Goal: Task Accomplishment & Management: Manage account settings

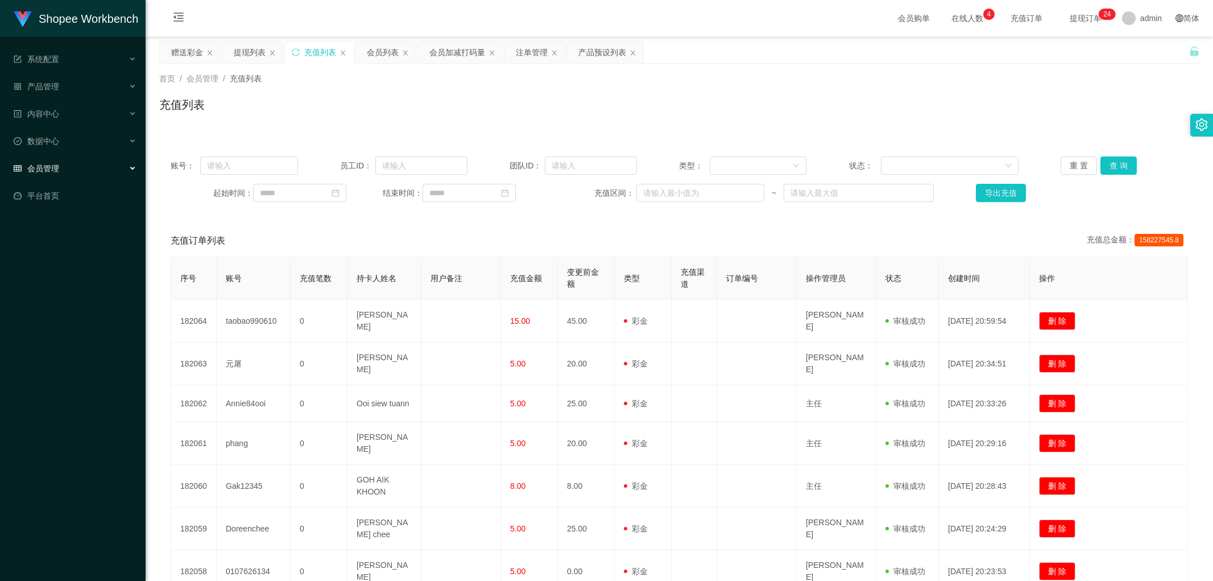
click at [578, 104] on div "充值列表" at bounding box center [679, 109] width 1040 height 26
drag, startPoint x: 594, startPoint y: 57, endPoint x: 598, endPoint y: 70, distance: 13.0
click at [594, 58] on div "产品预设列表" at bounding box center [602, 53] width 48 height 22
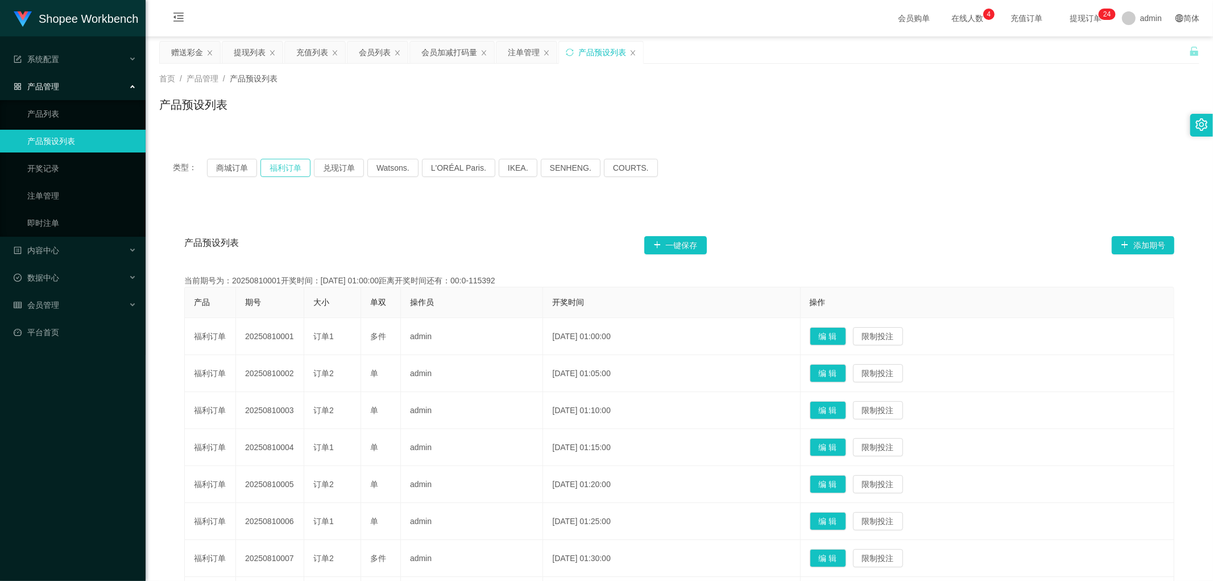
click at [297, 167] on button "福利订单" at bounding box center [286, 168] width 50 height 18
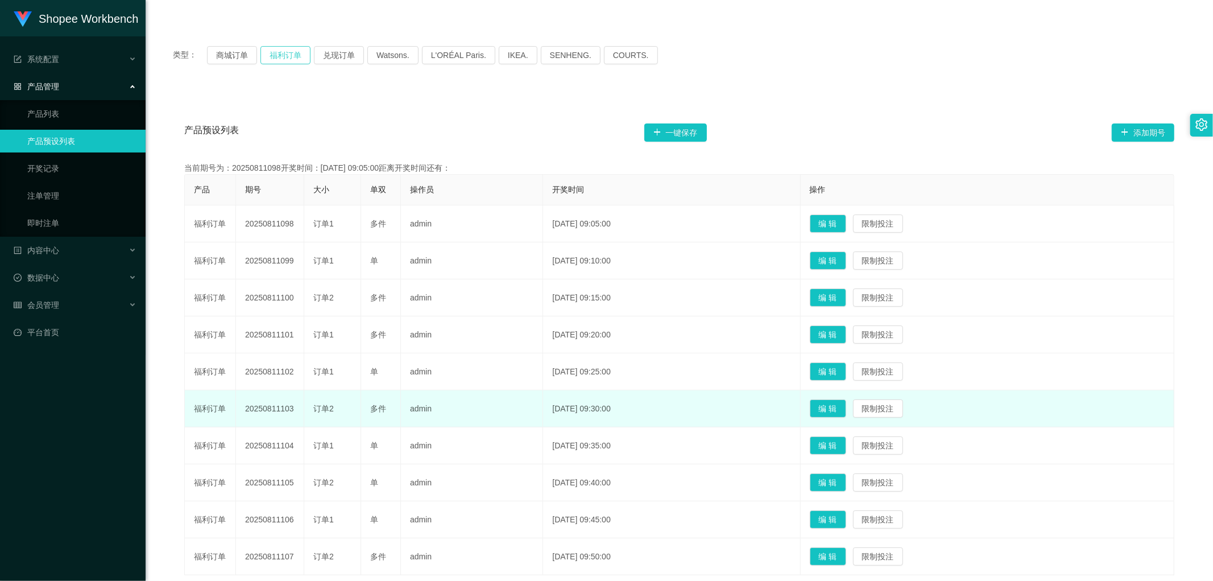
scroll to position [210, 0]
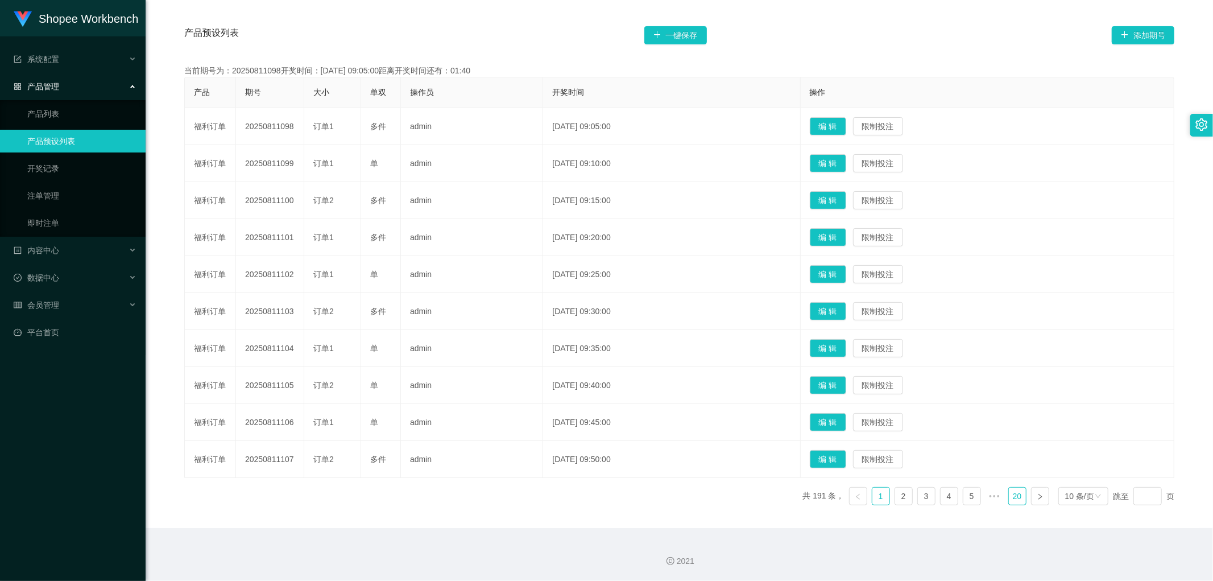
click at [1009, 496] on link "20" at bounding box center [1017, 495] width 17 height 17
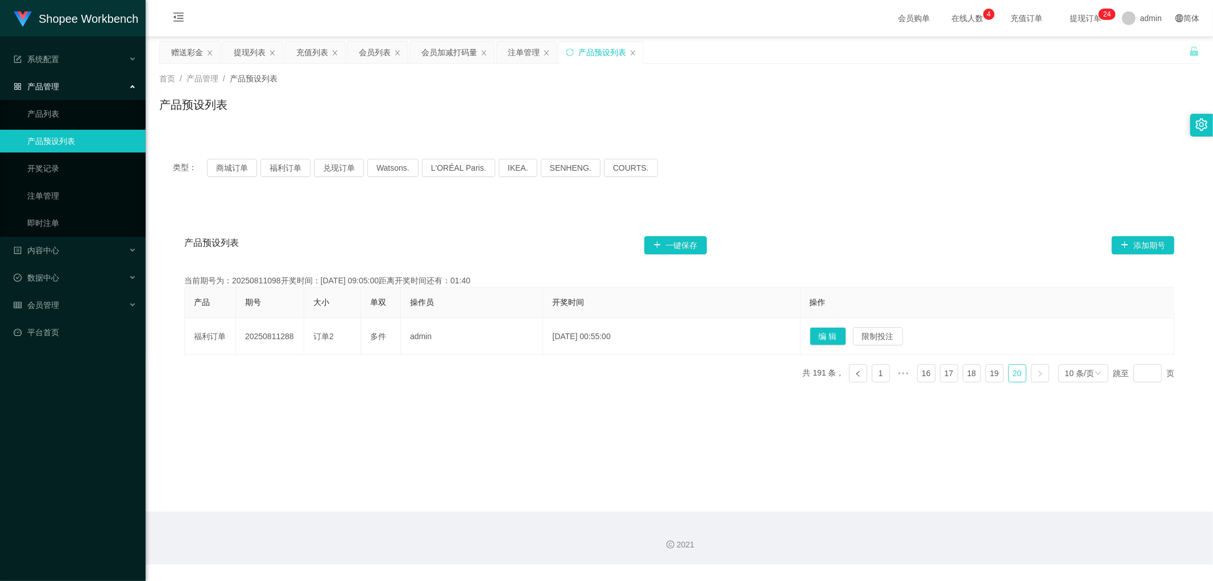
scroll to position [0, 0]
click at [920, 378] on link "16" at bounding box center [926, 373] width 17 height 17
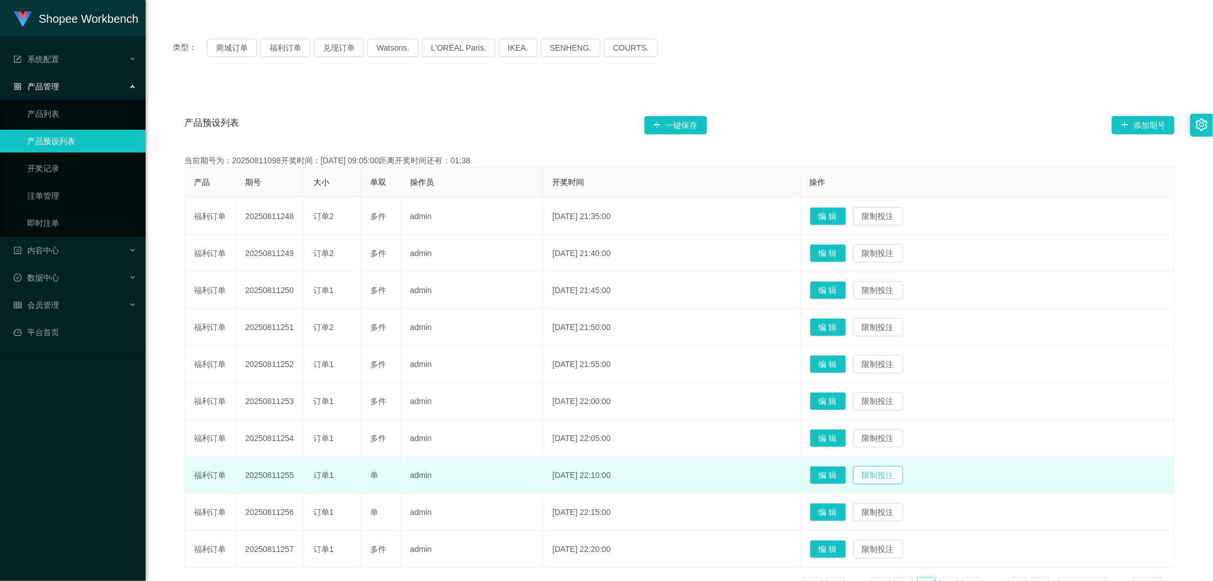
scroll to position [210, 0]
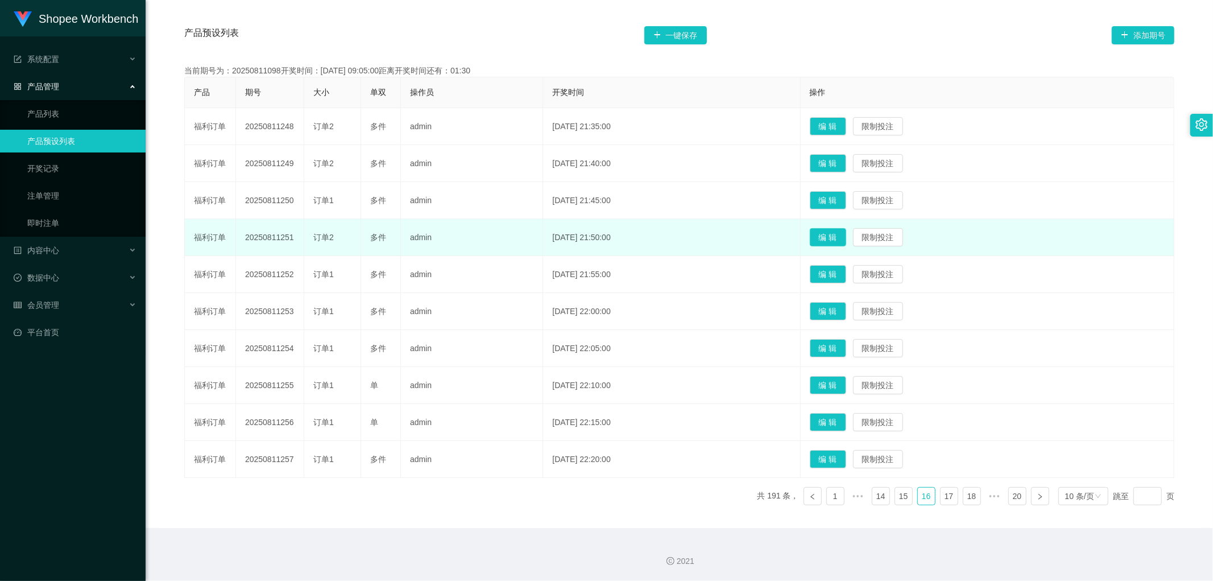
click at [845, 234] on button "编 辑" at bounding box center [828, 237] width 36 height 18
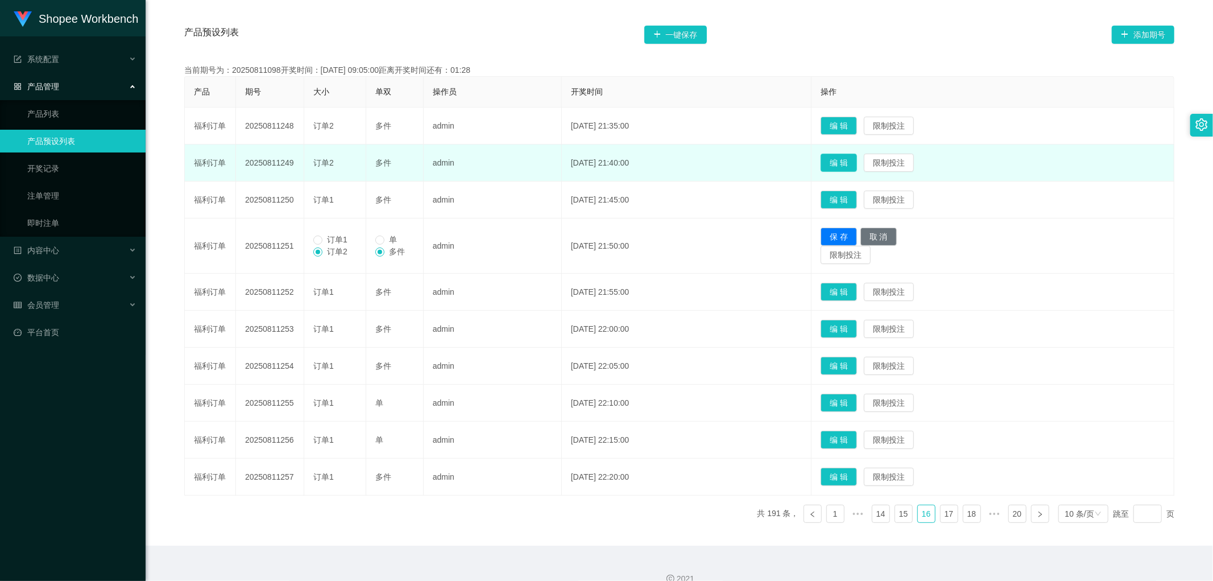
click at [844, 160] on button "编 辑" at bounding box center [839, 163] width 36 height 18
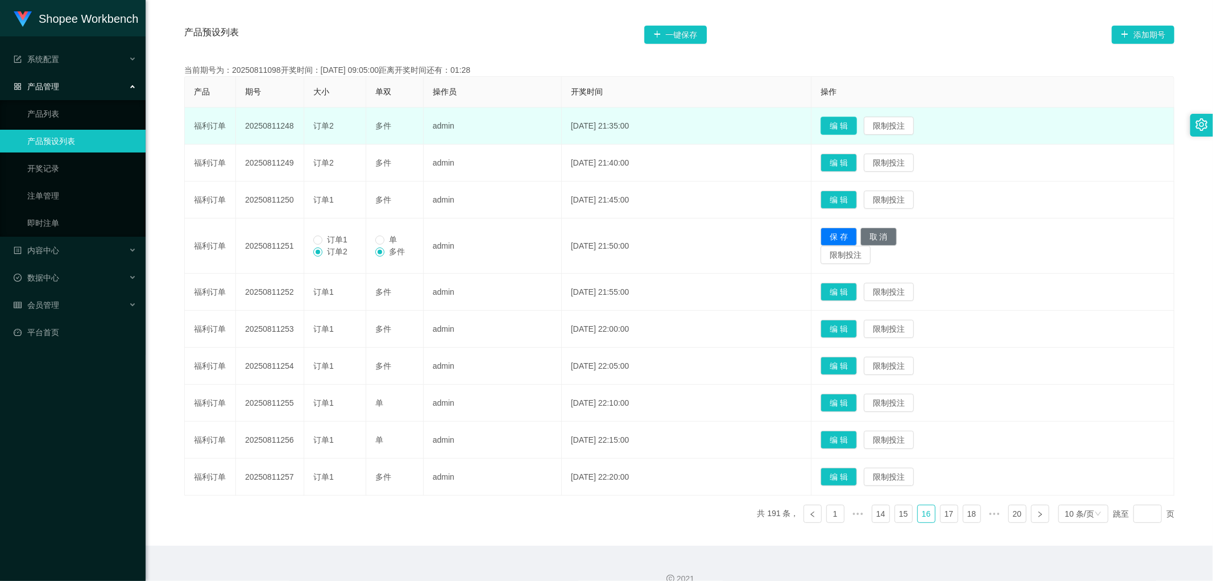
click at [852, 119] on button "编 辑" at bounding box center [839, 126] width 36 height 18
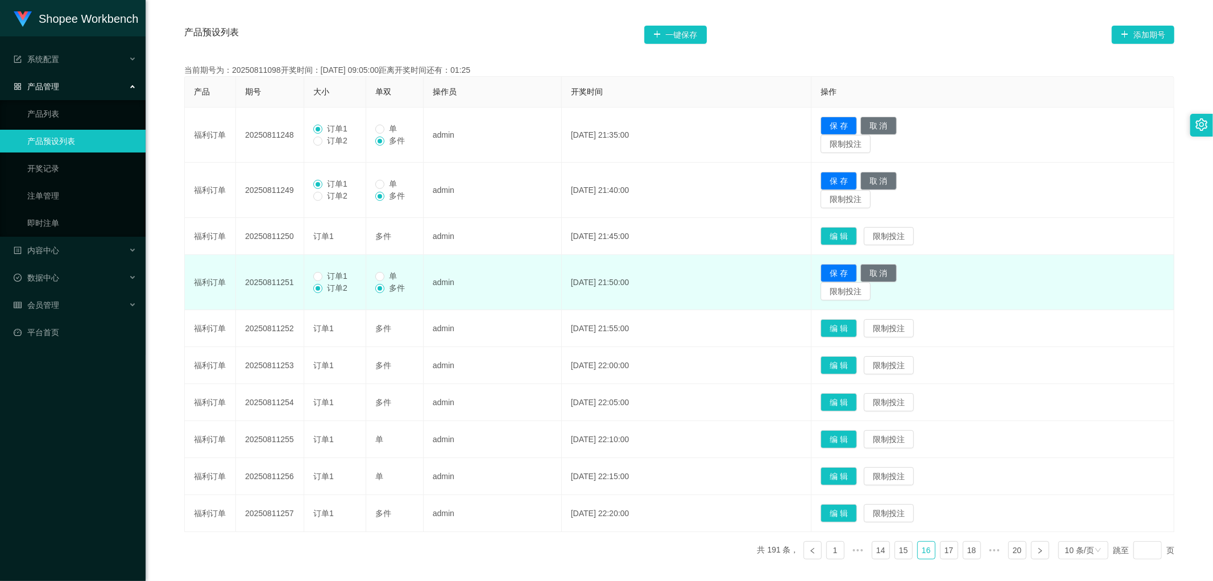
click at [320, 284] on span at bounding box center [317, 288] width 9 height 9
click at [326, 273] on span "订单1" at bounding box center [338, 275] width 30 height 9
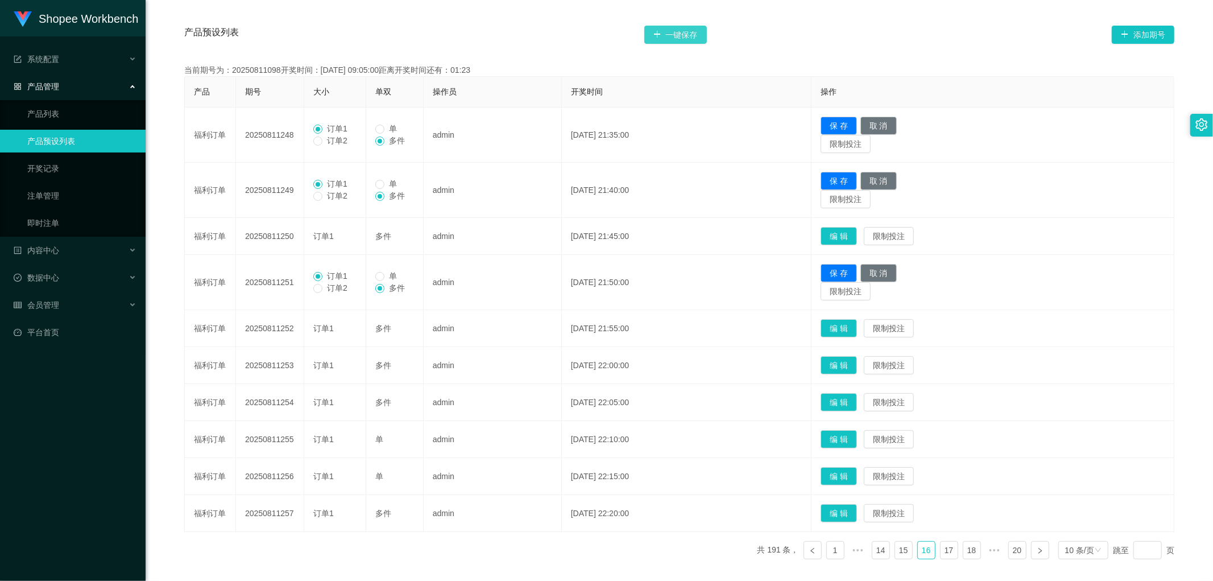
click at [678, 35] on button "一键保存" at bounding box center [675, 35] width 63 height 18
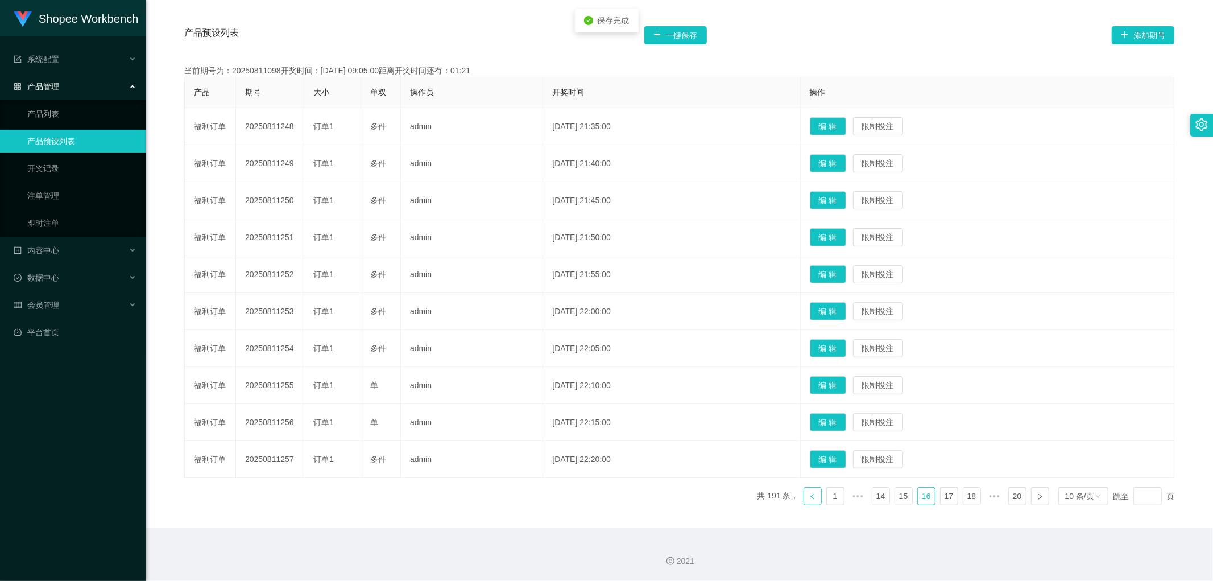
click at [805, 499] on link at bounding box center [813, 496] width 18 height 18
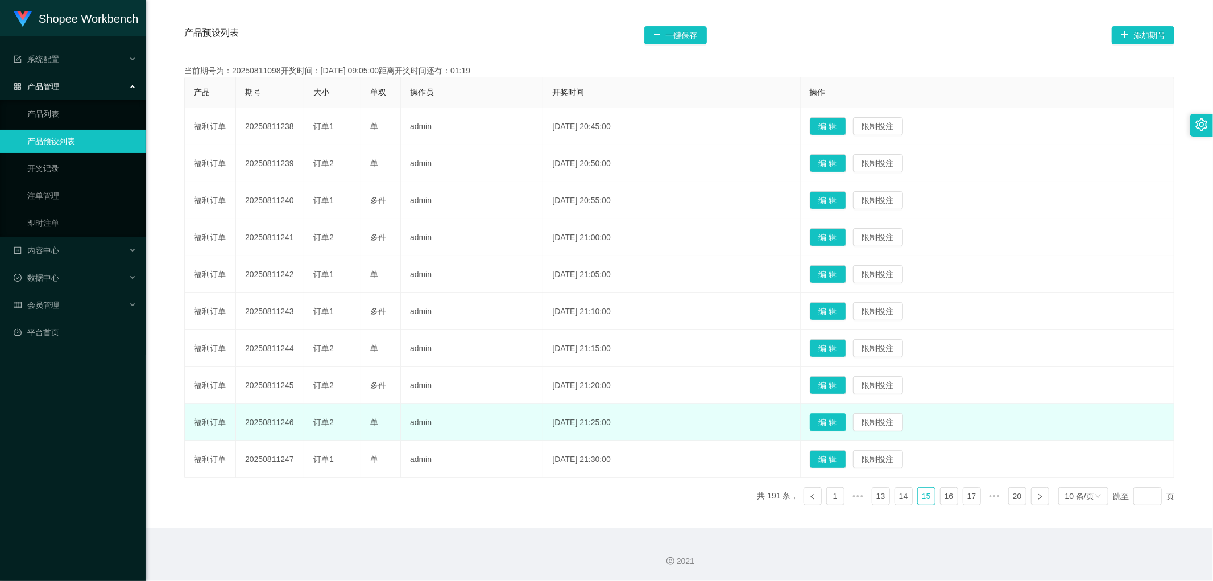
click at [846, 421] on button "编 辑" at bounding box center [828, 422] width 36 height 18
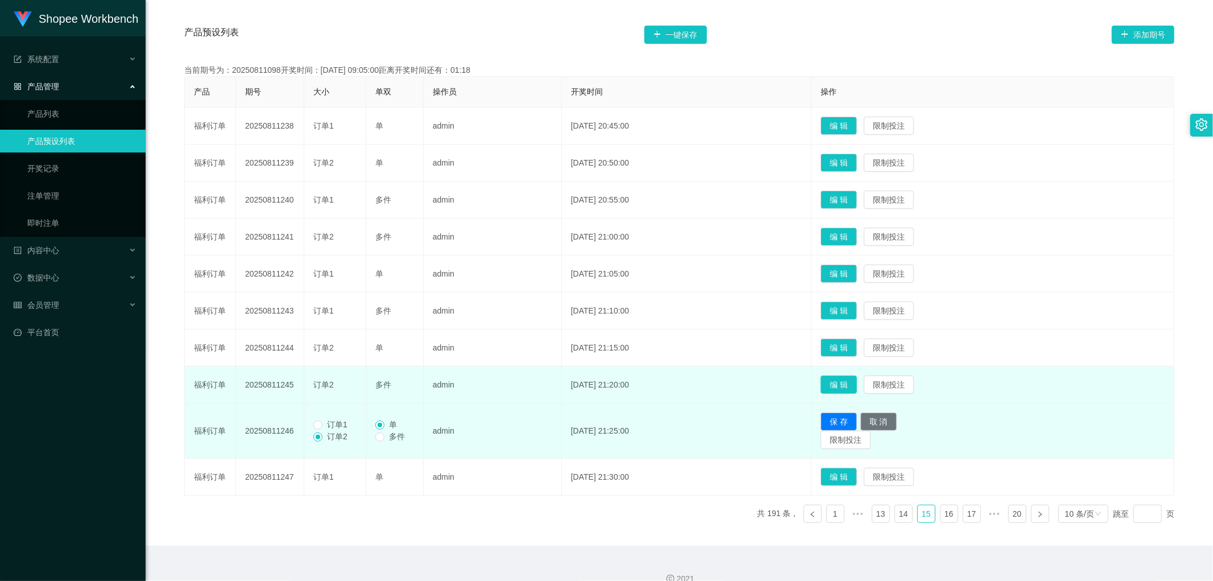
click at [850, 381] on button "编 辑" at bounding box center [839, 384] width 36 height 18
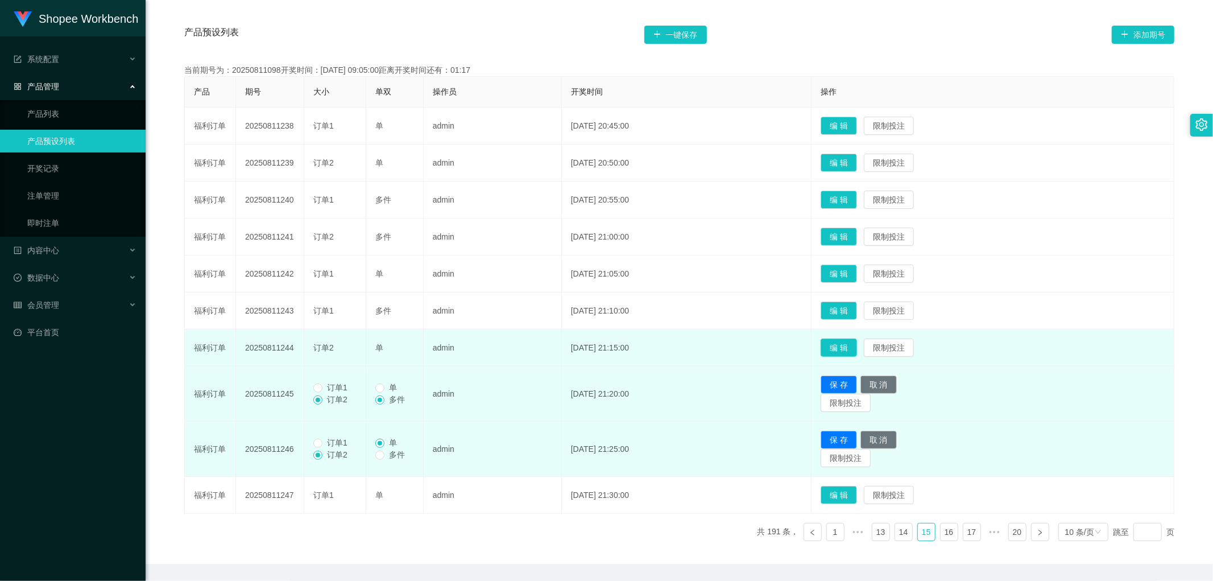
click at [856, 344] on button "编 辑" at bounding box center [839, 347] width 36 height 18
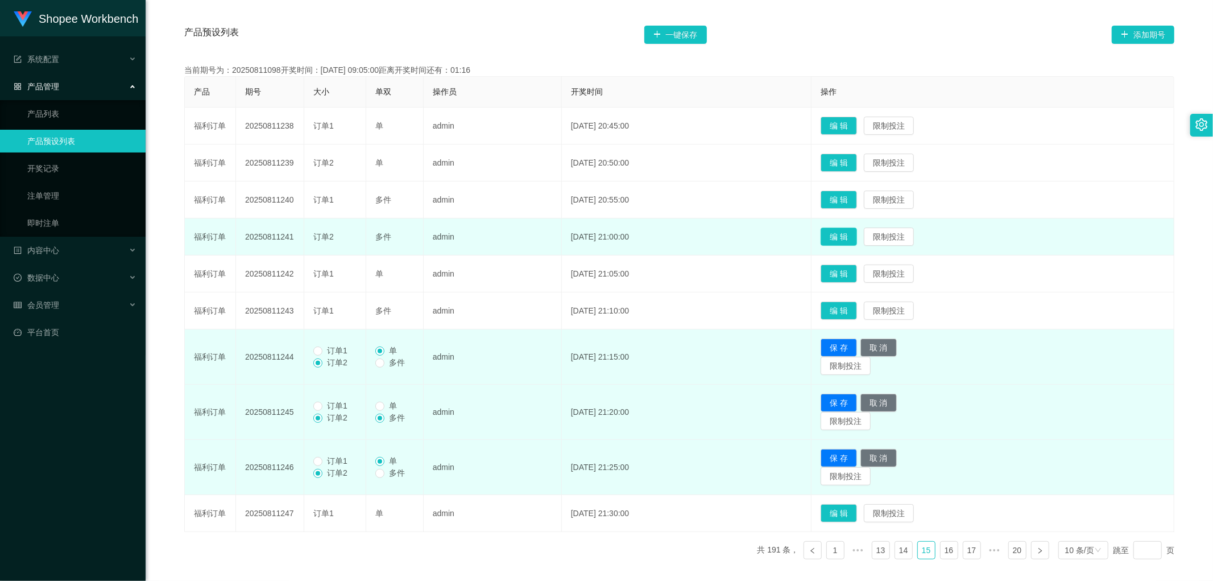
click at [857, 234] on button "编 辑" at bounding box center [839, 237] width 36 height 18
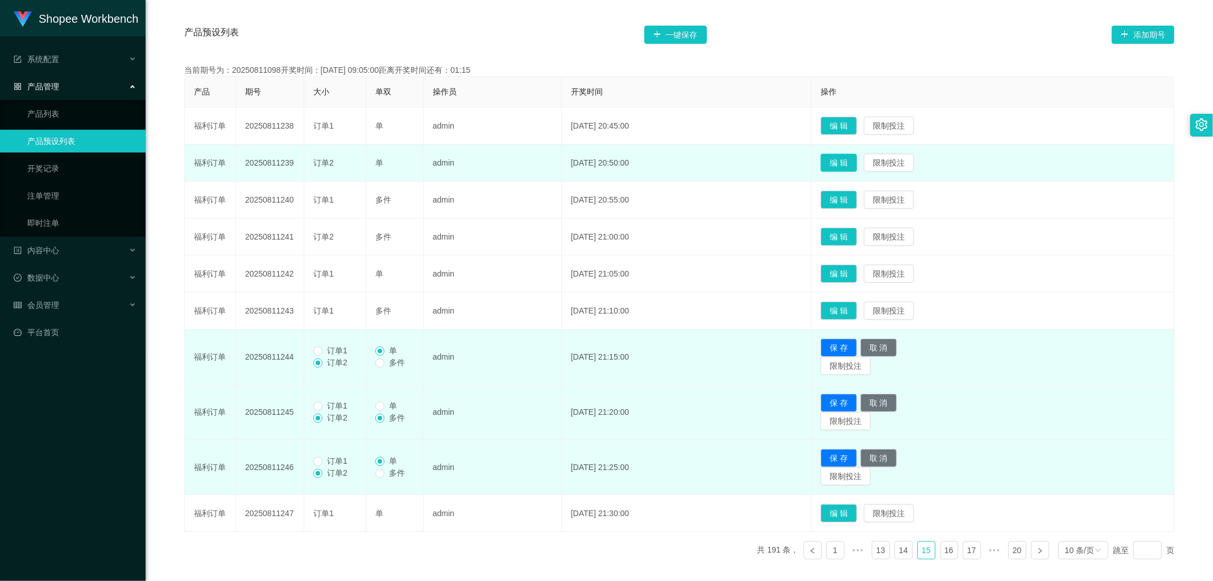
click at [857, 156] on button "编 辑" at bounding box center [839, 163] width 36 height 18
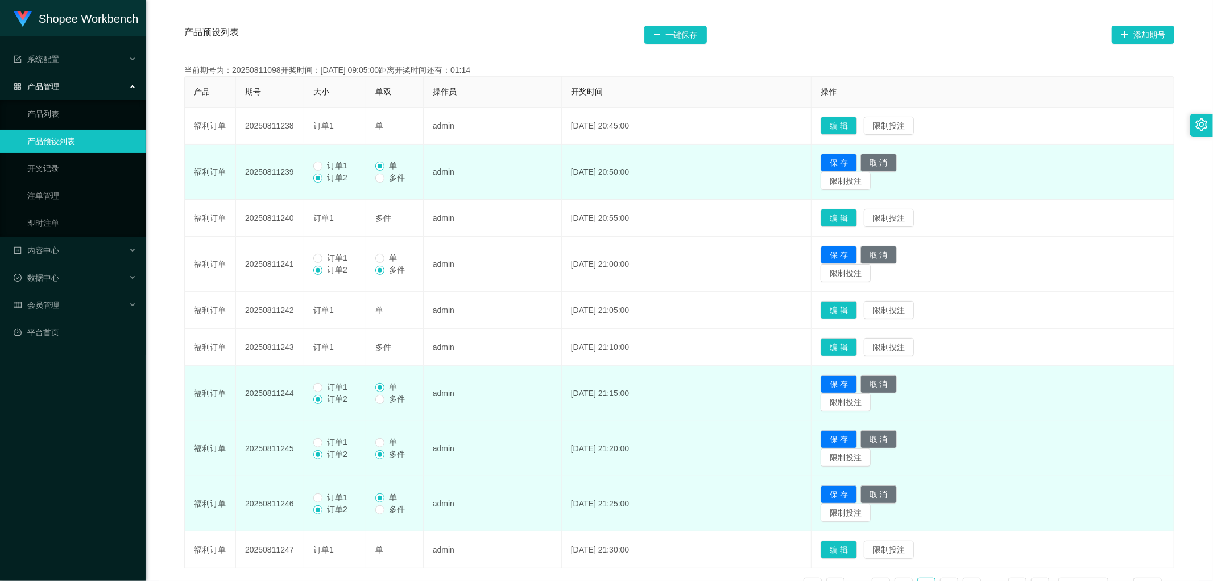
drag, startPoint x: 329, startPoint y: 166, endPoint x: 329, endPoint y: 217, distance: 50.6
click at [329, 167] on span "订单1" at bounding box center [338, 165] width 30 height 9
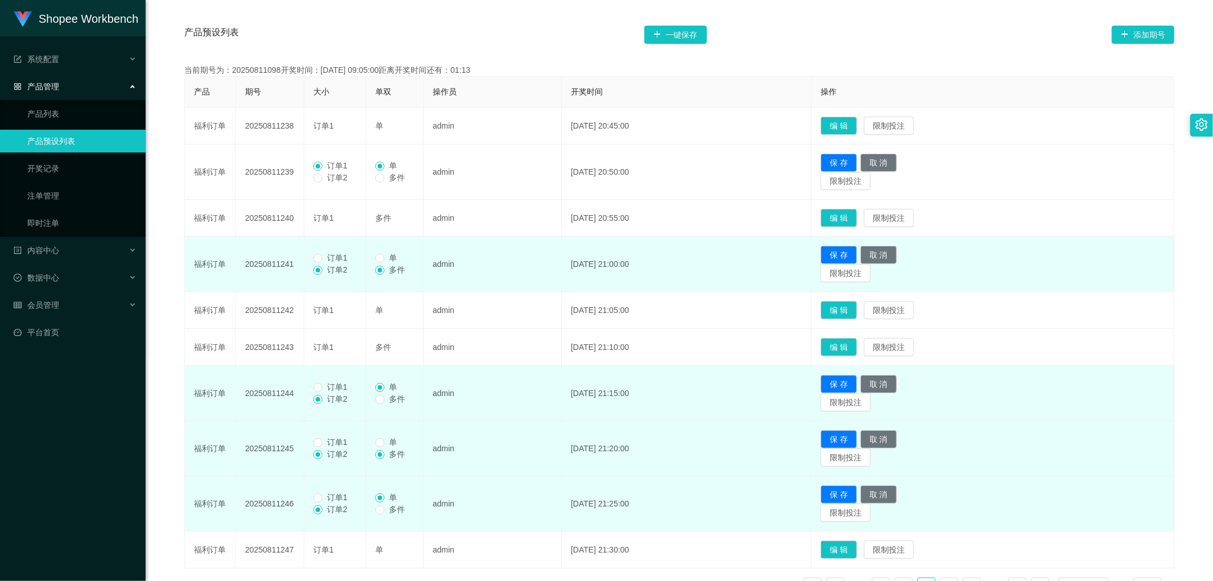
click at [321, 251] on td "订单1 订单2" at bounding box center [335, 264] width 62 height 55
drag, startPoint x: 324, startPoint y: 260, endPoint x: 332, endPoint y: 280, distance: 22.0
click at [324, 262] on span "订单1" at bounding box center [338, 257] width 30 height 9
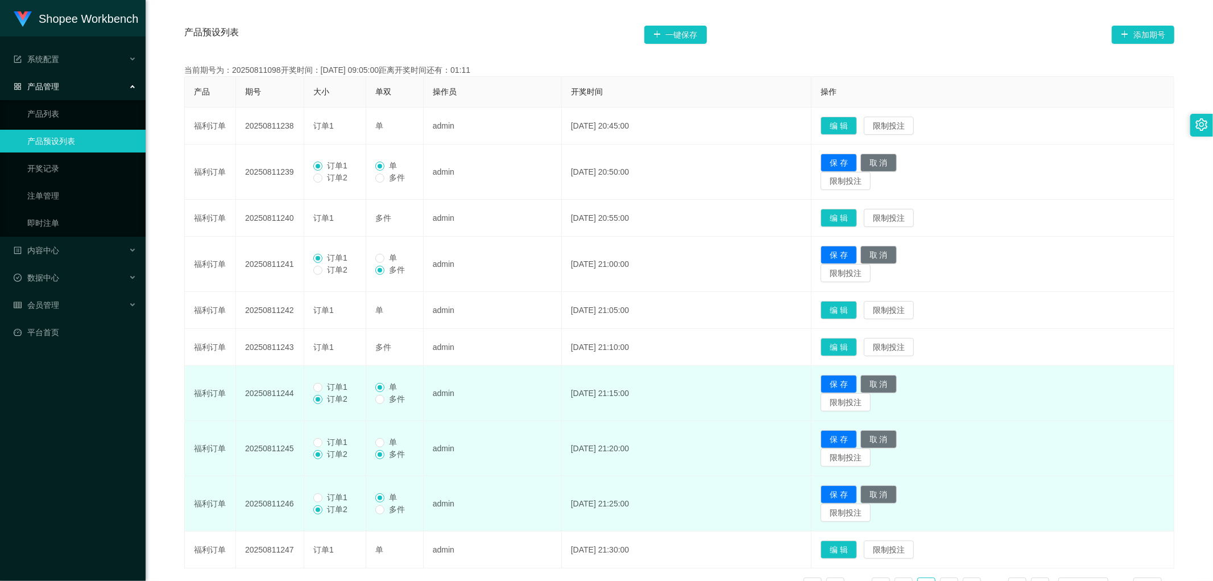
click at [324, 388] on span "订单1" at bounding box center [338, 386] width 30 height 9
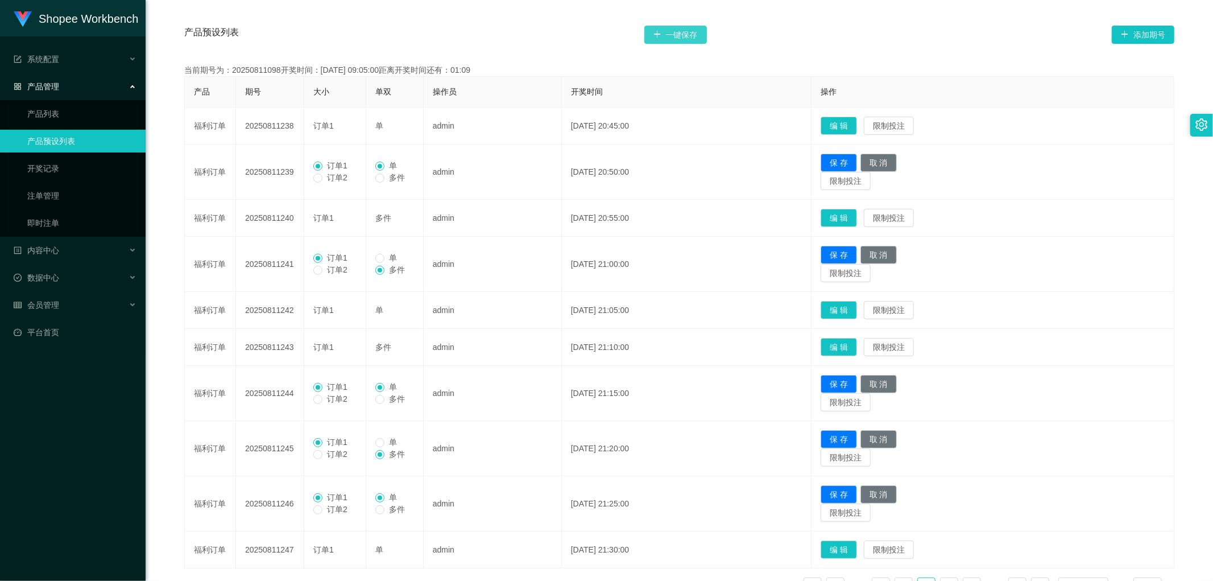
click at [681, 32] on button "一键保存" at bounding box center [675, 35] width 63 height 18
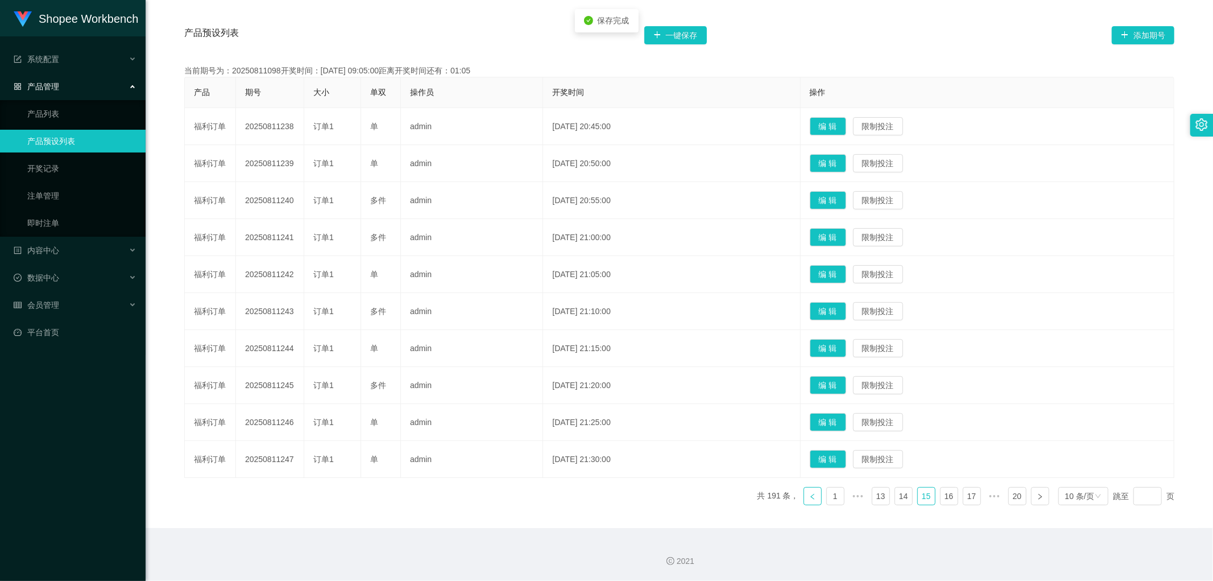
click at [804, 499] on link at bounding box center [813, 496] width 18 height 18
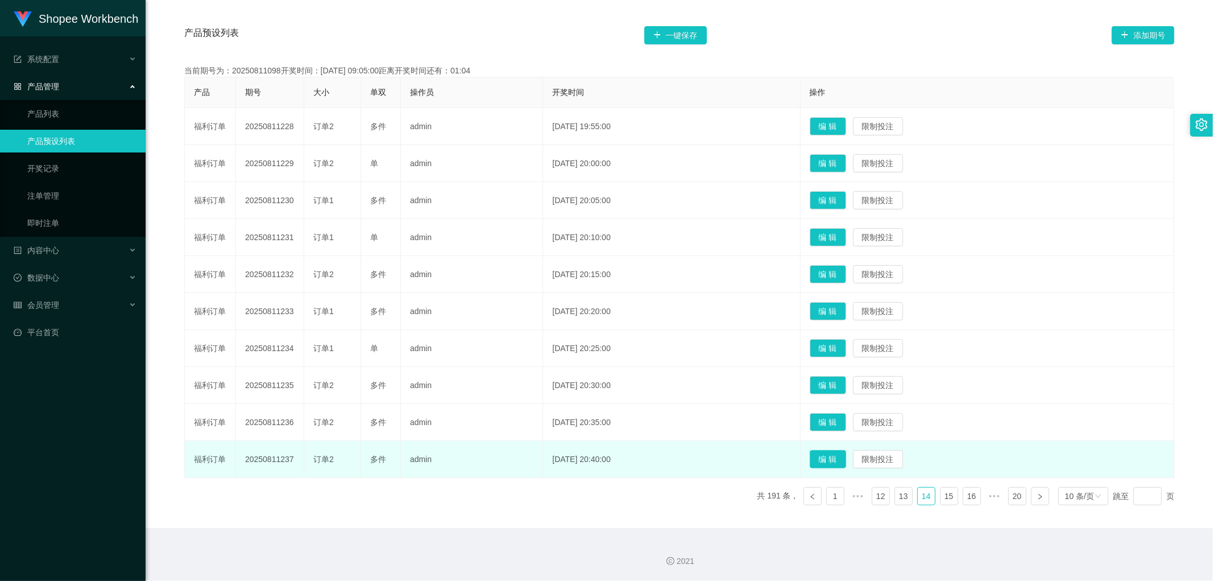
click at [844, 457] on button "编 辑" at bounding box center [828, 459] width 36 height 18
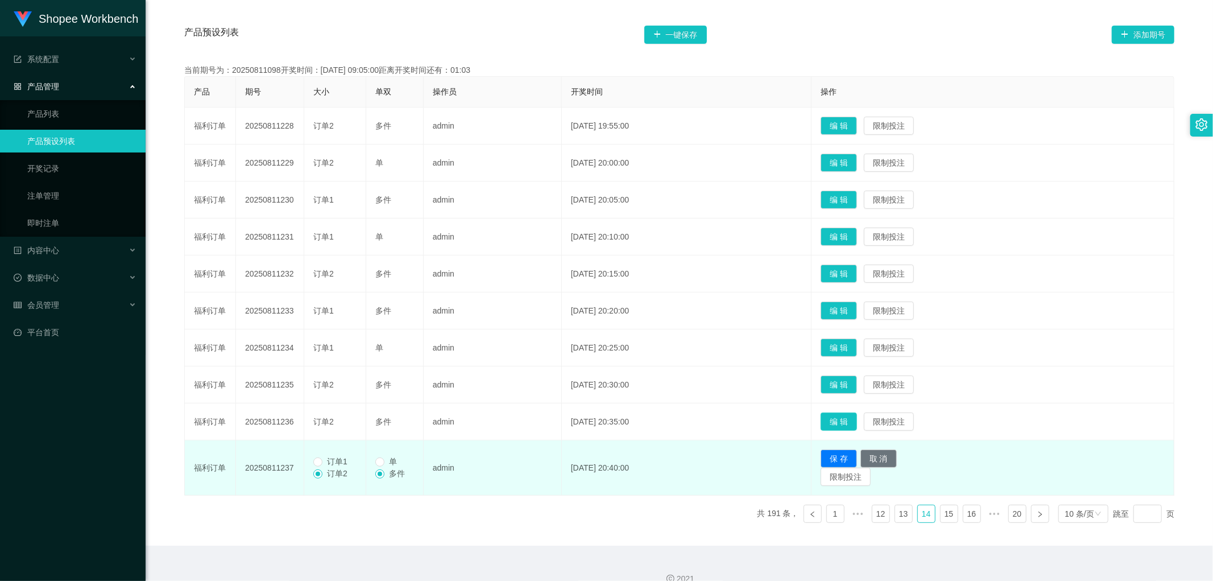
click at [857, 420] on button "编 辑" at bounding box center [839, 421] width 36 height 18
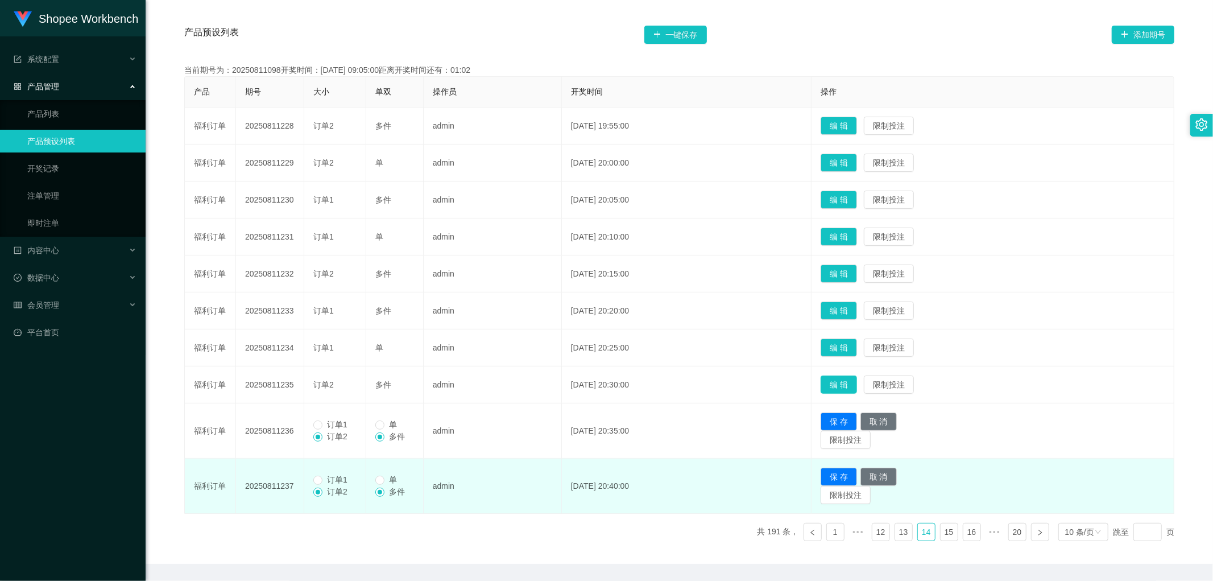
click at [857, 383] on button "编 辑" at bounding box center [839, 384] width 36 height 18
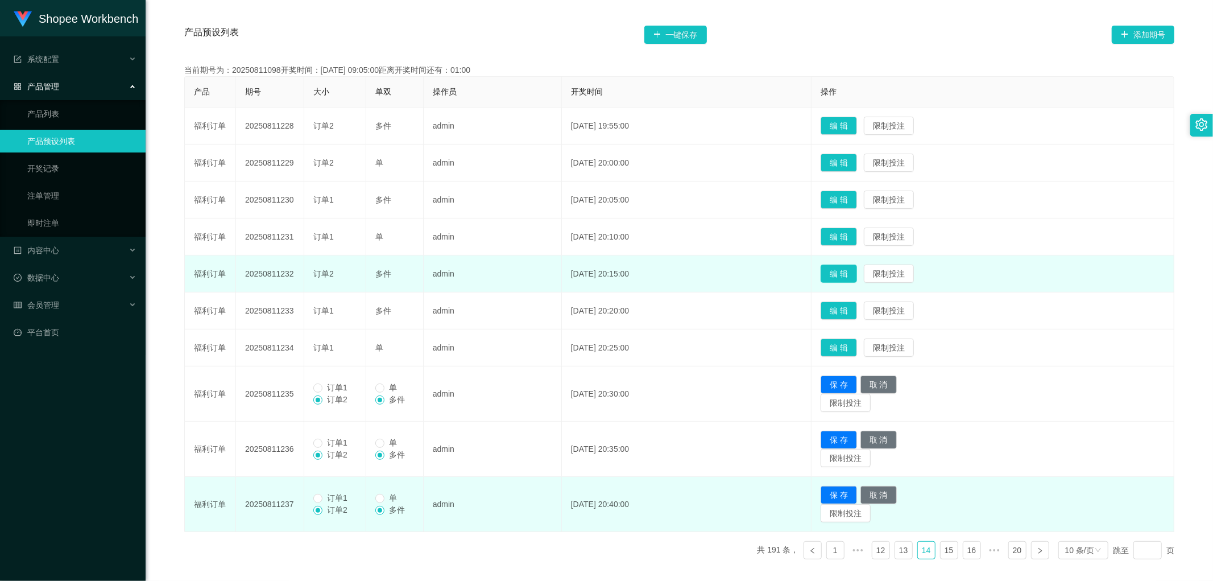
click at [852, 272] on button "编 辑" at bounding box center [839, 274] width 36 height 18
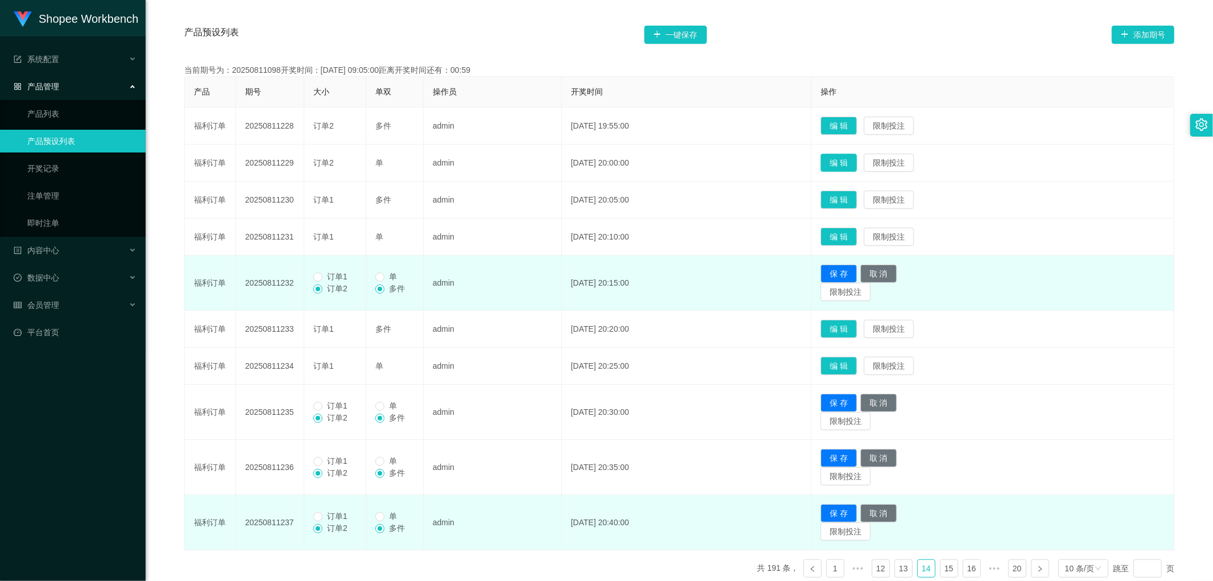
click at [857, 159] on button "编 辑" at bounding box center [839, 163] width 36 height 18
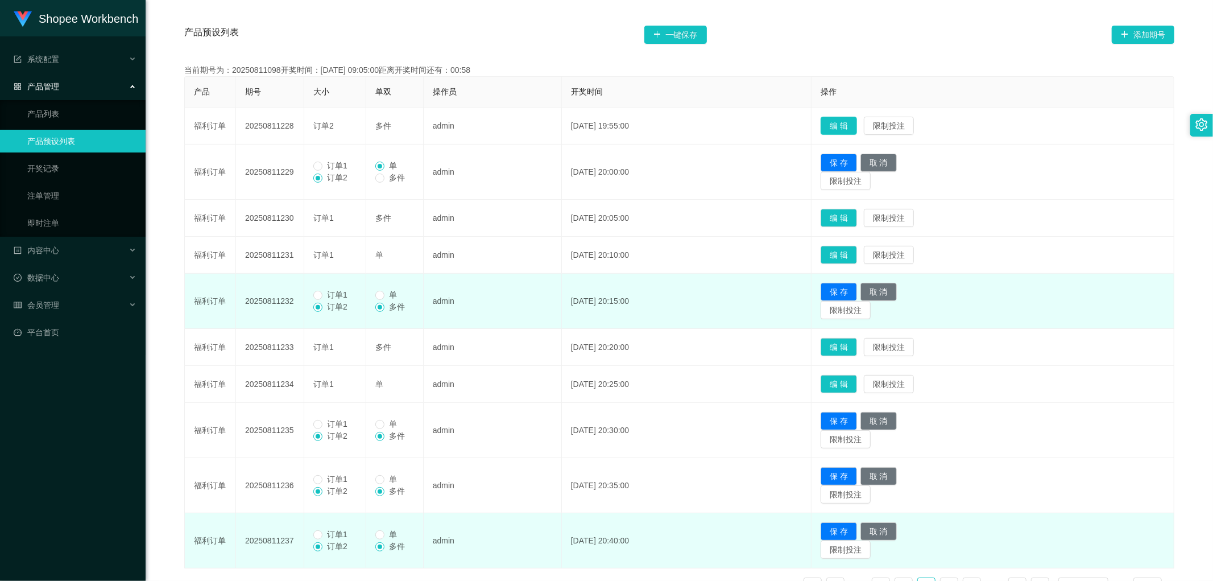
click at [857, 123] on button "编 辑" at bounding box center [839, 126] width 36 height 18
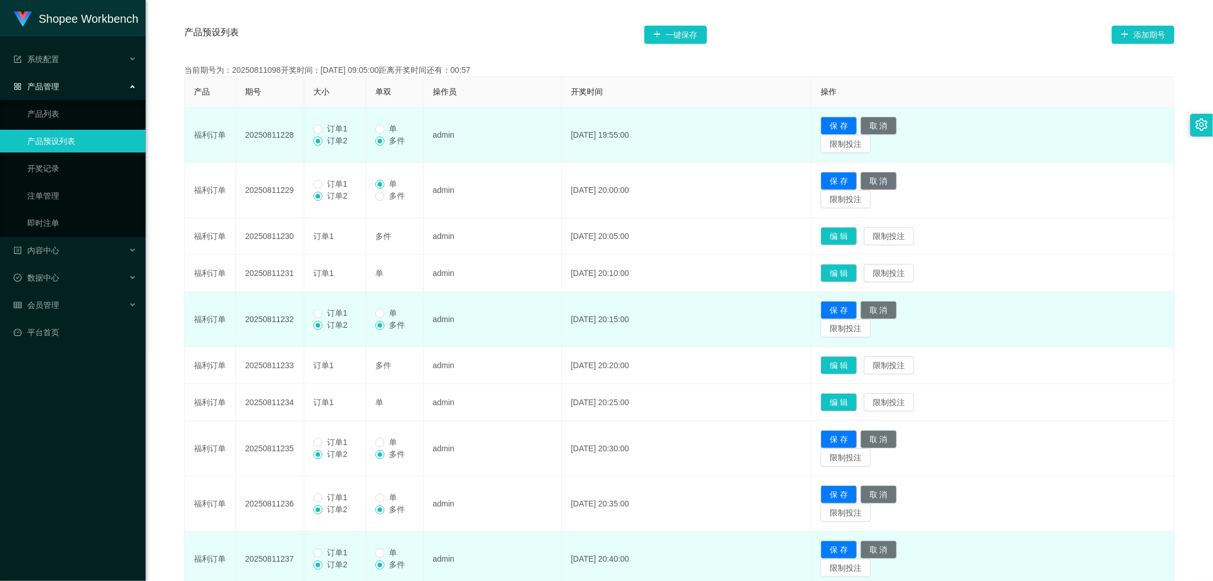
click at [323, 134] on label "订单1" at bounding box center [332, 129] width 39 height 12
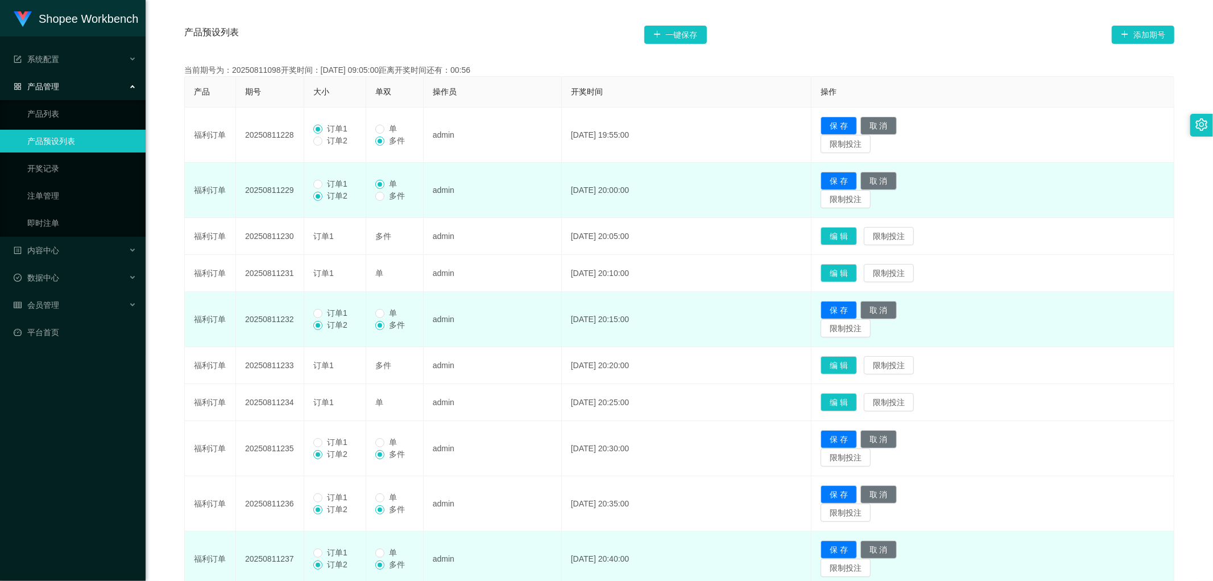
drag, startPoint x: 324, startPoint y: 183, endPoint x: 327, endPoint y: 237, distance: 54.1
click at [324, 184] on span "订单1" at bounding box center [338, 183] width 30 height 9
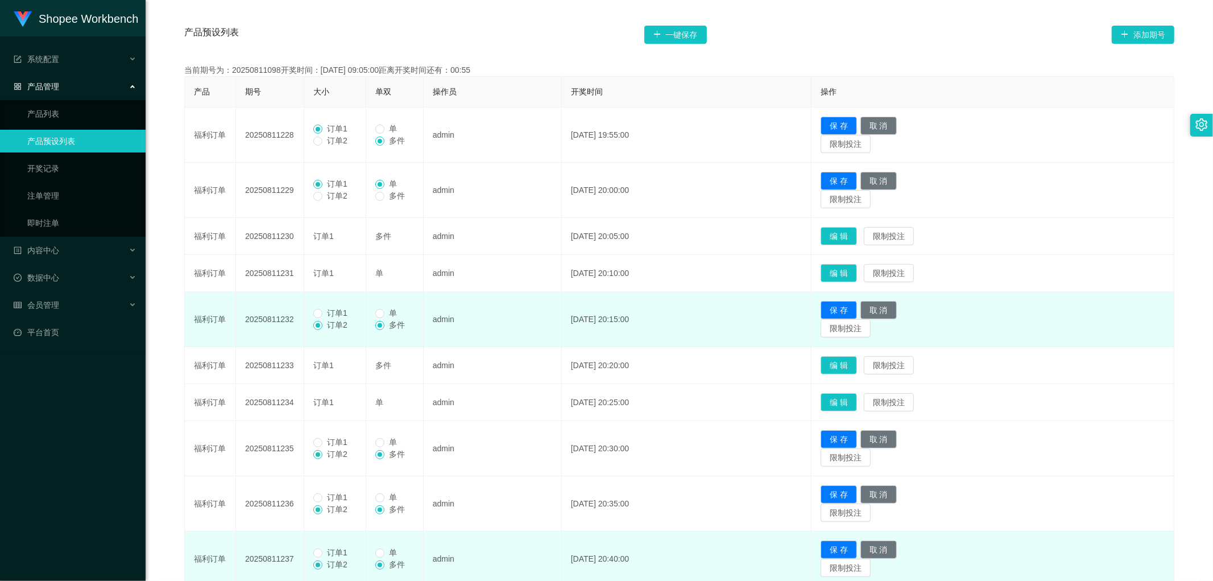
click at [323, 310] on span "订单1" at bounding box center [338, 312] width 30 height 9
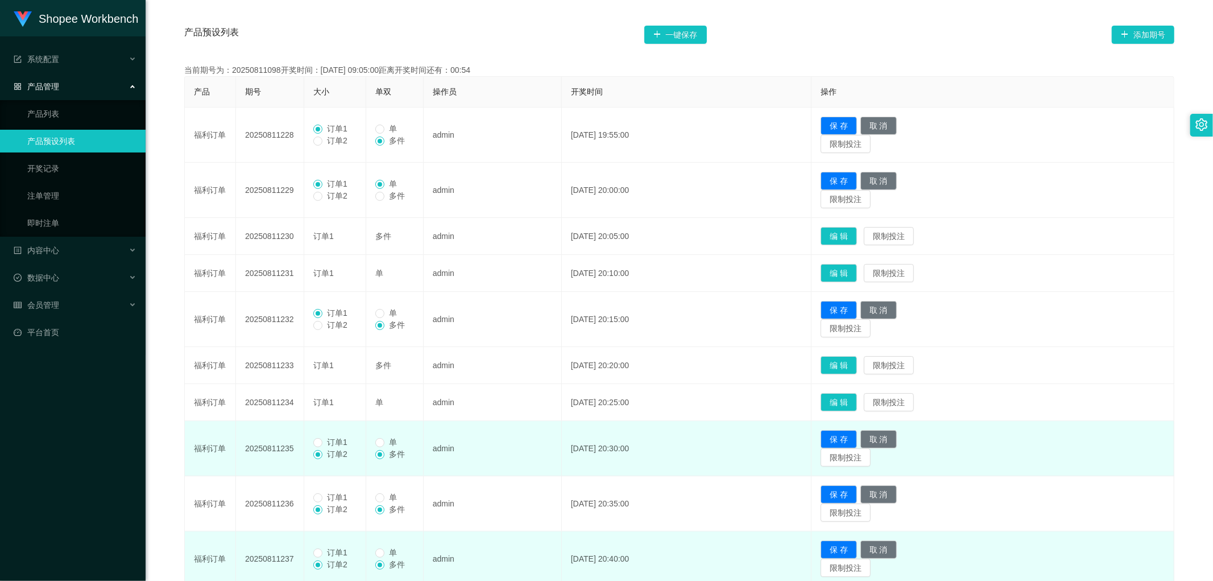
drag, startPoint x: 324, startPoint y: 441, endPoint x: 330, endPoint y: 447, distance: 8.5
click at [325, 444] on span "订单1" at bounding box center [338, 441] width 30 height 9
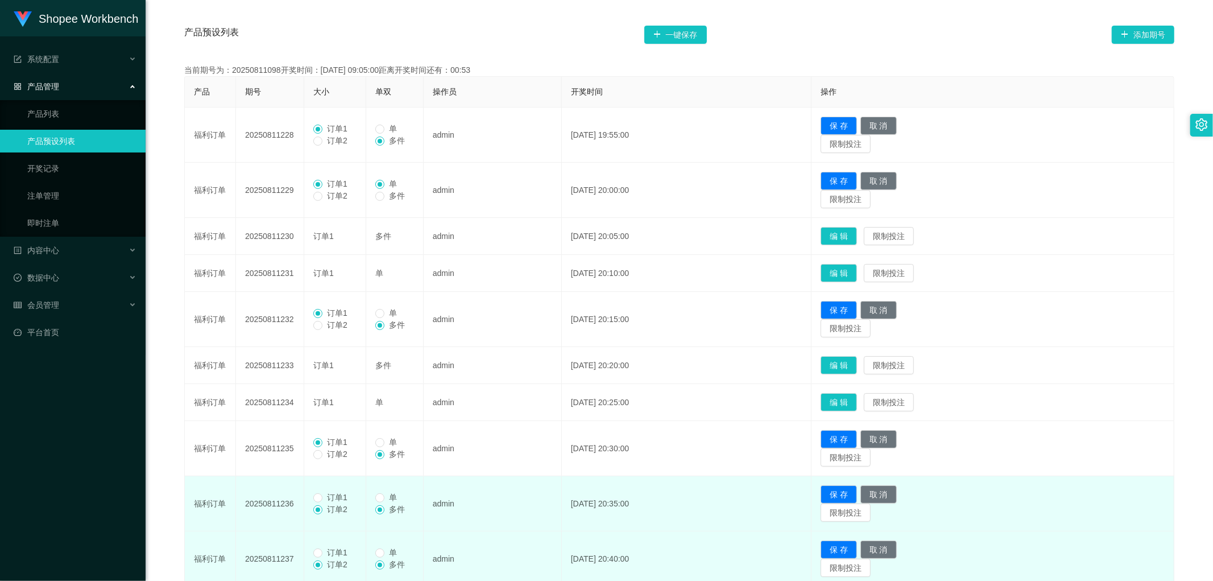
drag, startPoint x: 329, startPoint y: 496, endPoint x: 331, endPoint y: 530, distance: 34.2
click at [329, 497] on span "订单1" at bounding box center [338, 497] width 30 height 9
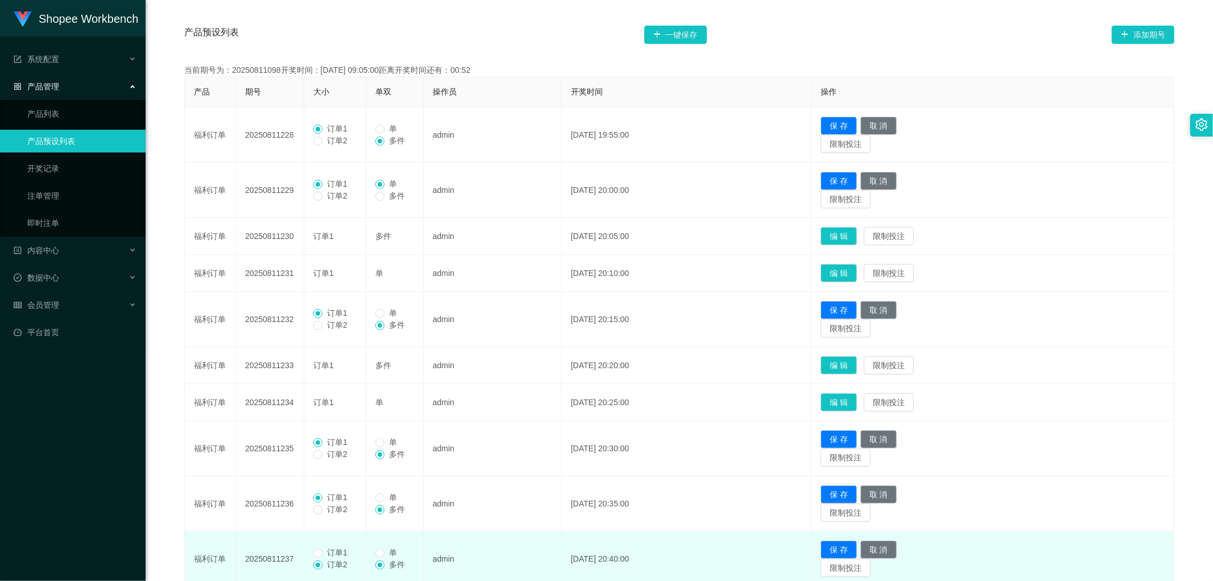
click at [328, 555] on span "订单1" at bounding box center [338, 552] width 30 height 9
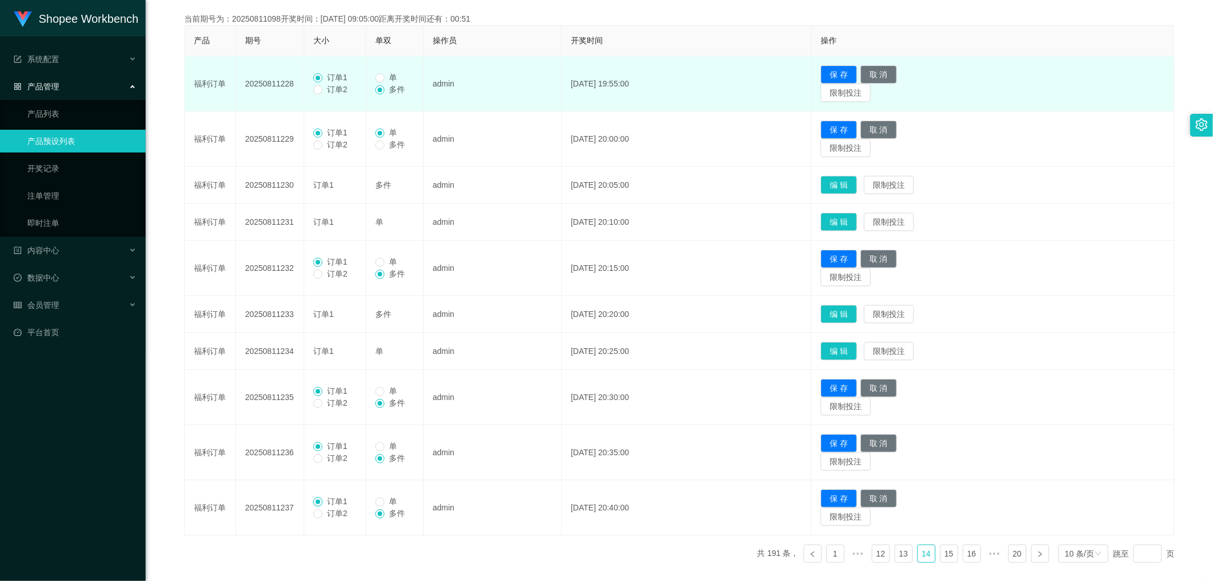
scroll to position [193, 0]
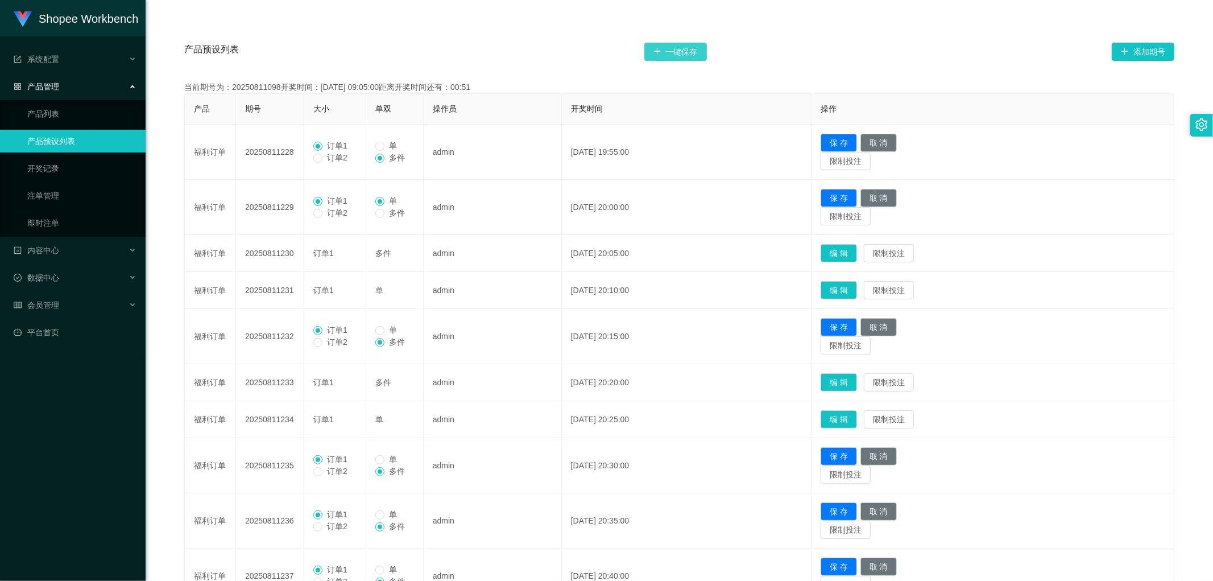
click at [674, 55] on button "一键保存" at bounding box center [675, 52] width 63 height 18
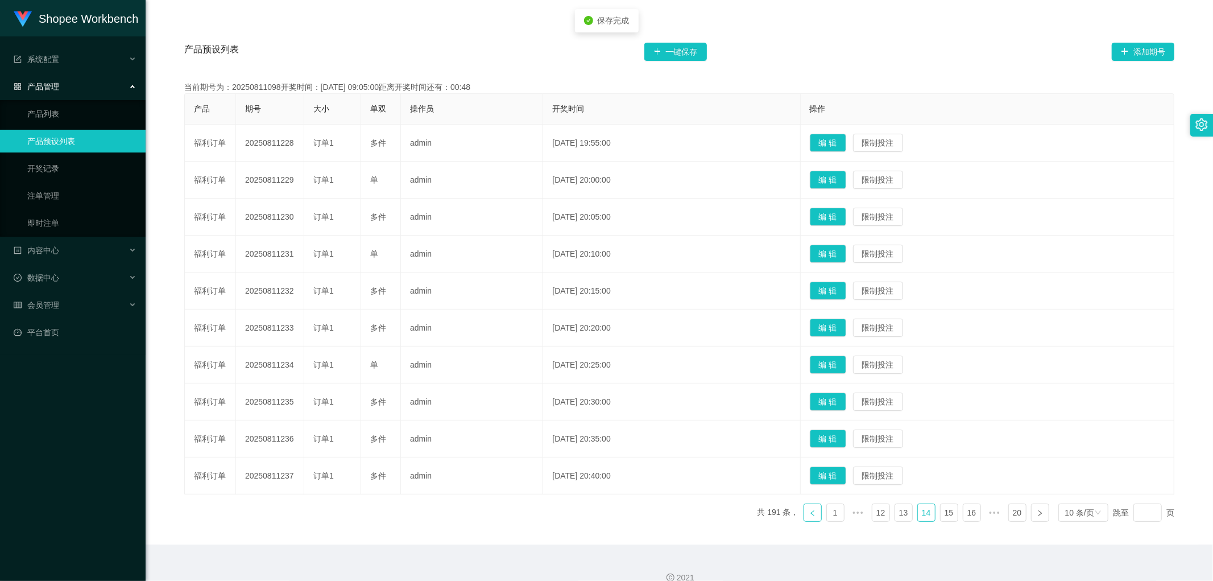
click at [809, 515] on icon "图标: left" at bounding box center [812, 513] width 7 height 7
click at [846, 439] on button "编 辑" at bounding box center [828, 438] width 36 height 18
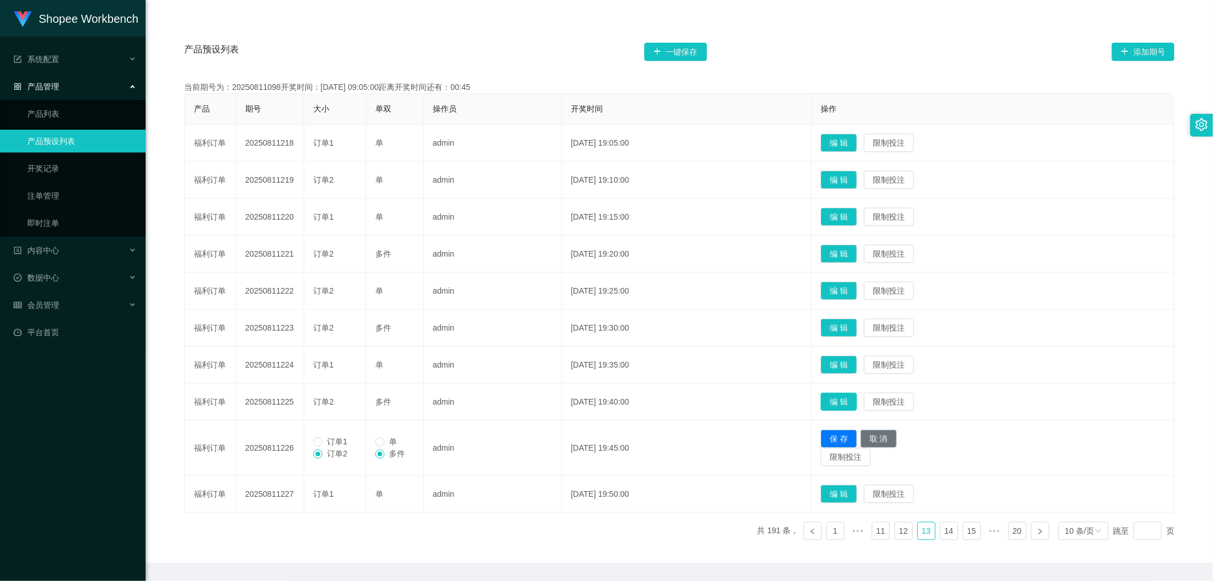
drag, startPoint x: 856, startPoint y: 397, endPoint x: 856, endPoint y: 404, distance: 6.8
click at [857, 397] on button "编 辑" at bounding box center [839, 401] width 36 height 18
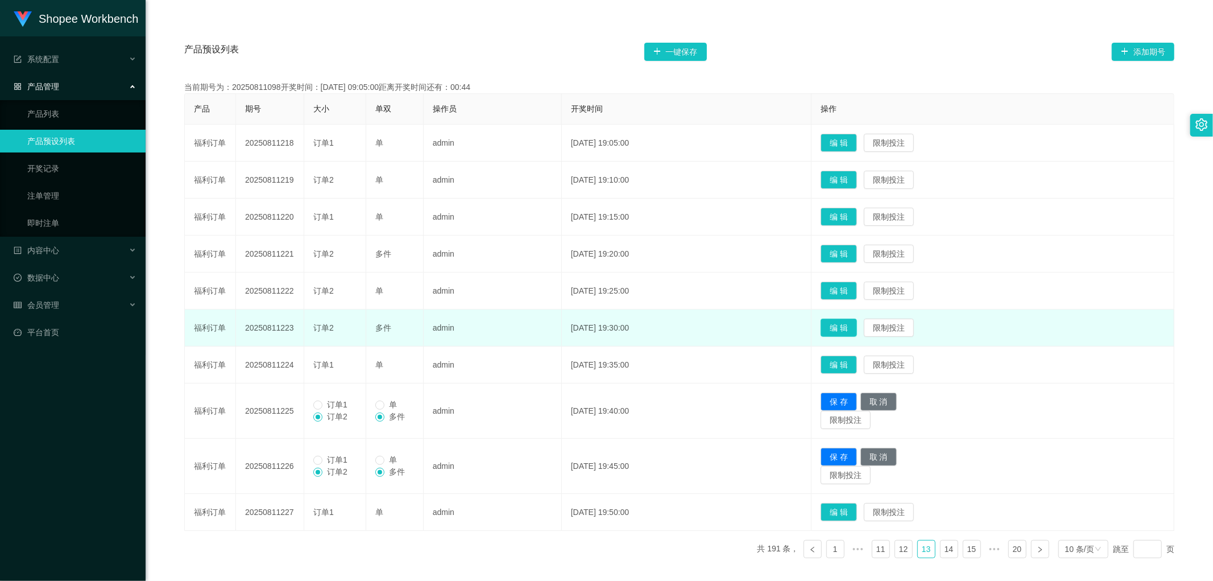
click at [857, 323] on button "编 辑" at bounding box center [839, 328] width 36 height 18
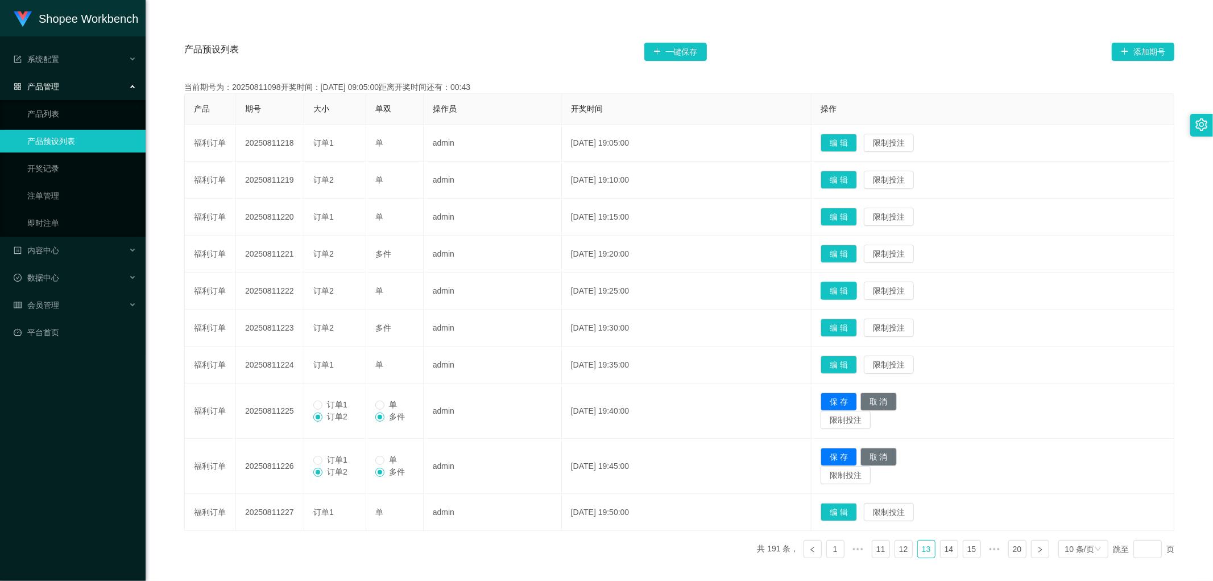
click at [855, 289] on button "编 辑" at bounding box center [839, 291] width 36 height 18
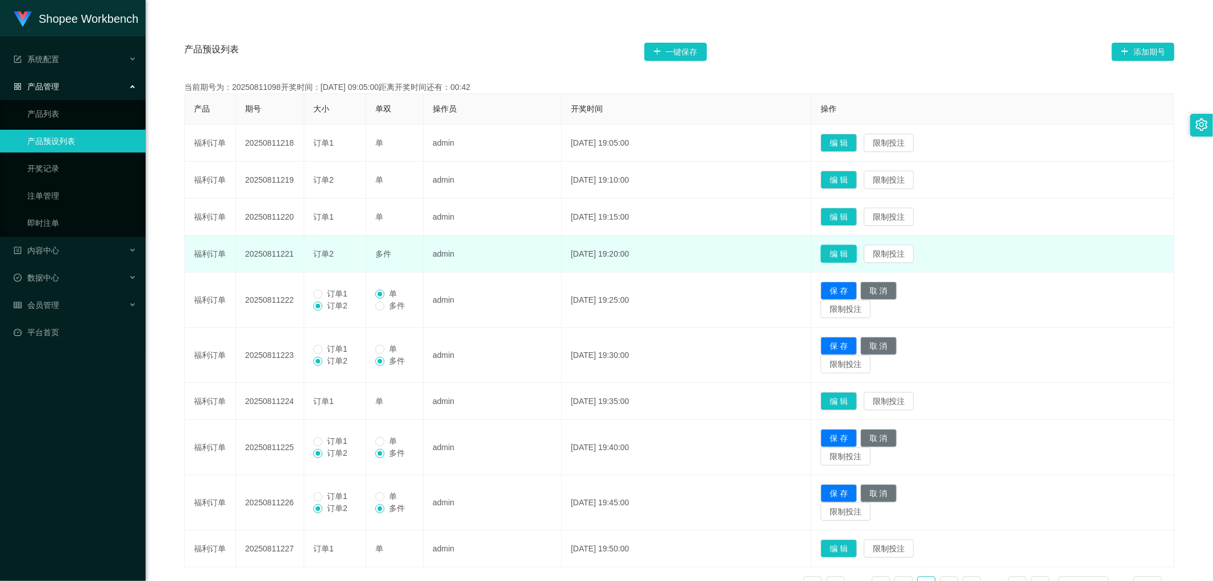
click at [853, 253] on button "编 辑" at bounding box center [839, 254] width 36 height 18
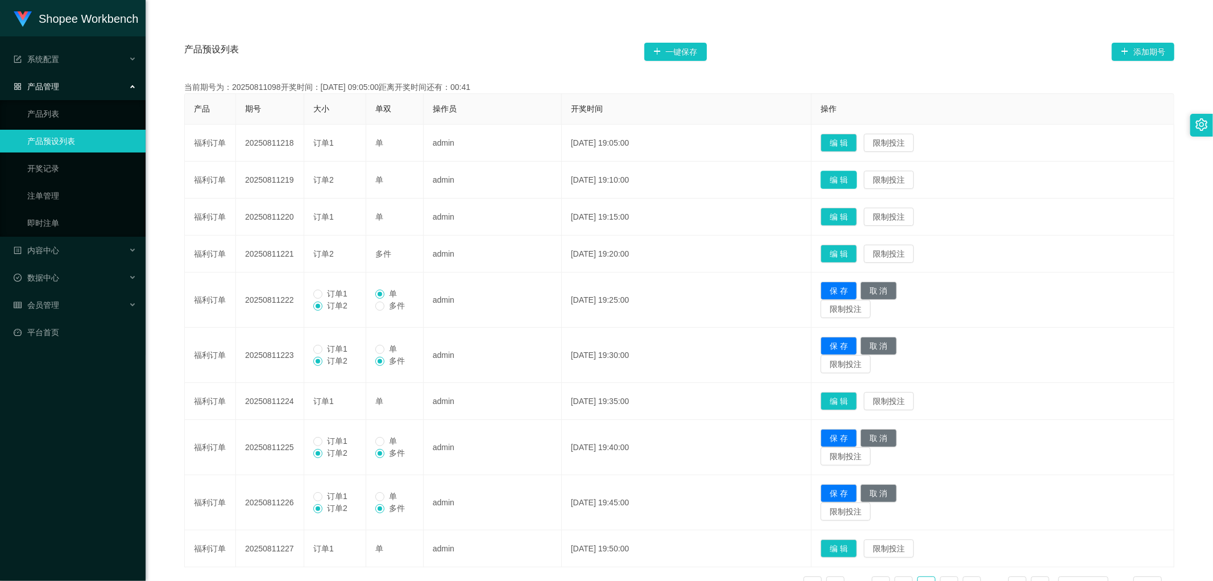
click at [853, 183] on button "编 辑" at bounding box center [839, 180] width 36 height 18
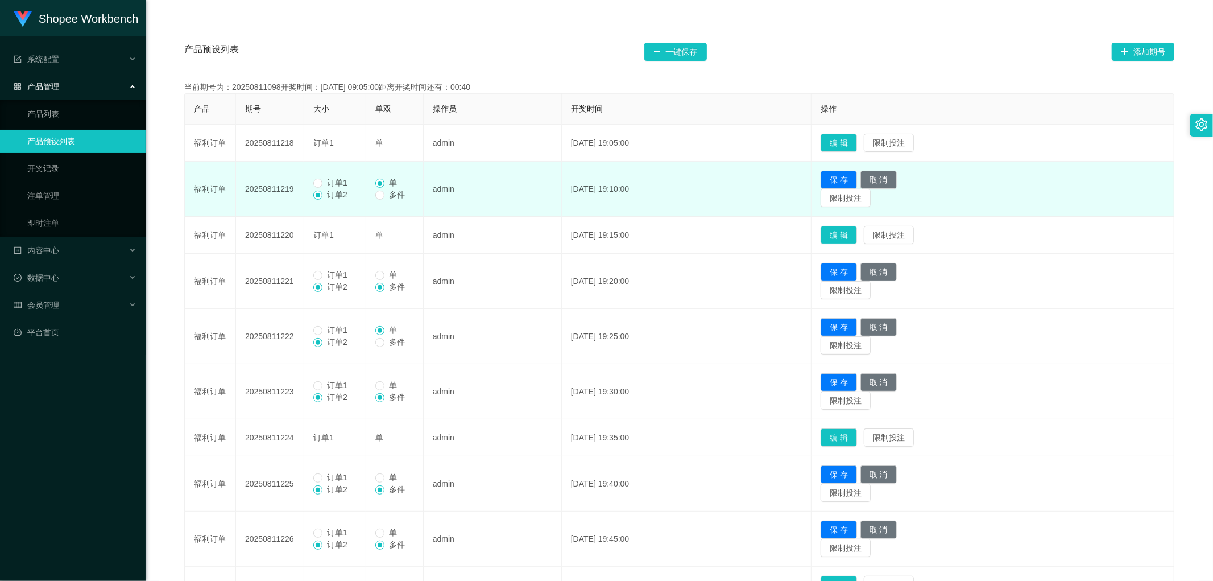
click at [327, 183] on span "订单1" at bounding box center [338, 182] width 30 height 9
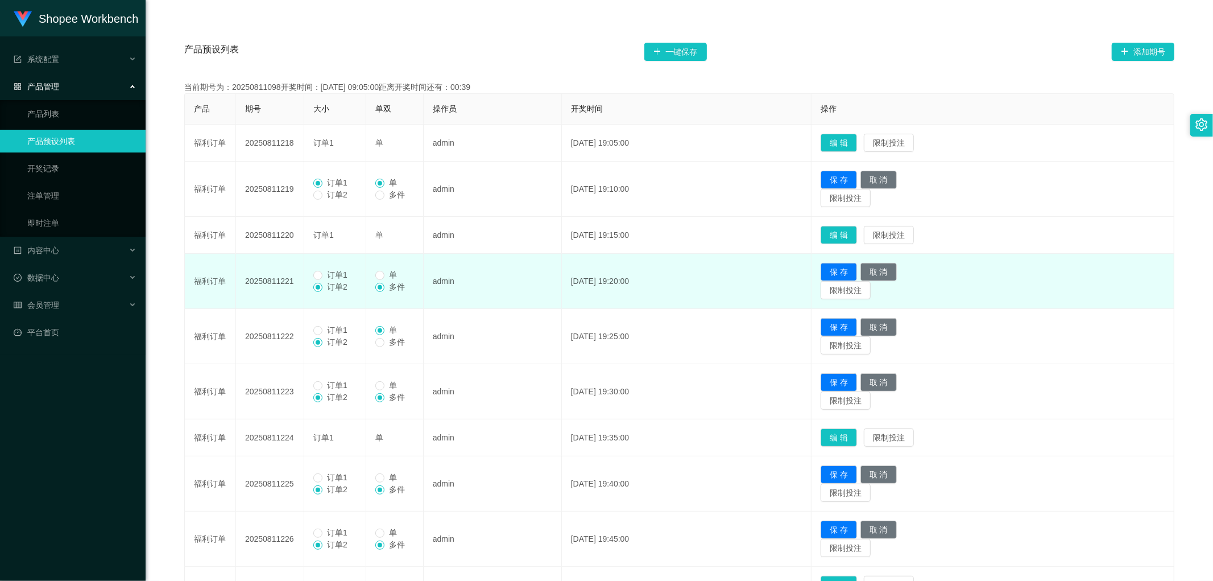
click at [322, 269] on label "订单1" at bounding box center [332, 275] width 39 height 12
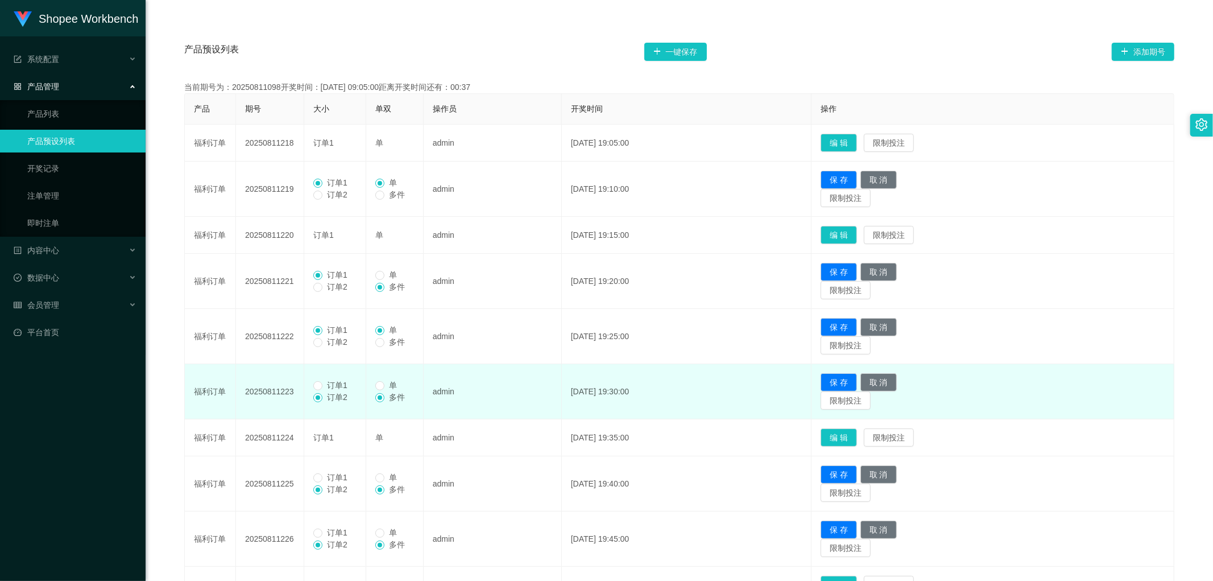
click at [325, 391] on label "订单2" at bounding box center [332, 397] width 39 height 12
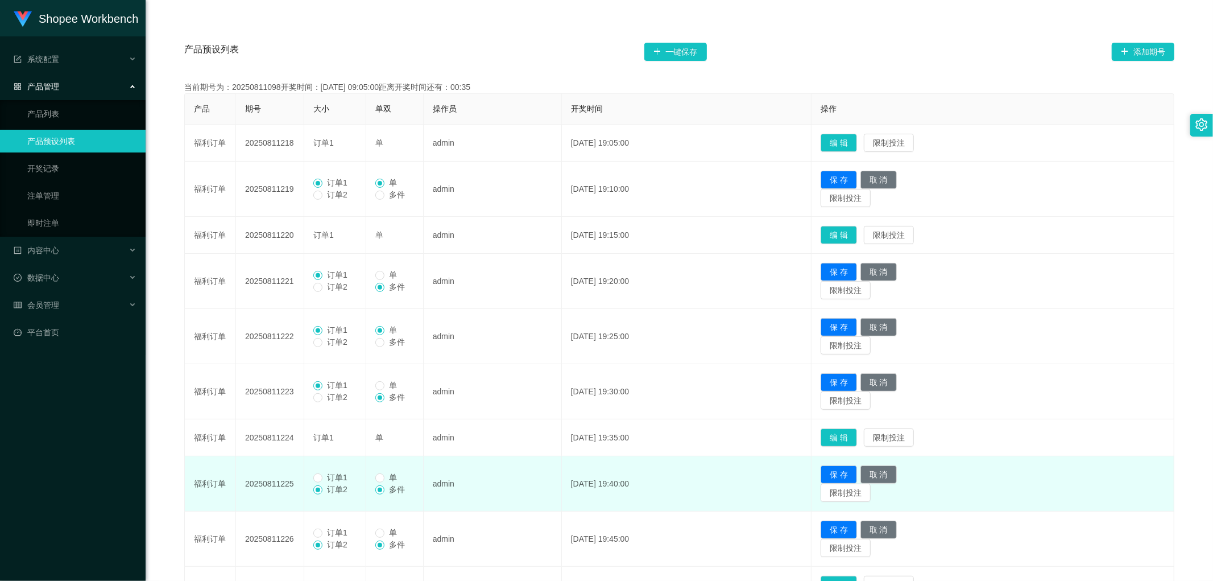
click at [325, 473] on span "订单1" at bounding box center [338, 477] width 30 height 9
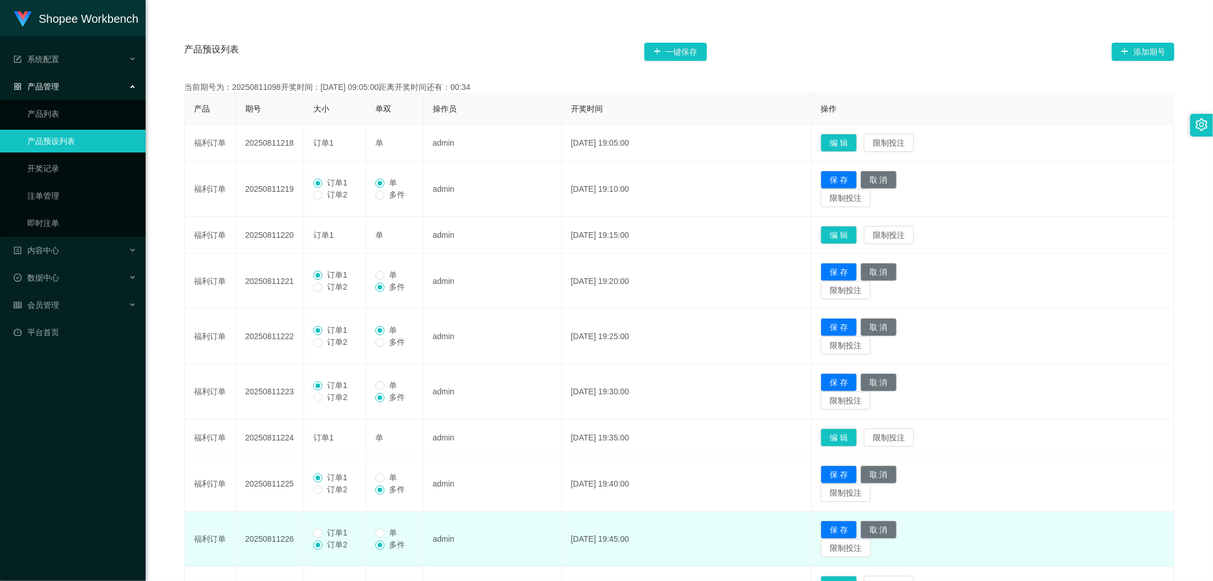
click at [323, 532] on span "订单1" at bounding box center [338, 532] width 30 height 9
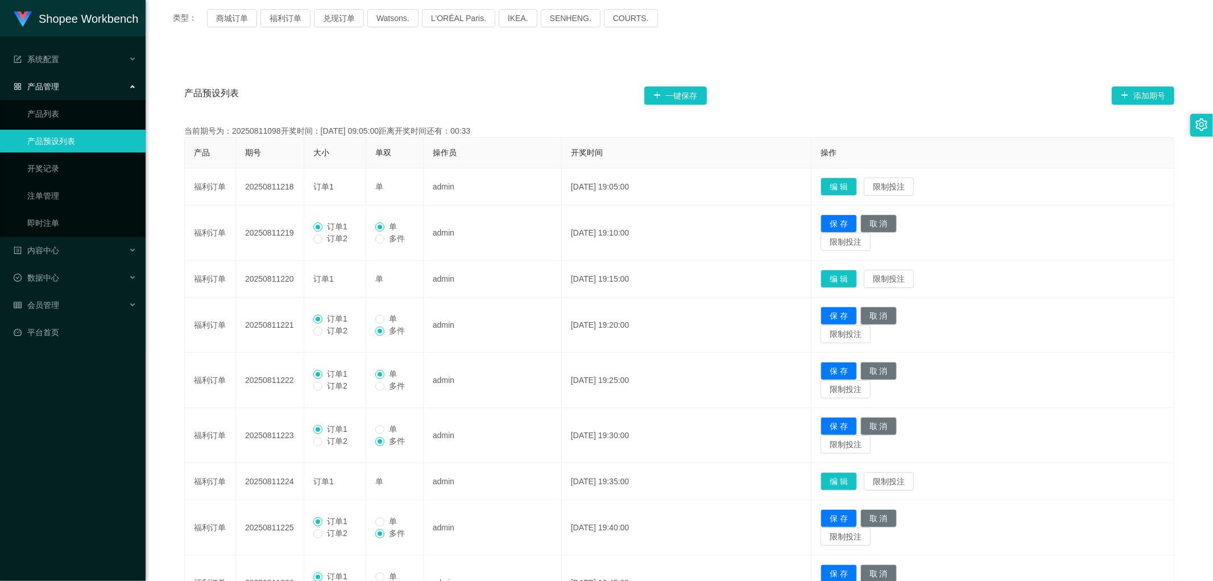
scroll to position [130, 0]
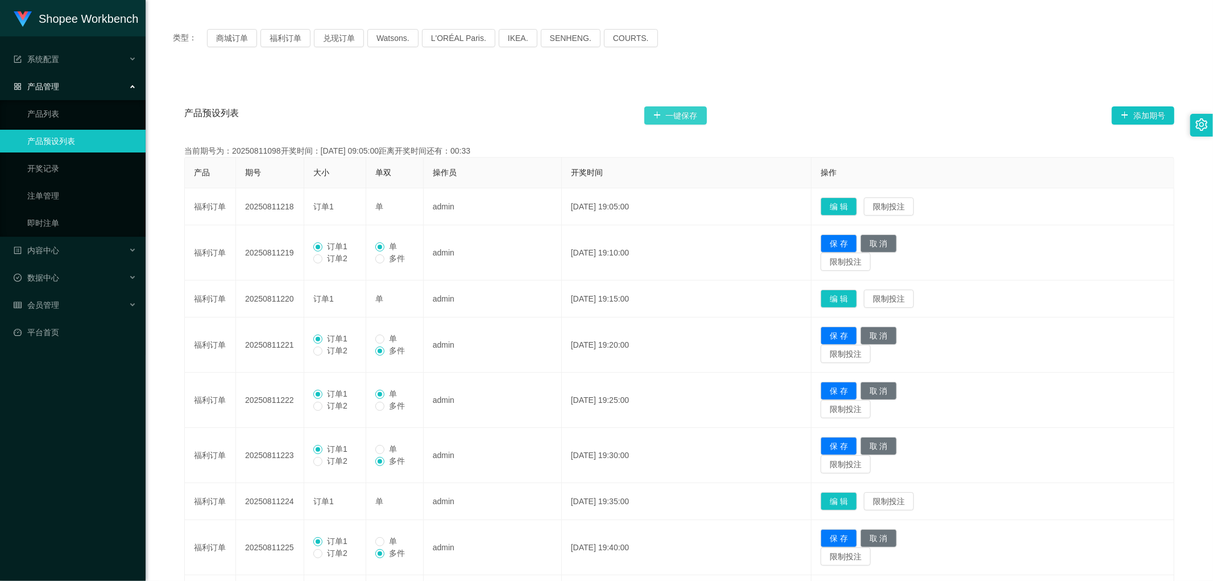
click at [687, 106] on button "一键保存" at bounding box center [675, 115] width 63 height 18
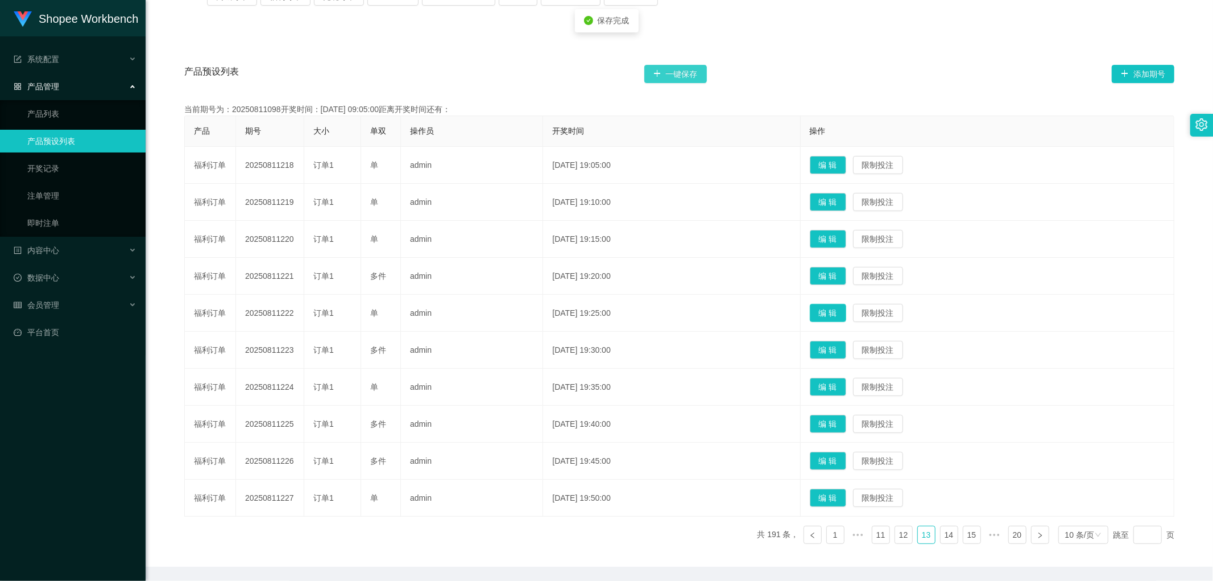
scroll to position [193, 0]
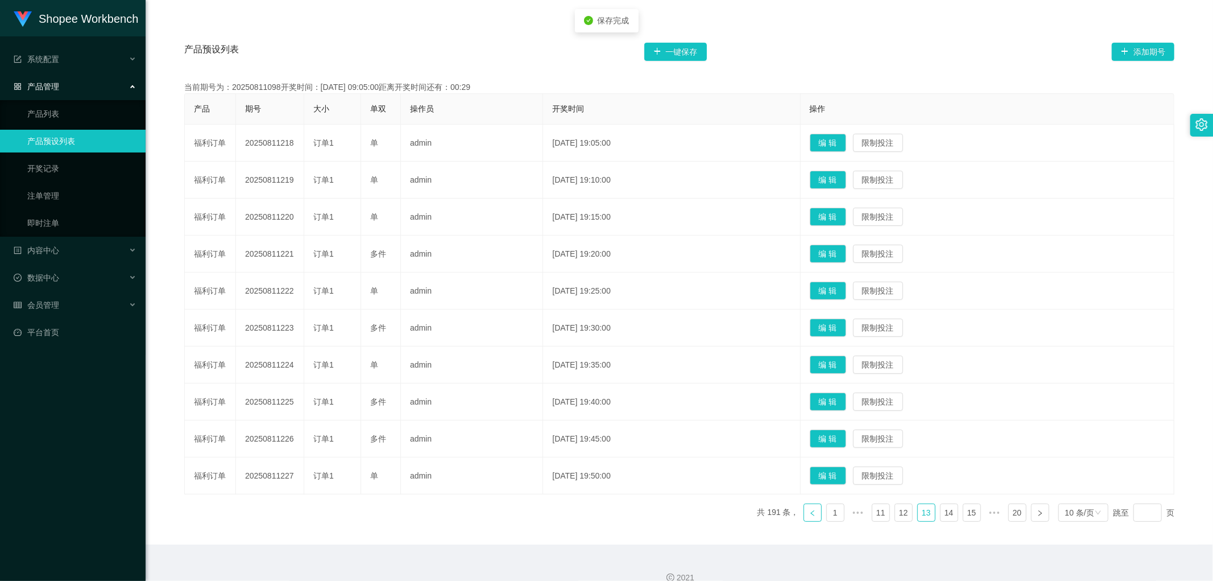
click at [804, 518] on link at bounding box center [813, 512] width 18 height 18
click at [846, 475] on button "编 辑" at bounding box center [828, 475] width 36 height 18
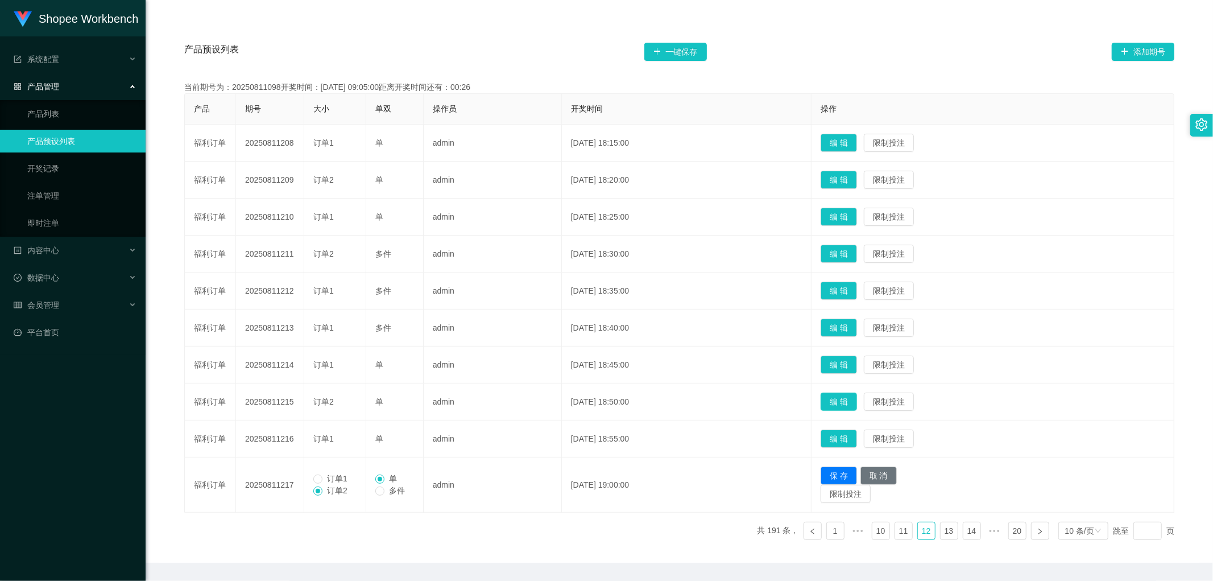
click at [857, 402] on button "编 辑" at bounding box center [839, 401] width 36 height 18
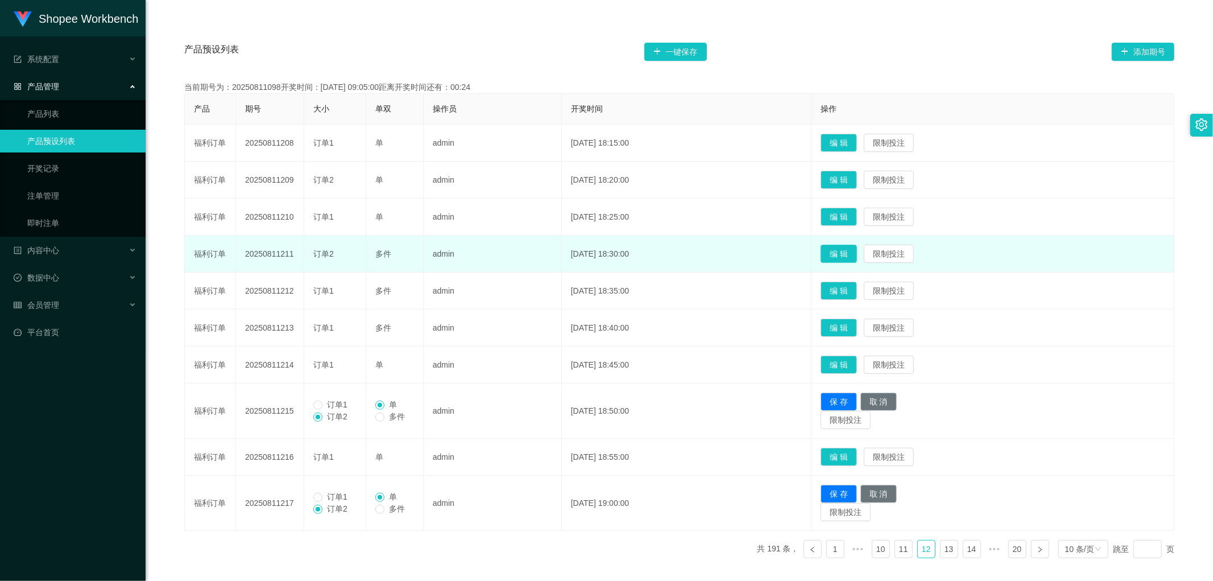
drag, startPoint x: 858, startPoint y: 258, endPoint x: 858, endPoint y: 266, distance: 8.5
click at [857, 258] on button "编 辑" at bounding box center [839, 254] width 36 height 18
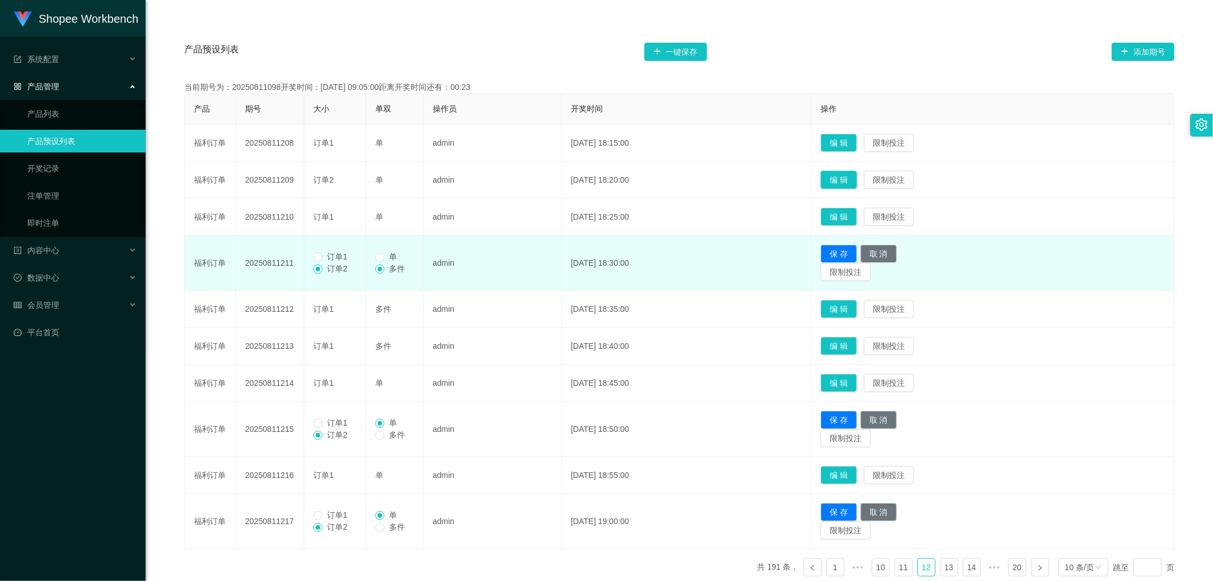
click at [857, 183] on button "编 辑" at bounding box center [839, 180] width 36 height 18
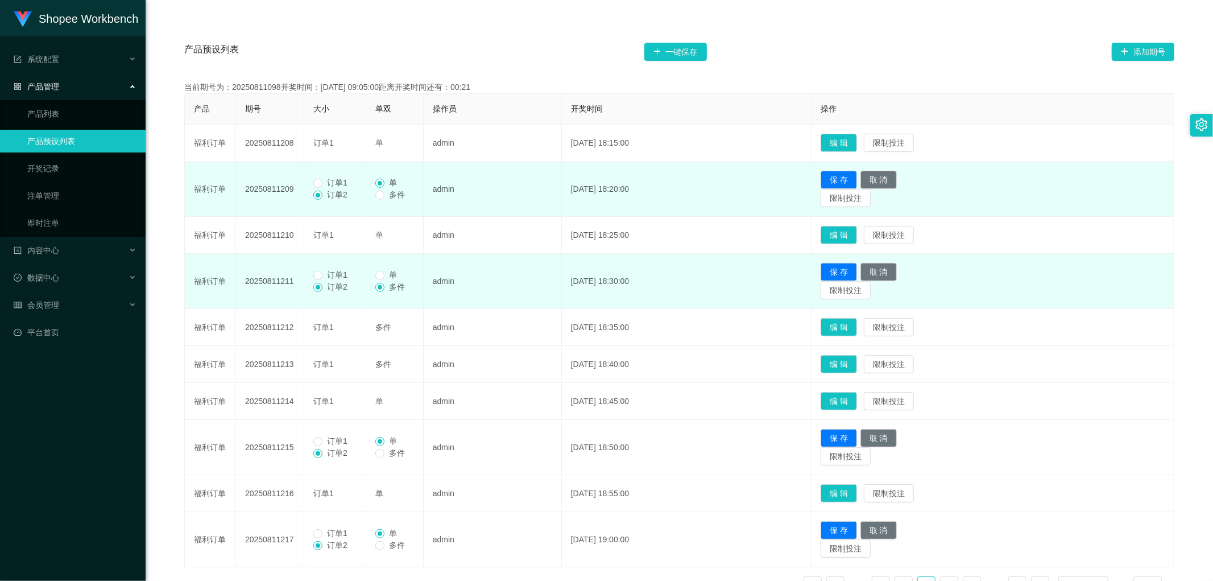
click at [330, 185] on span "订单1" at bounding box center [338, 182] width 30 height 9
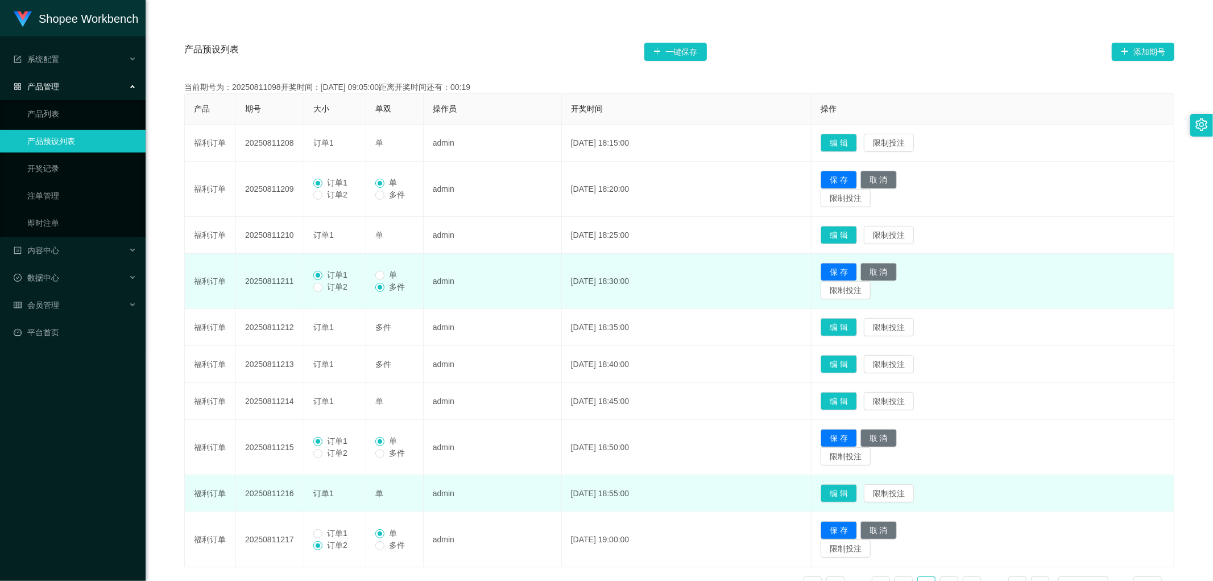
drag, startPoint x: 324, startPoint y: 533, endPoint x: 406, endPoint y: 481, distance: 96.4
click at [325, 534] on span "订单1" at bounding box center [338, 532] width 30 height 9
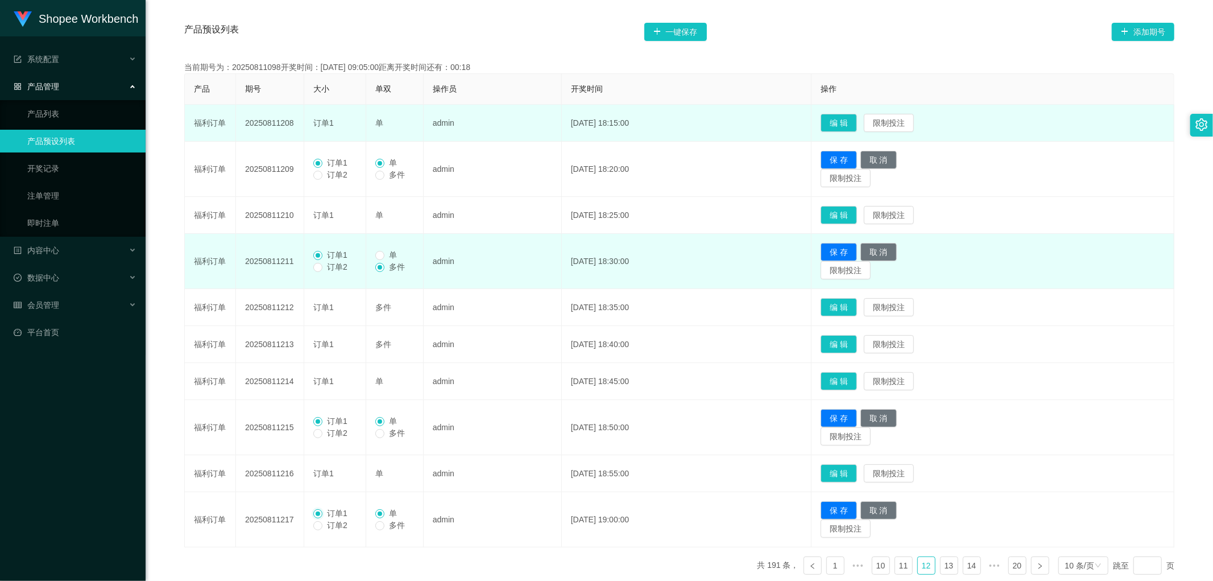
scroll to position [156, 0]
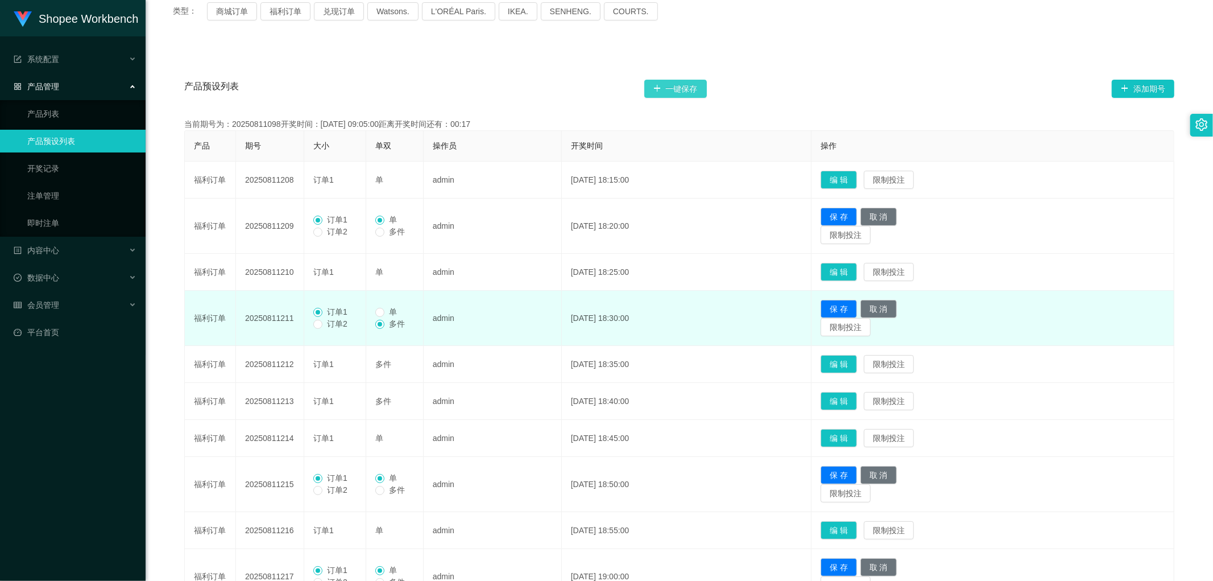
click at [684, 88] on button "一键保存" at bounding box center [675, 89] width 63 height 18
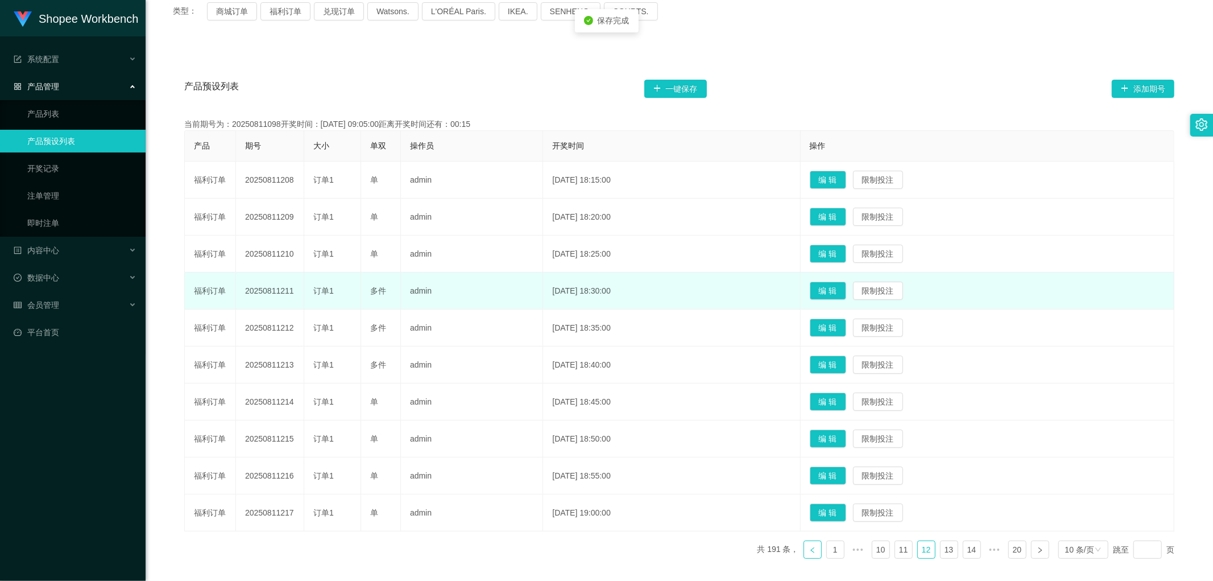
click at [811, 551] on icon "图标: left" at bounding box center [812, 550] width 3 height 6
click at [845, 474] on button "编 辑" at bounding box center [828, 475] width 36 height 18
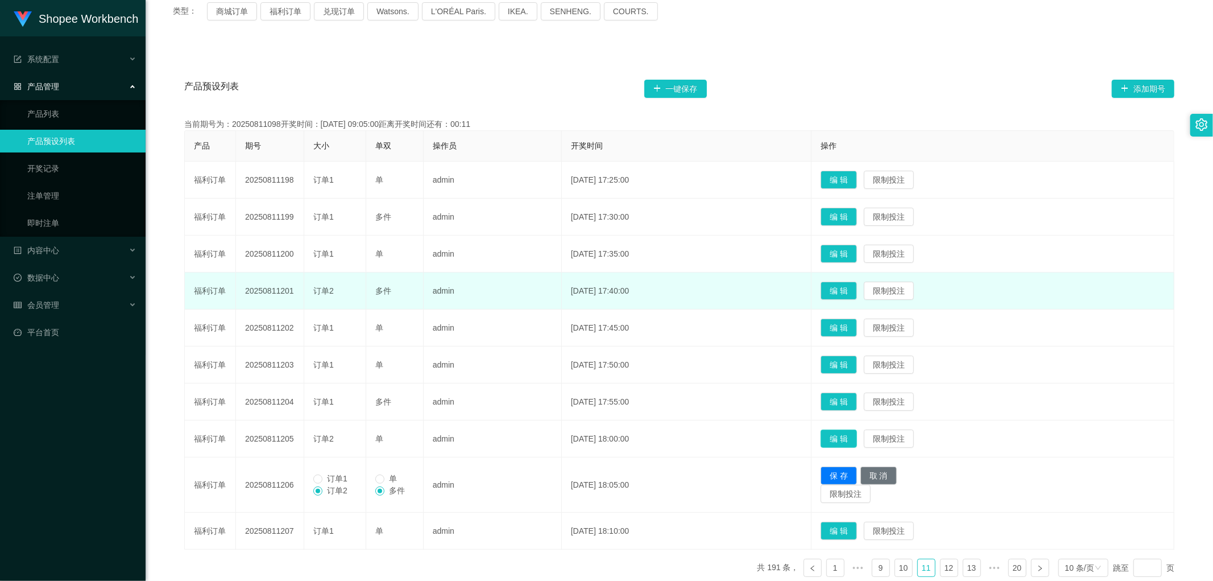
click at [857, 440] on button "编 辑" at bounding box center [839, 438] width 36 height 18
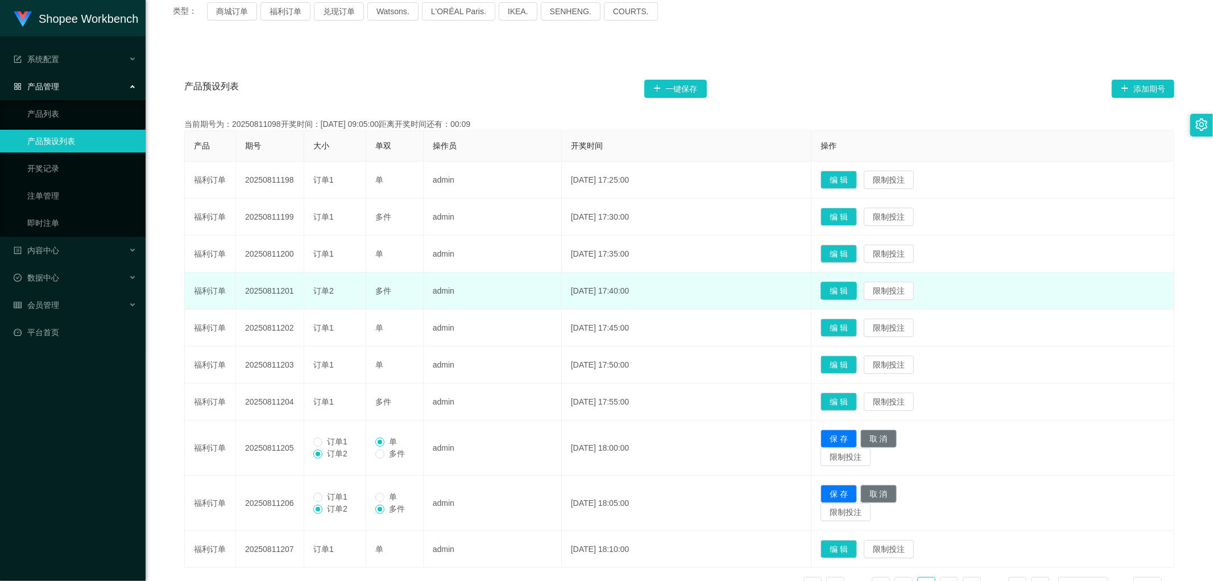
click at [857, 294] on button "编 辑" at bounding box center [839, 291] width 36 height 18
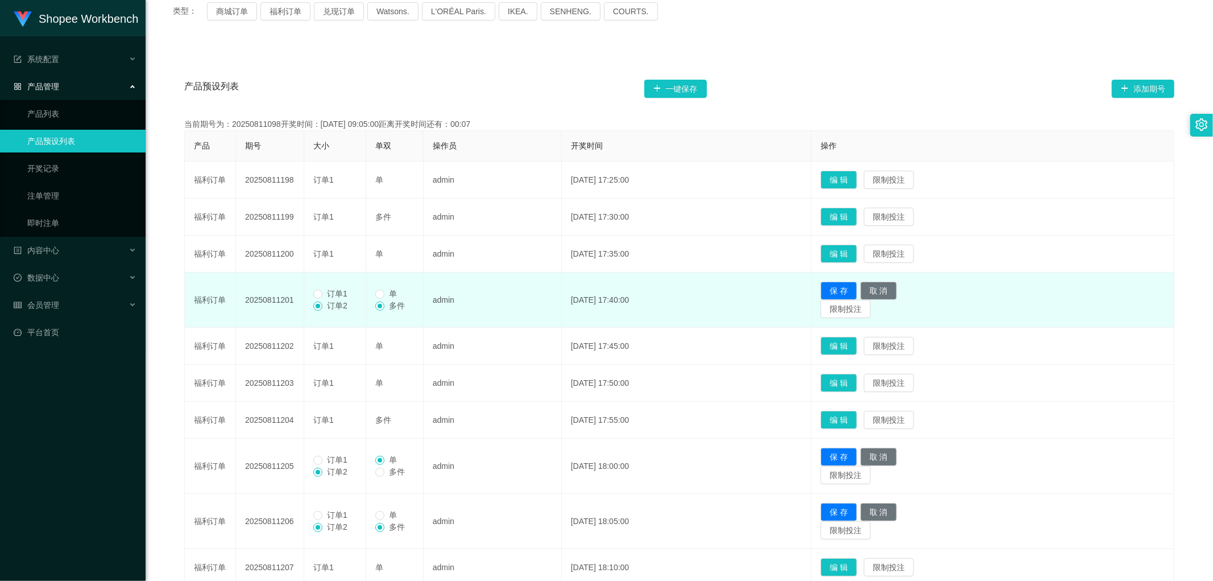
click at [328, 295] on span "订单1" at bounding box center [338, 293] width 30 height 9
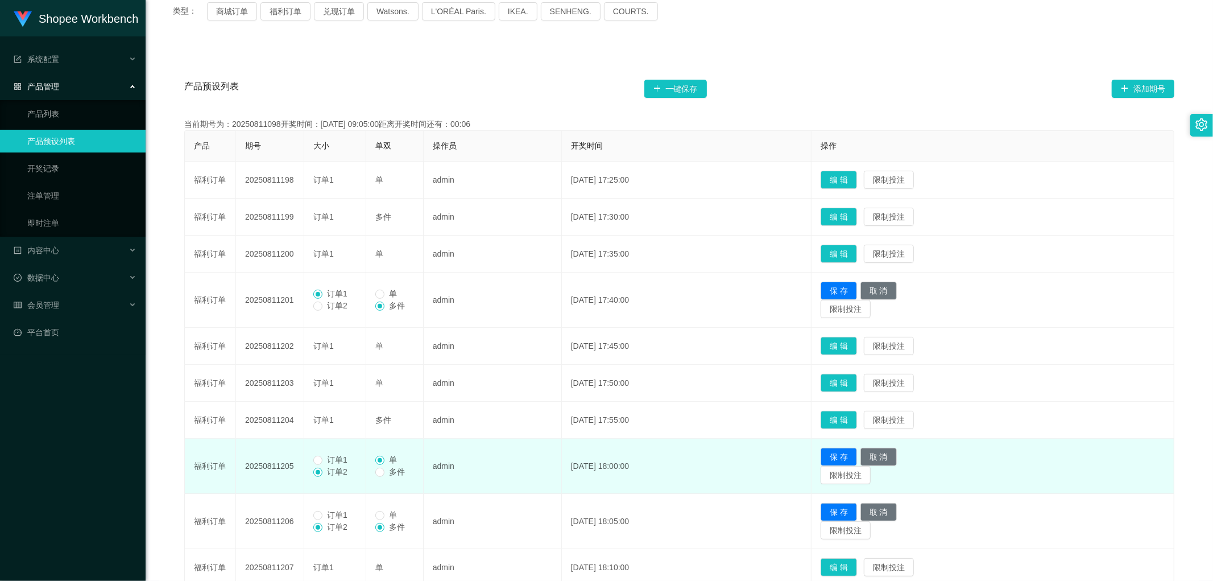
click at [324, 462] on span "订单1" at bounding box center [338, 459] width 30 height 9
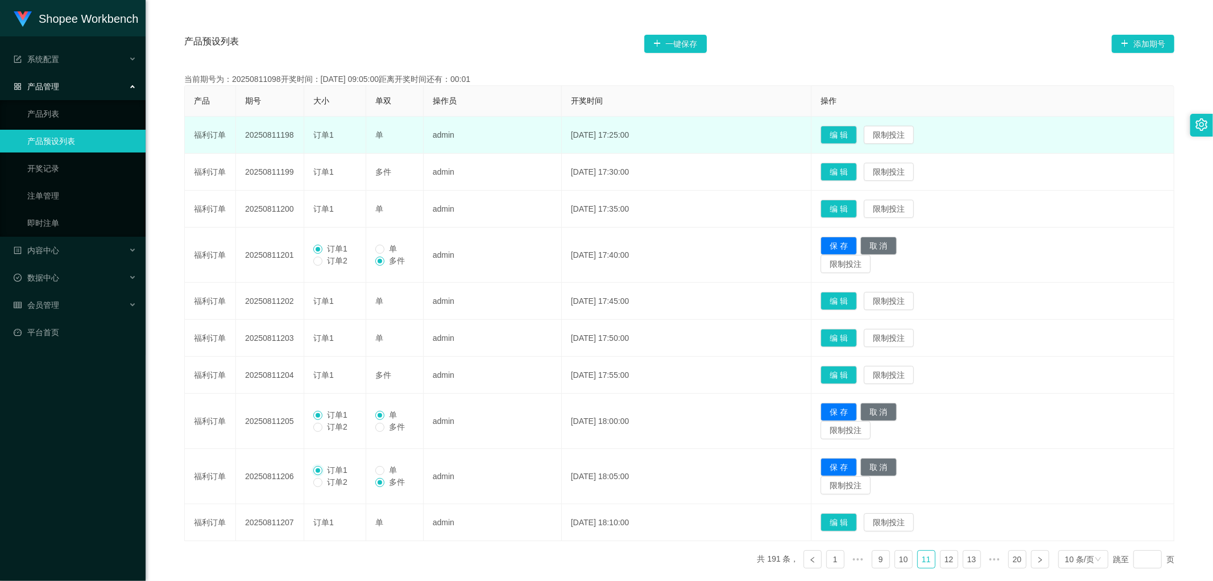
scroll to position [138, 0]
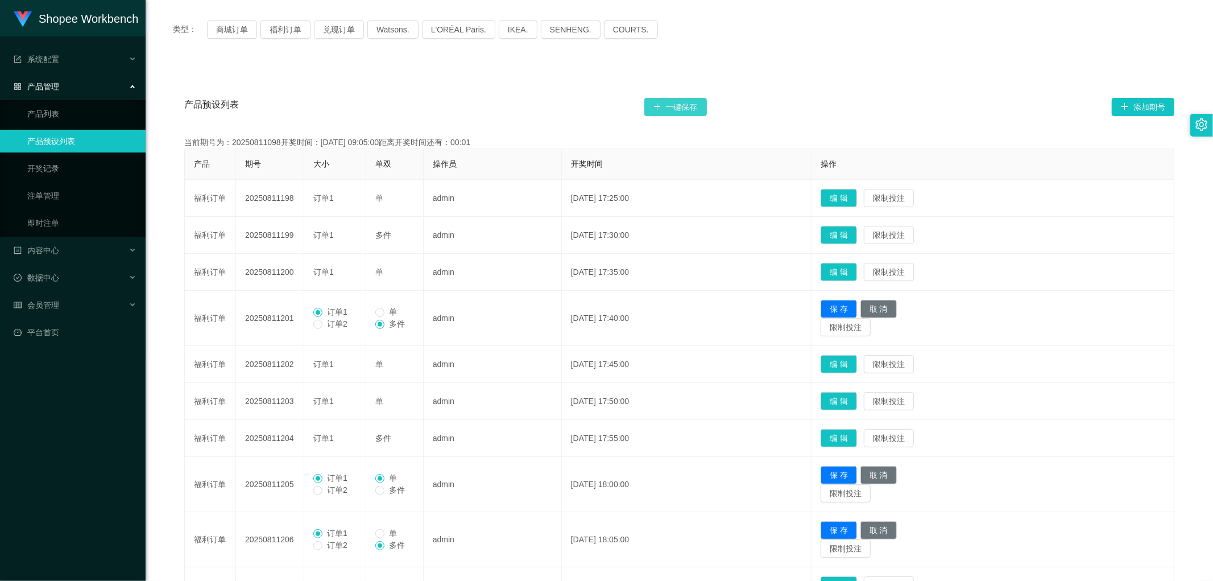
click at [681, 104] on button "一键保存" at bounding box center [675, 107] width 63 height 18
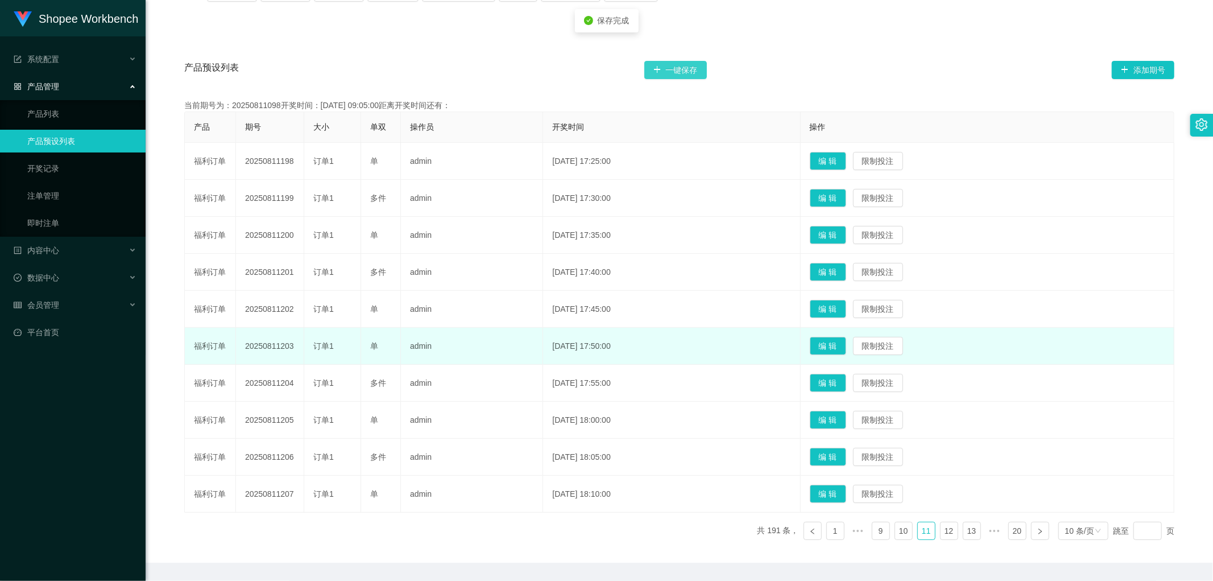
scroll to position [210, 0]
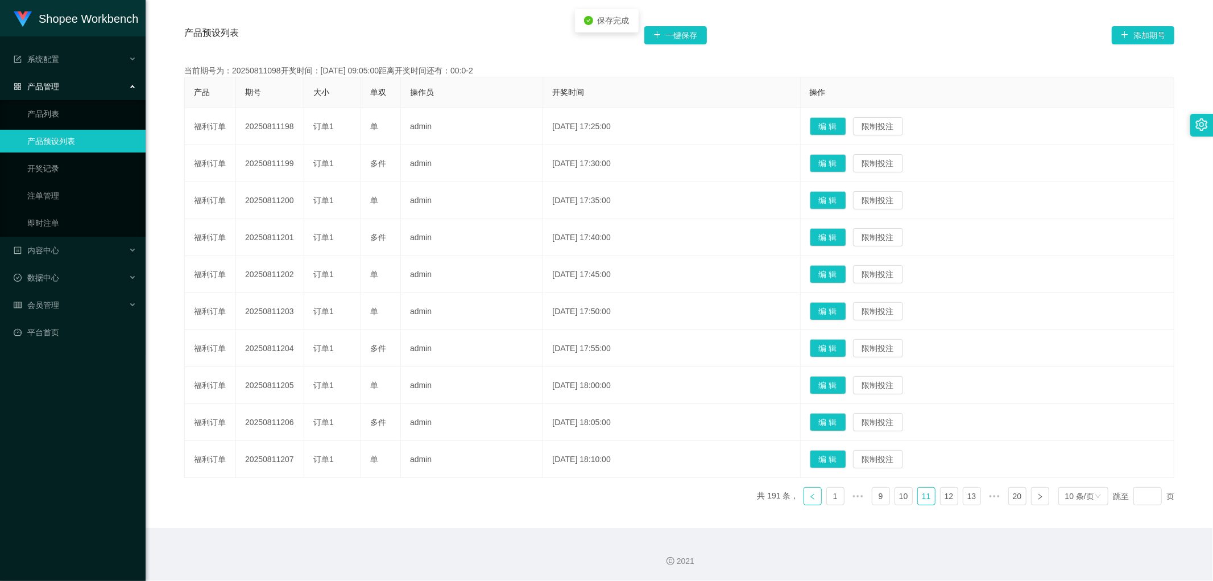
click at [809, 498] on icon "图标: left" at bounding box center [812, 496] width 7 height 7
click at [846, 382] on button "编 辑" at bounding box center [828, 385] width 36 height 18
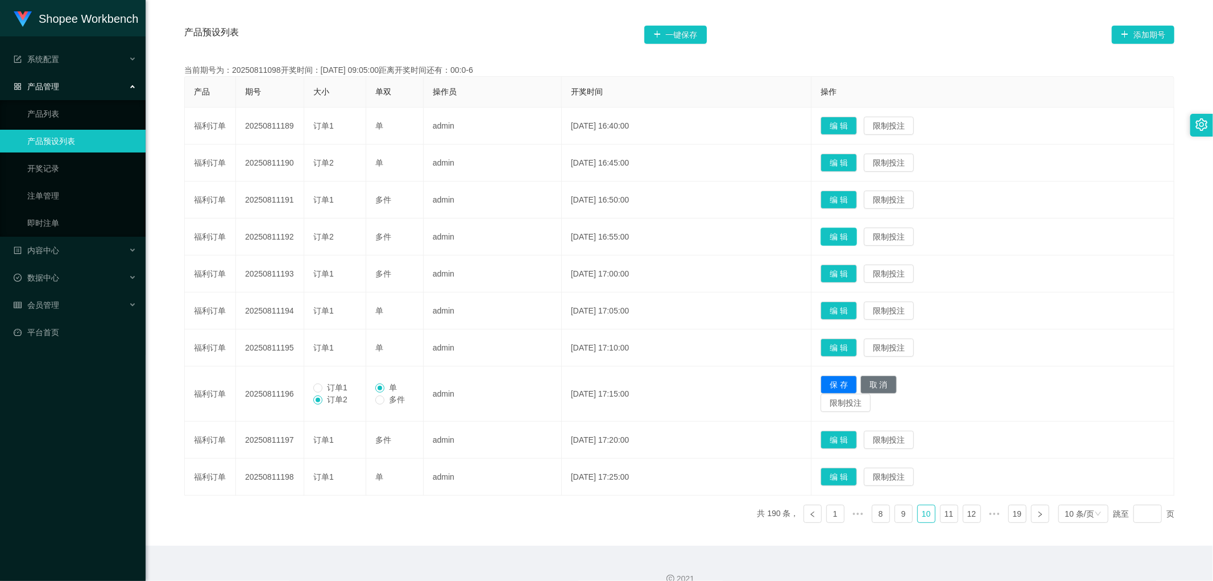
click at [857, 235] on button "编 辑" at bounding box center [839, 237] width 36 height 18
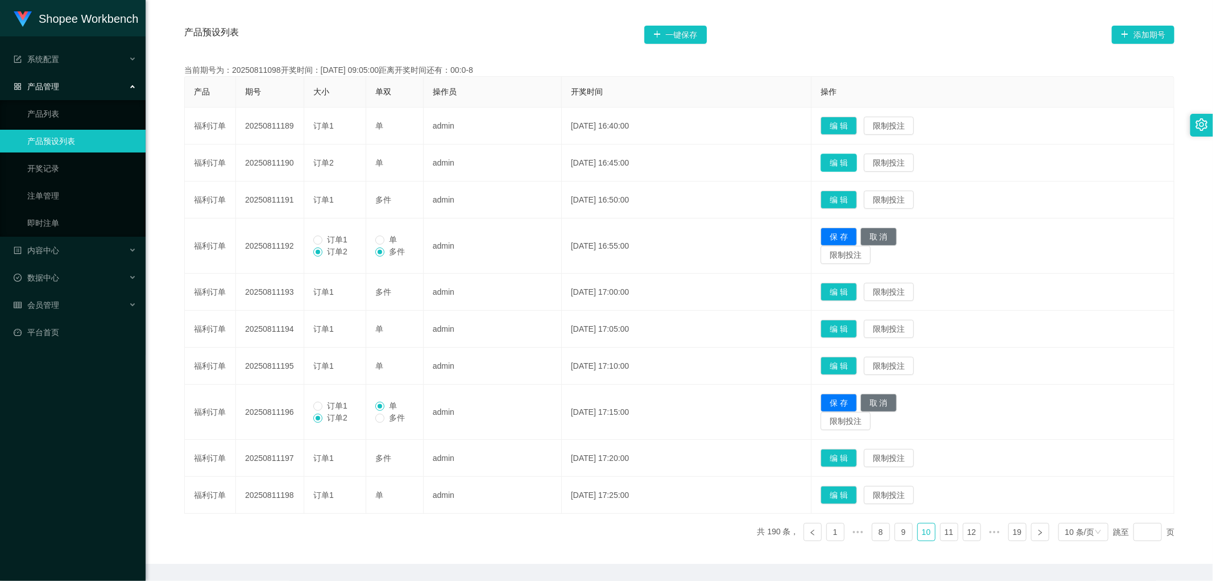
click at [857, 158] on button "编 辑" at bounding box center [839, 163] width 36 height 18
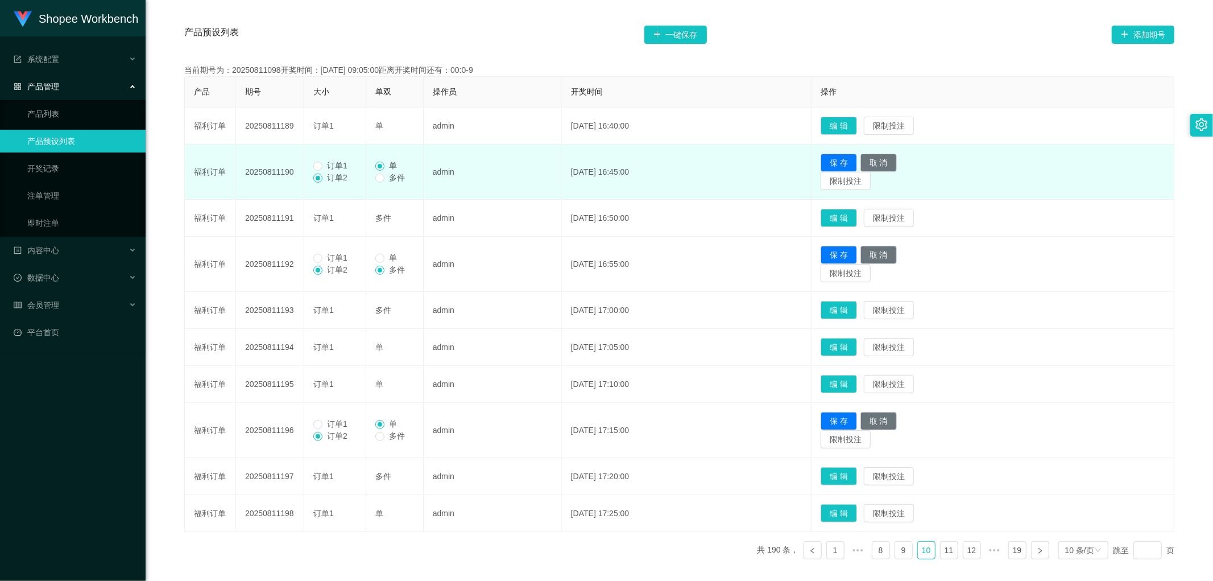
click at [323, 165] on span "订单1" at bounding box center [338, 165] width 30 height 9
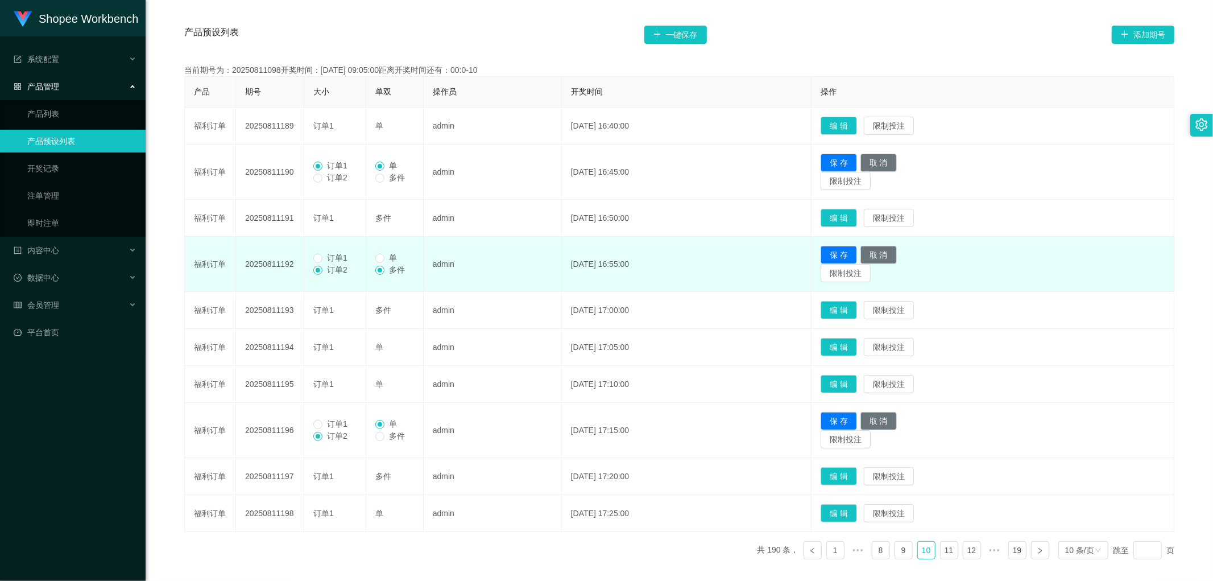
click at [323, 259] on span "订单1" at bounding box center [338, 257] width 30 height 9
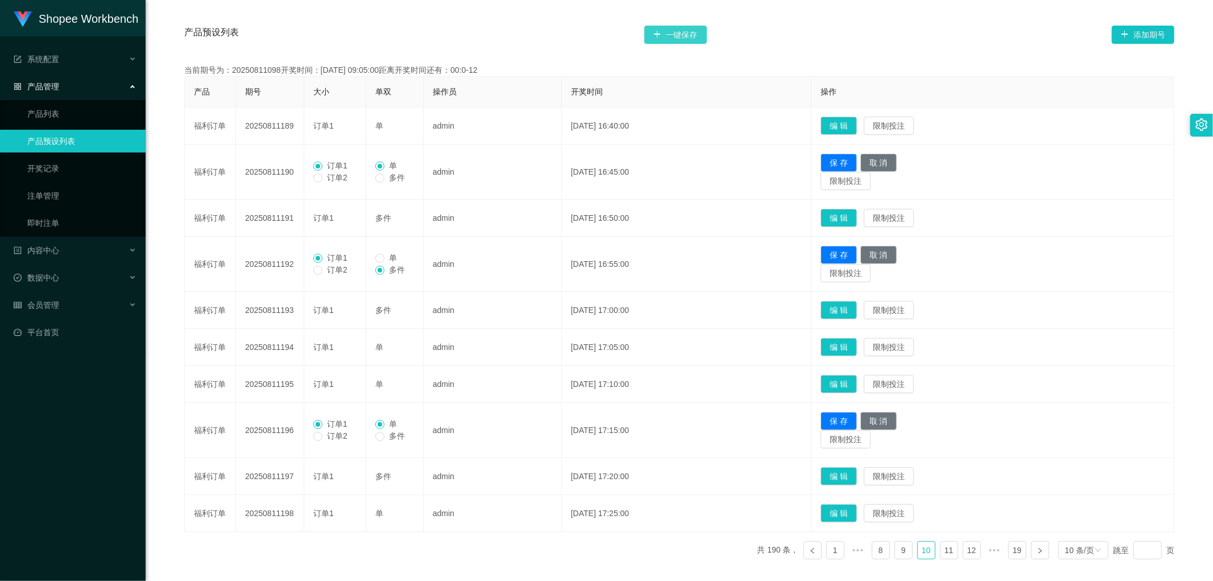
click at [683, 35] on button "一键保存" at bounding box center [675, 35] width 63 height 18
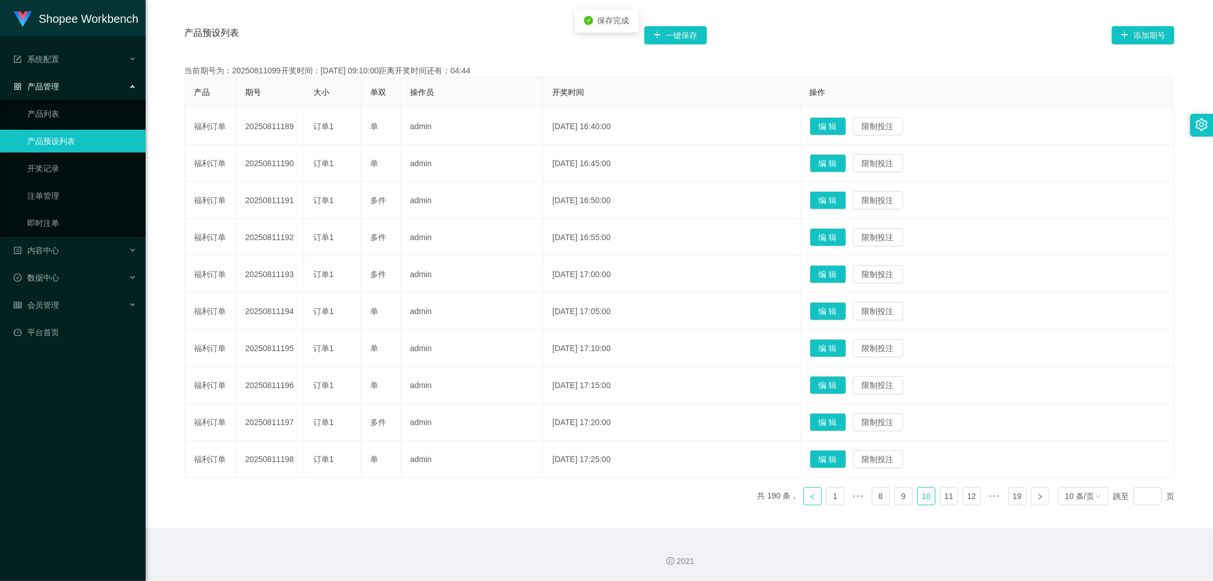
drag, startPoint x: 805, startPoint y: 499, endPoint x: 812, endPoint y: 509, distance: 11.8
click at [806, 499] on link at bounding box center [813, 496] width 18 height 18
click at [844, 424] on button "编 辑" at bounding box center [828, 422] width 36 height 18
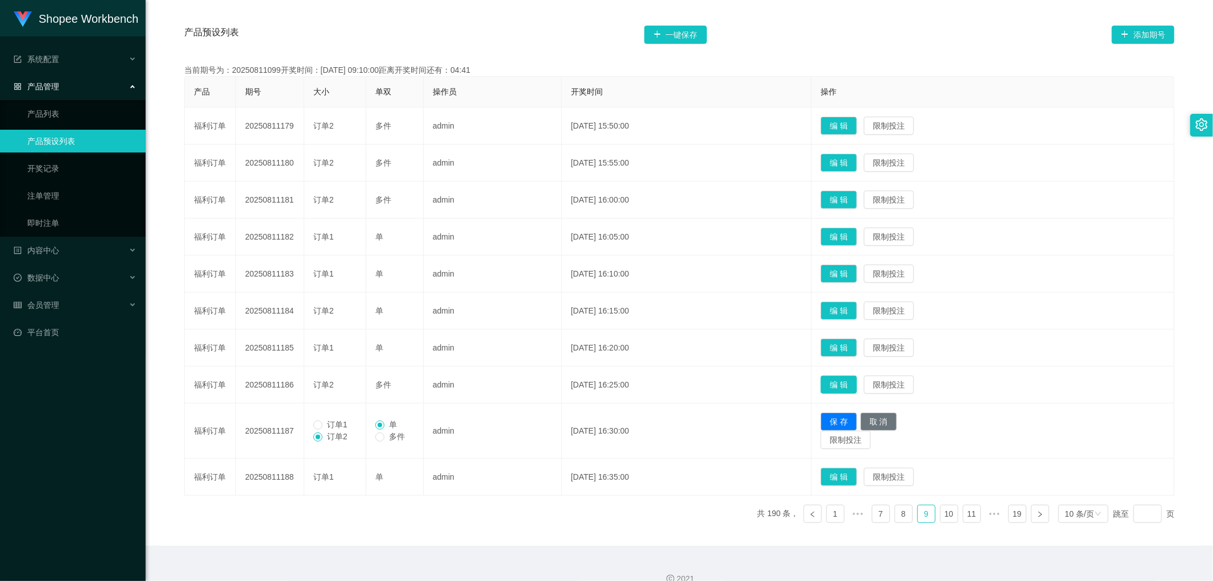
click at [852, 383] on button "编 辑" at bounding box center [839, 384] width 36 height 18
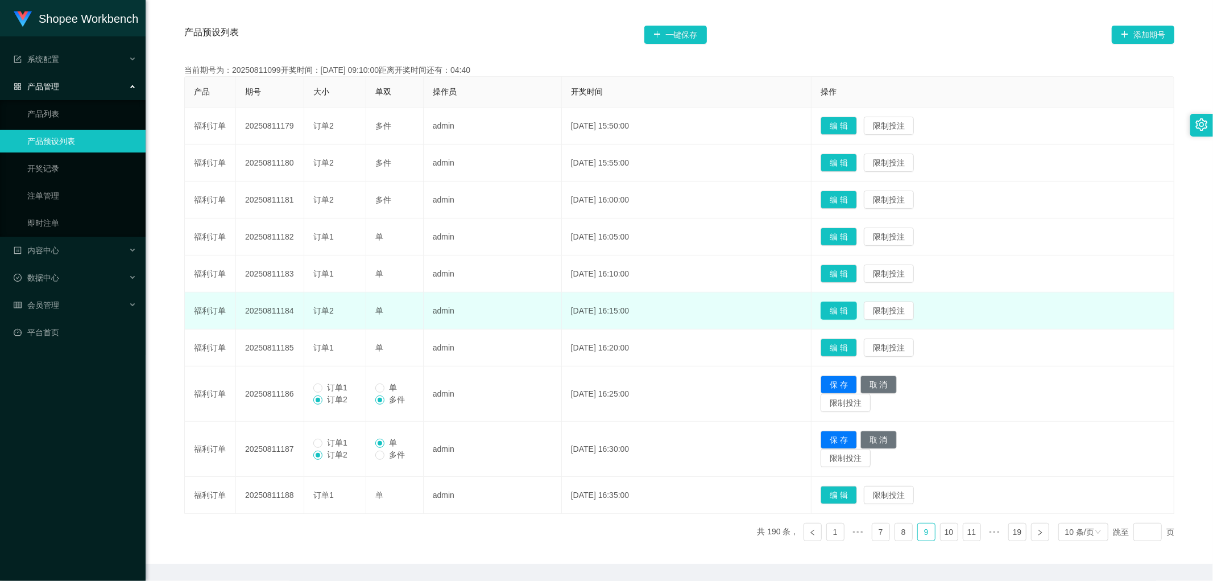
click at [856, 306] on button "编 辑" at bounding box center [839, 310] width 36 height 18
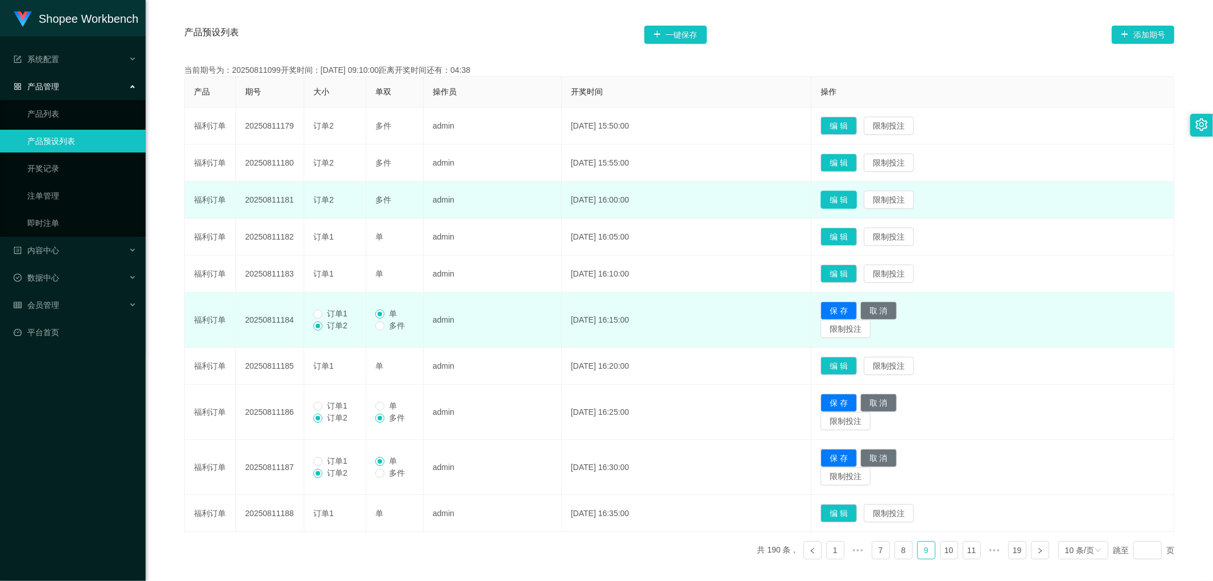
click at [857, 201] on button "编 辑" at bounding box center [839, 200] width 36 height 18
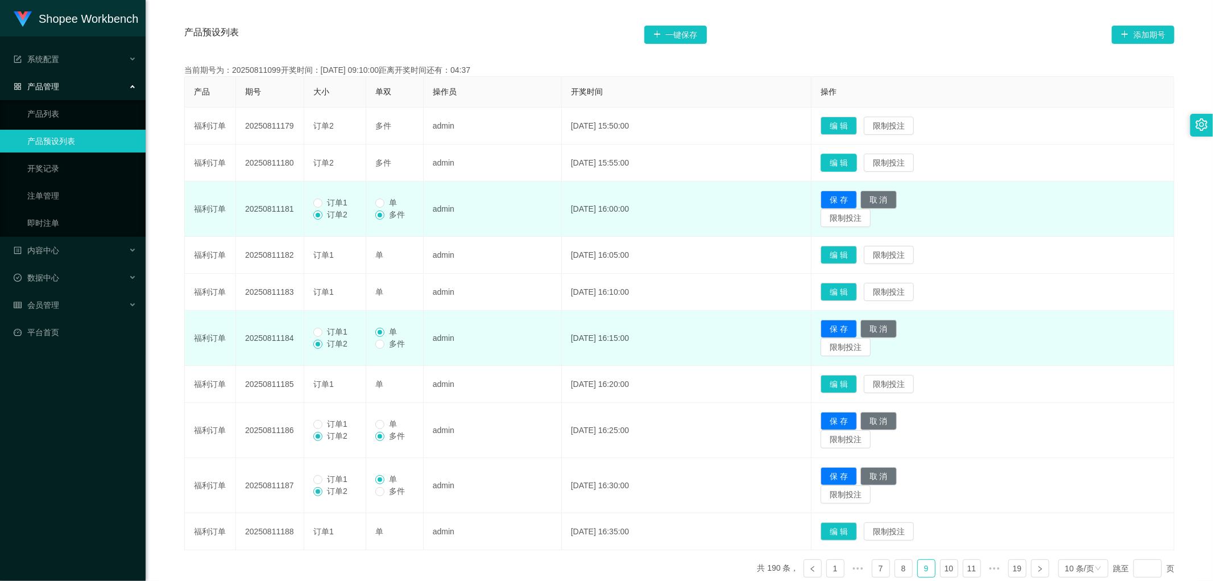
click at [857, 160] on button "编 辑" at bounding box center [839, 163] width 36 height 18
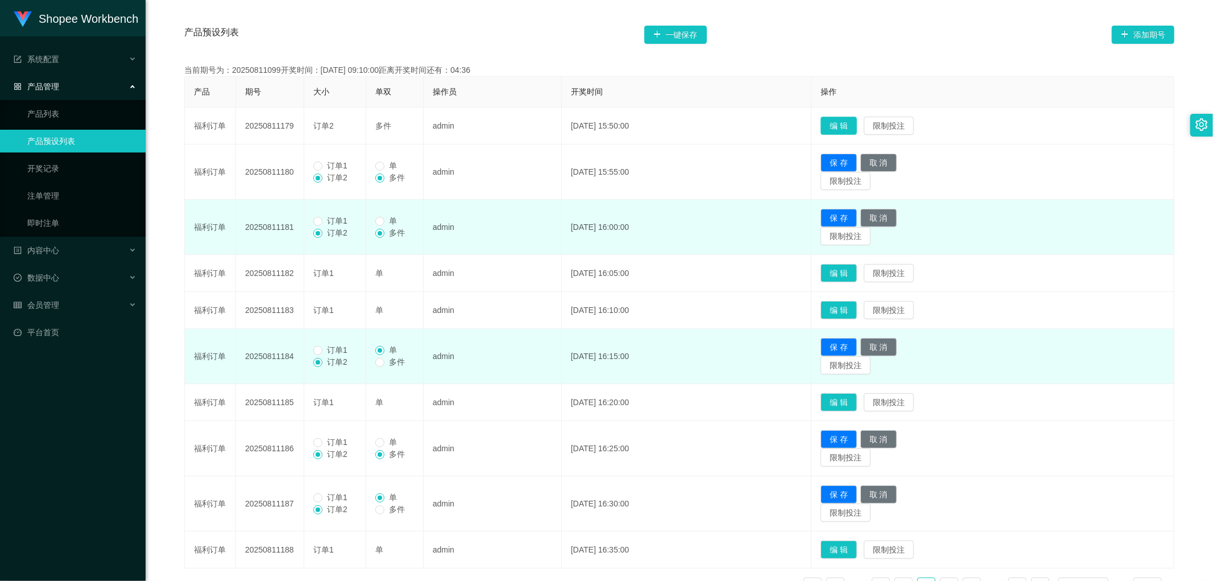
click at [857, 123] on button "编 辑" at bounding box center [839, 126] width 36 height 18
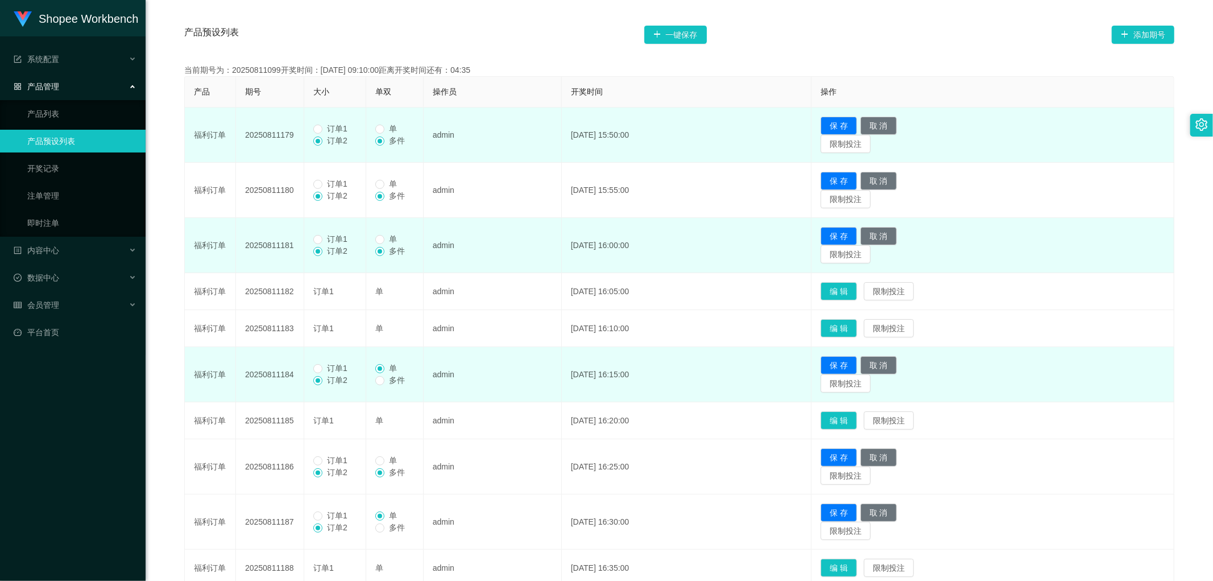
click at [323, 130] on span "订单1" at bounding box center [338, 128] width 30 height 9
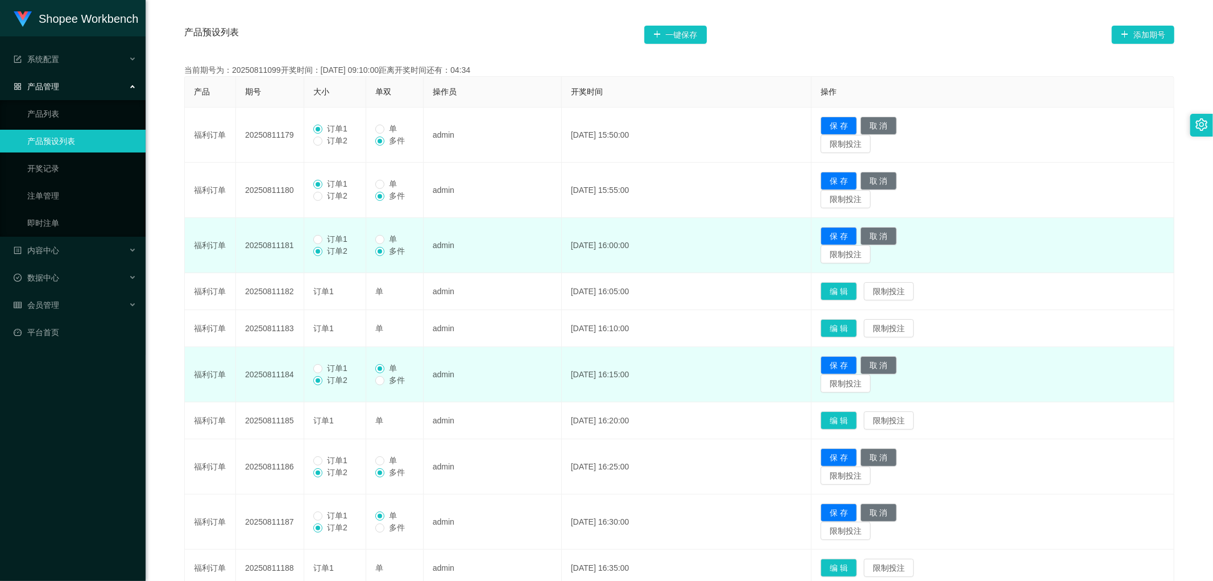
click at [323, 242] on span "订单1" at bounding box center [338, 238] width 30 height 9
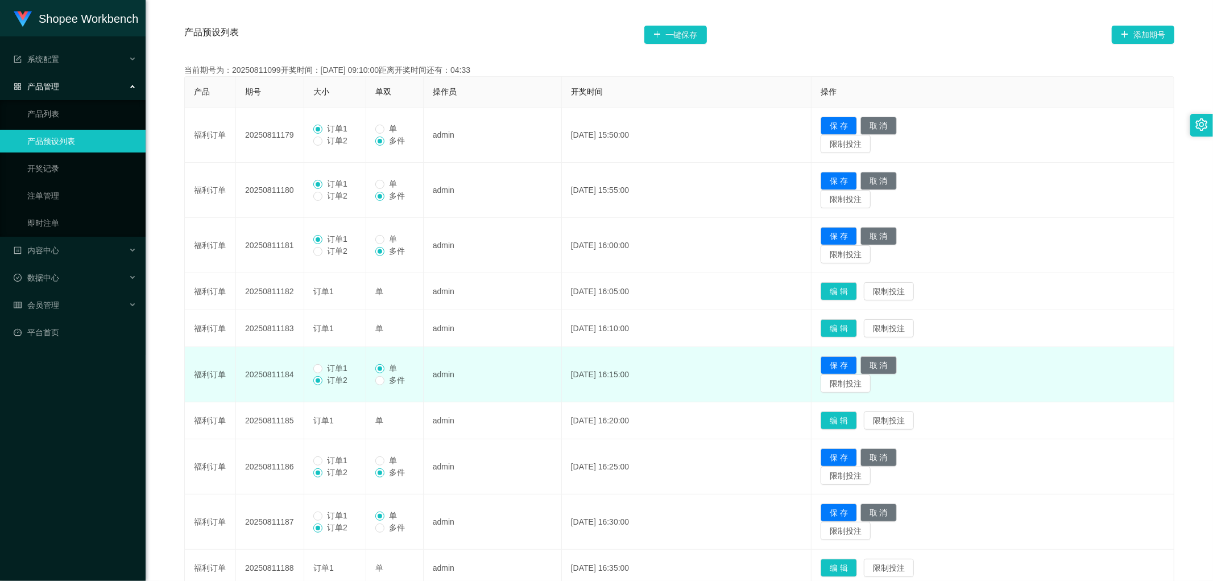
click at [326, 369] on span "订单1" at bounding box center [338, 367] width 30 height 9
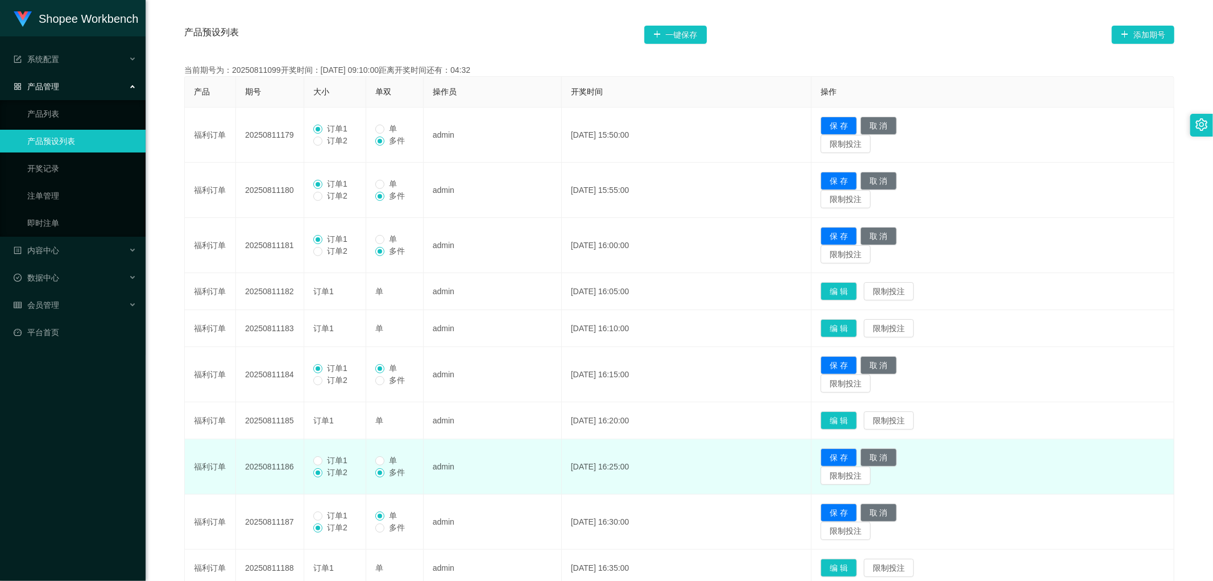
click at [326, 460] on span "订单1" at bounding box center [338, 460] width 30 height 9
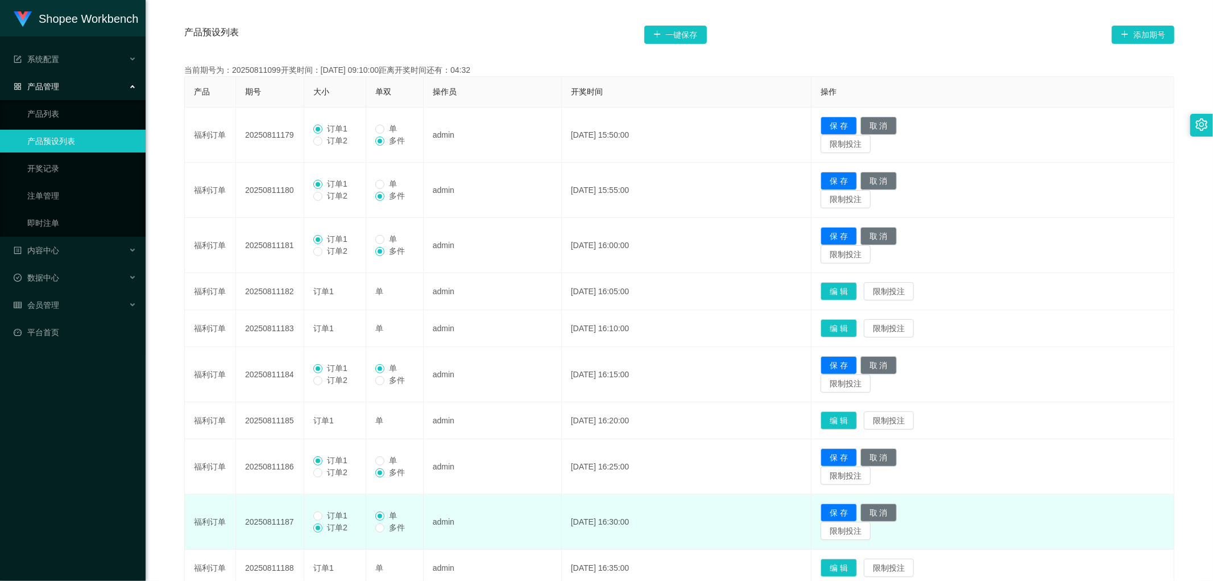
click at [327, 518] on span "订单1" at bounding box center [338, 515] width 30 height 9
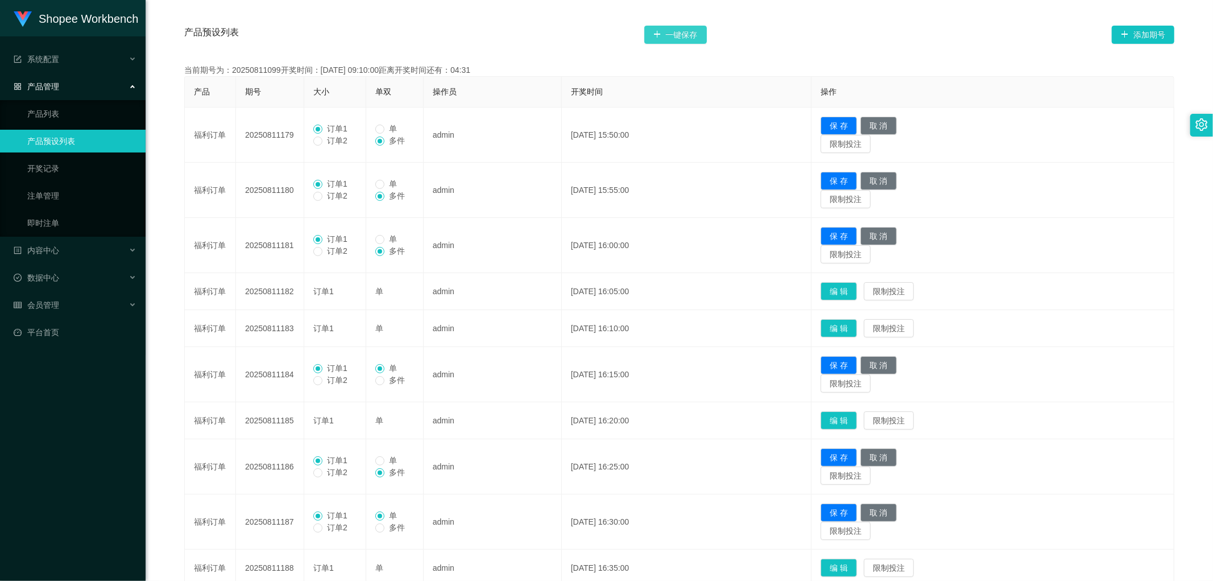
click at [685, 36] on button "一键保存" at bounding box center [675, 35] width 63 height 18
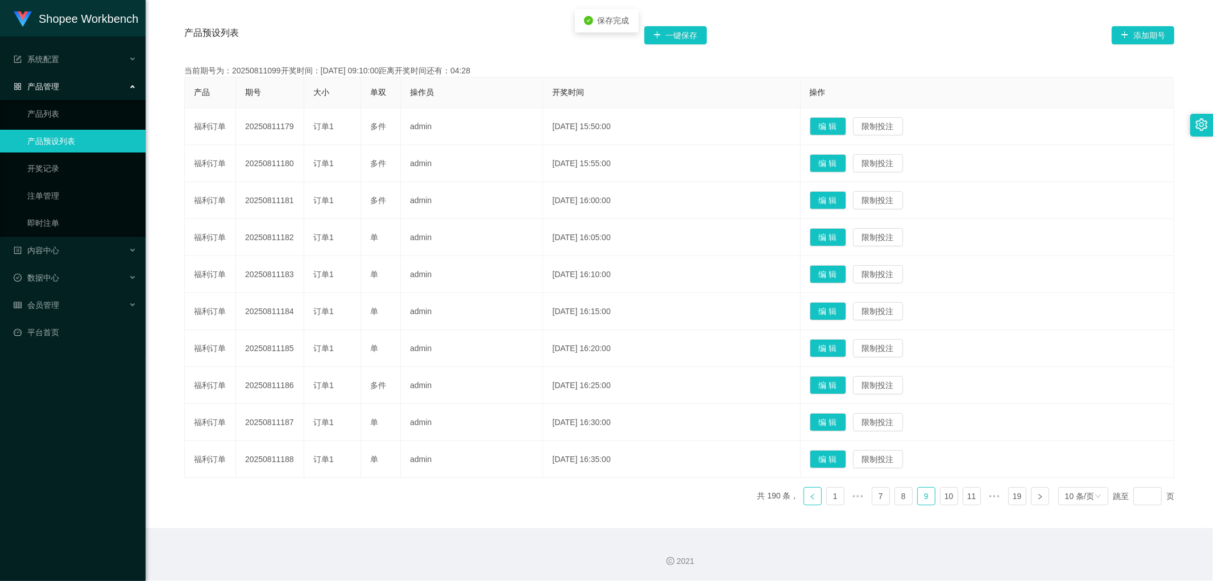
click at [809, 498] on icon "图标: left" at bounding box center [812, 496] width 7 height 7
click at [835, 461] on button "编 辑" at bounding box center [828, 459] width 36 height 18
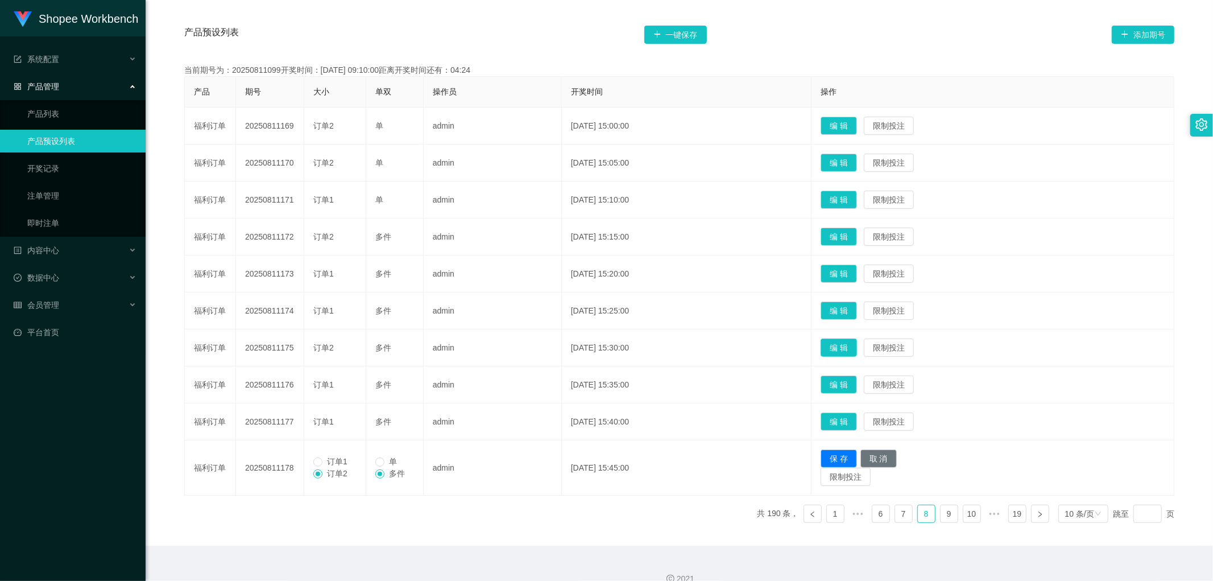
click at [857, 342] on button "编 辑" at bounding box center [839, 347] width 36 height 18
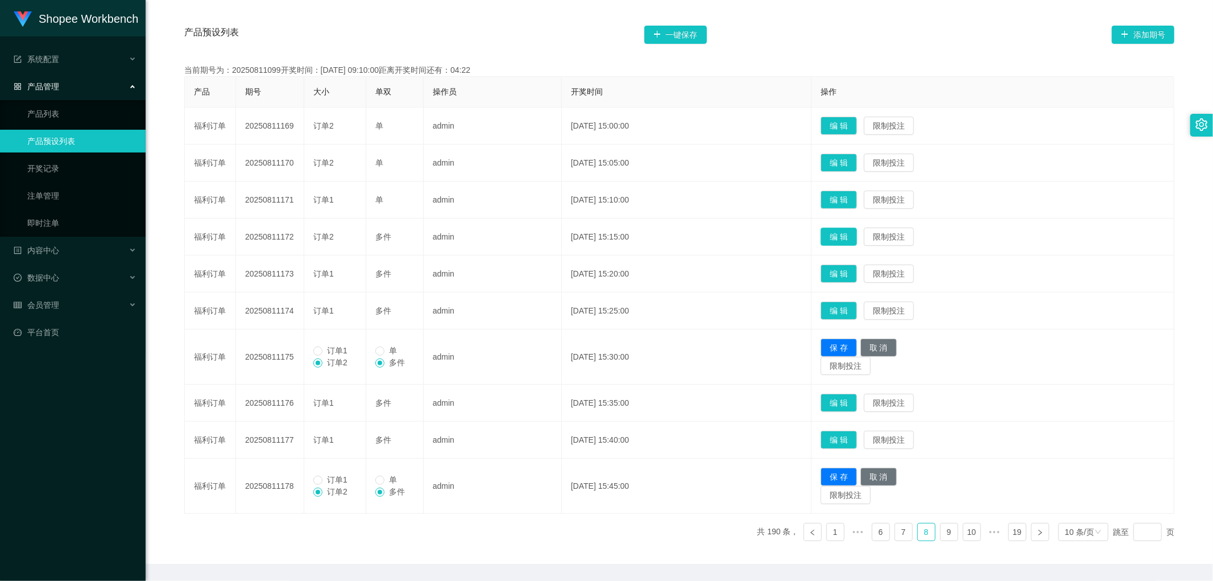
click at [857, 236] on button "编 辑" at bounding box center [839, 237] width 36 height 18
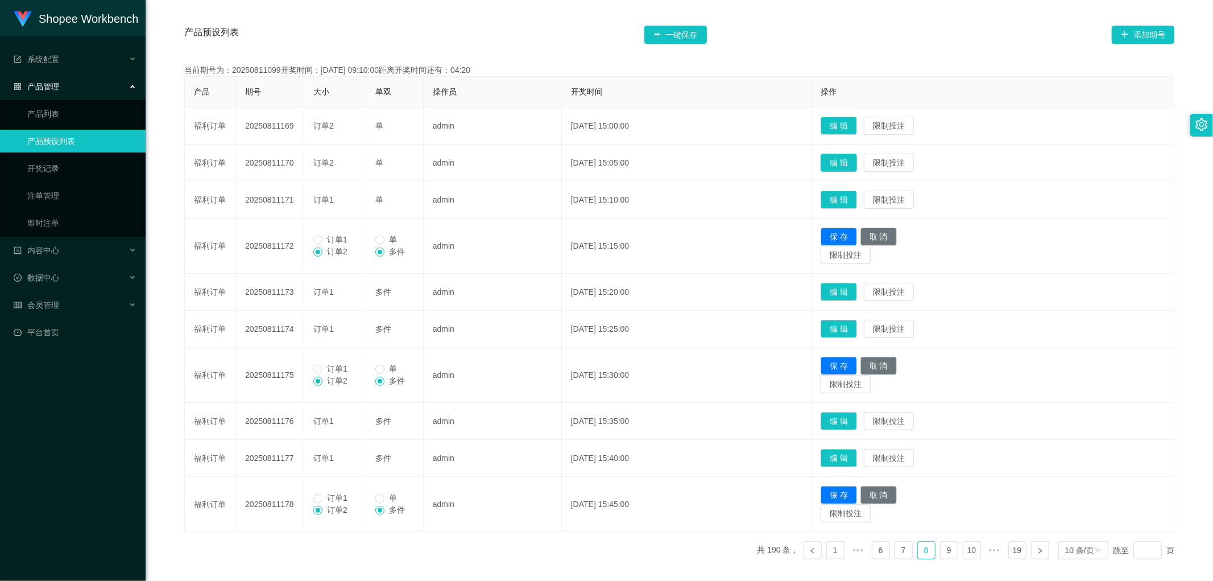
click at [854, 161] on button "编 辑" at bounding box center [839, 163] width 36 height 18
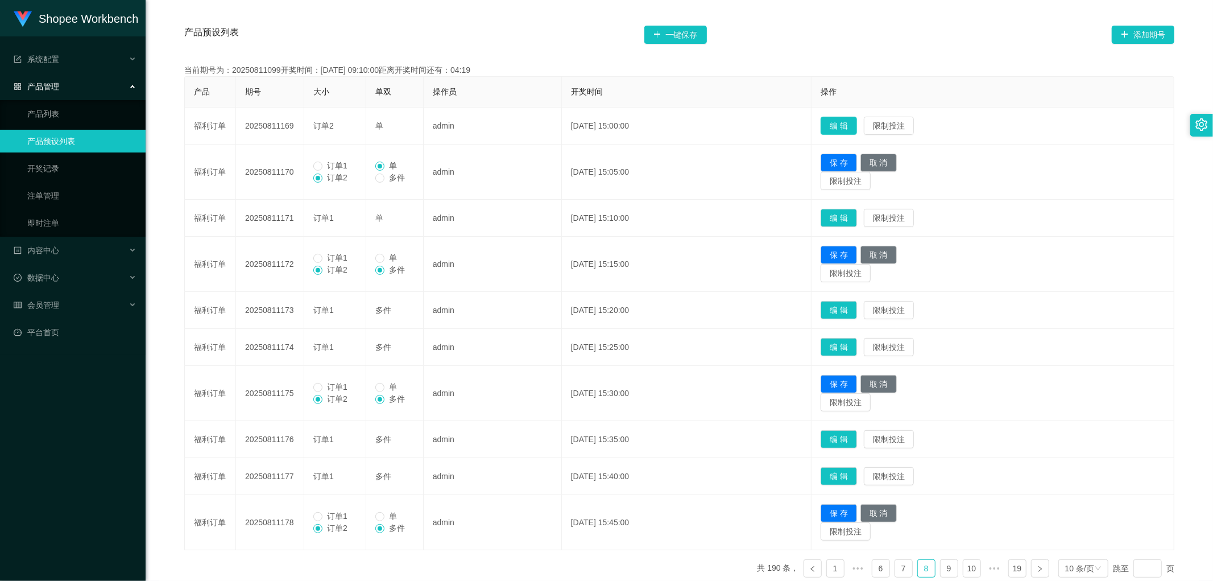
click at [855, 124] on button "编 辑" at bounding box center [839, 126] width 36 height 18
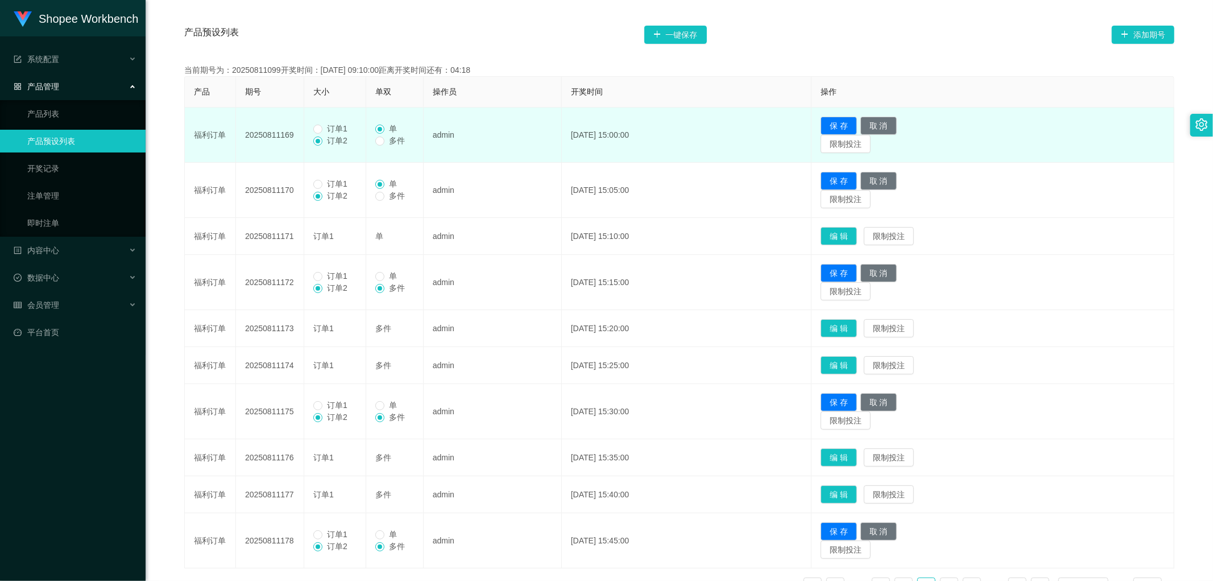
click at [324, 130] on span "订单1" at bounding box center [338, 128] width 30 height 9
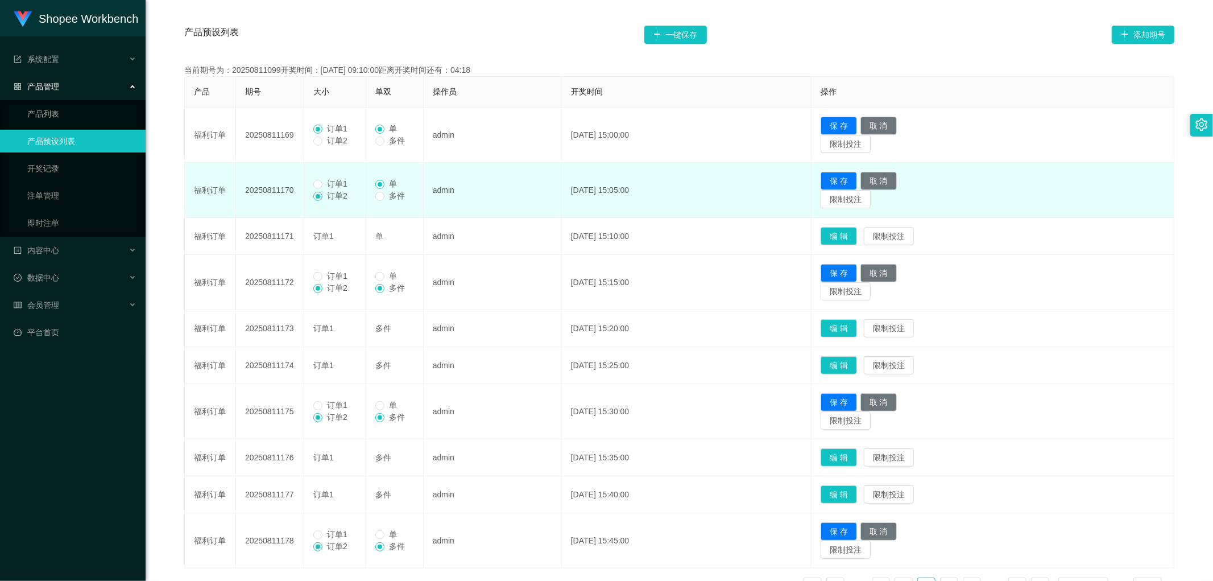
click at [326, 189] on label "订单1" at bounding box center [332, 184] width 39 height 12
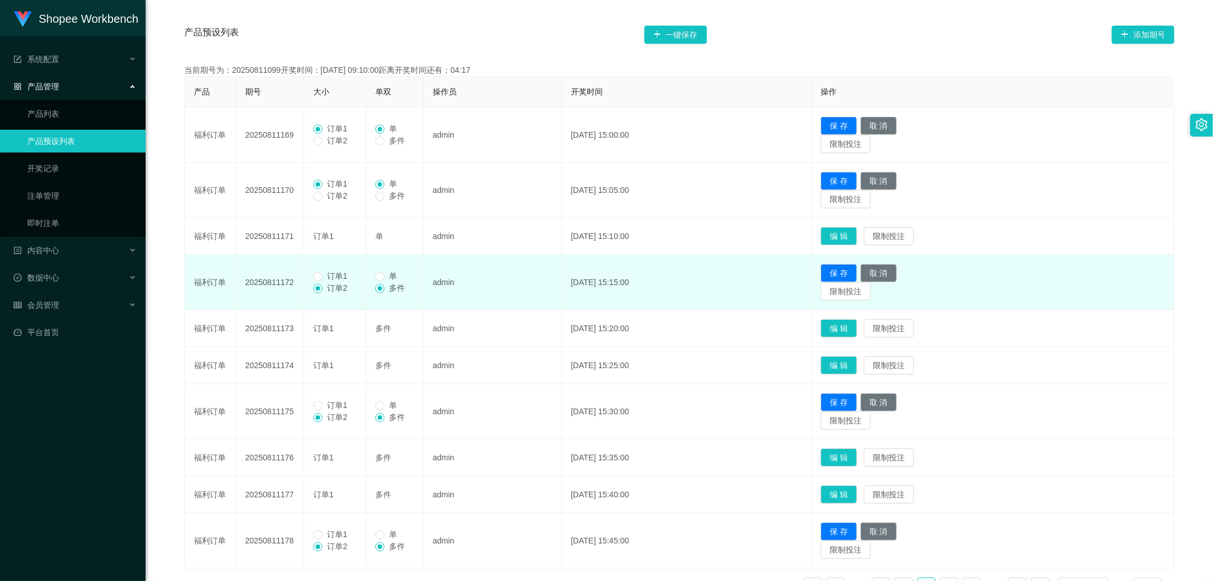
click at [319, 284] on span at bounding box center [317, 288] width 9 height 9
click at [326, 276] on span "订单1" at bounding box center [338, 275] width 30 height 9
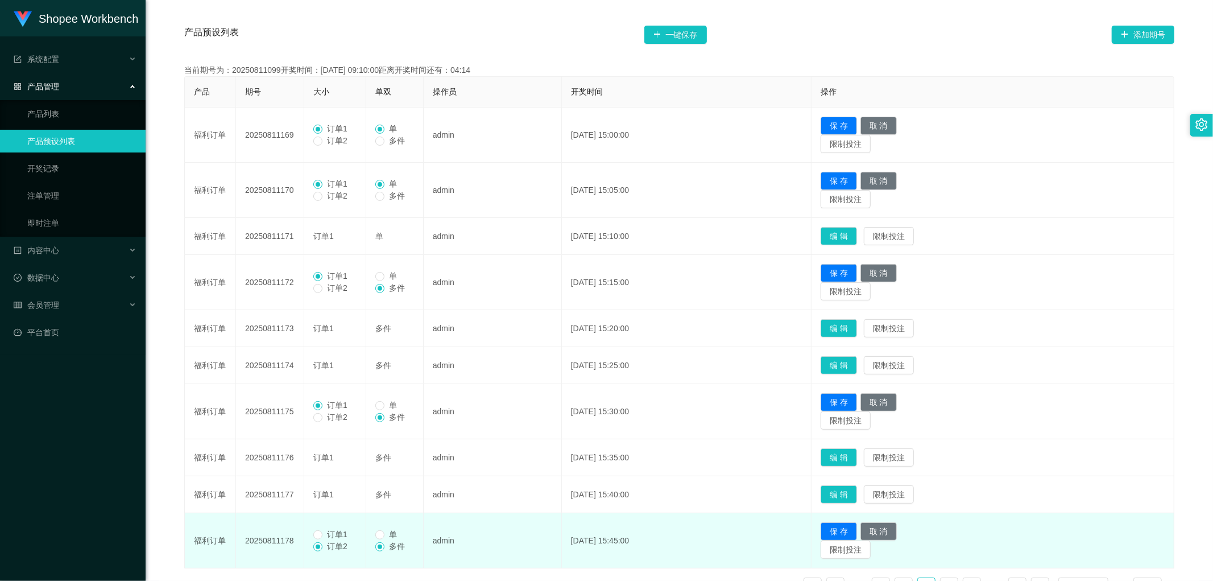
click at [327, 535] on span "订单1" at bounding box center [338, 534] width 30 height 9
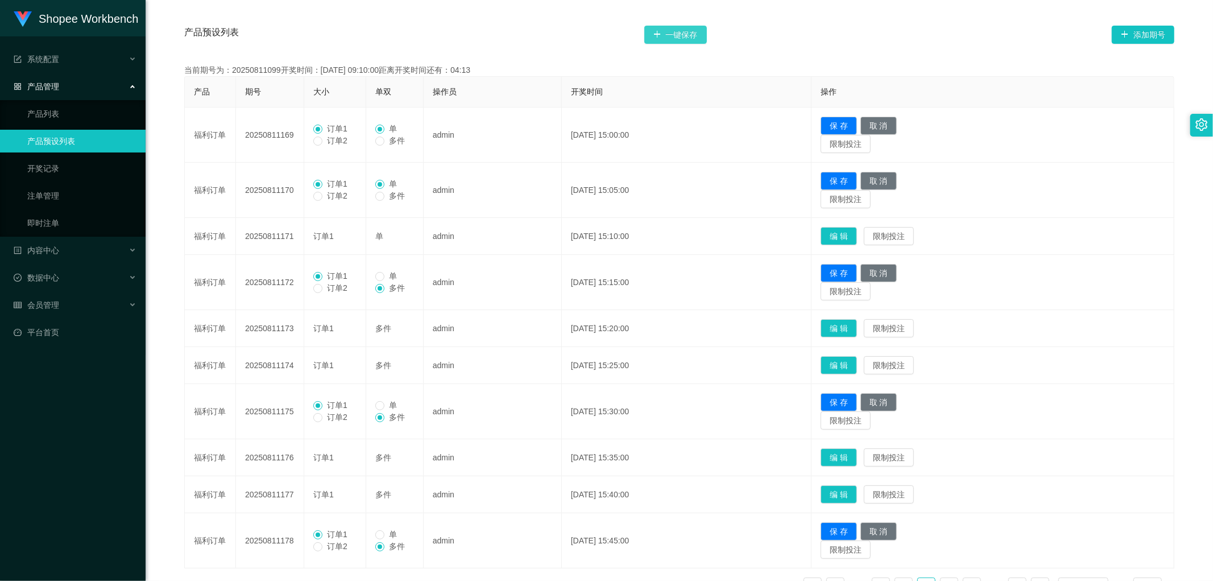
click at [677, 42] on button "一键保存" at bounding box center [675, 35] width 63 height 18
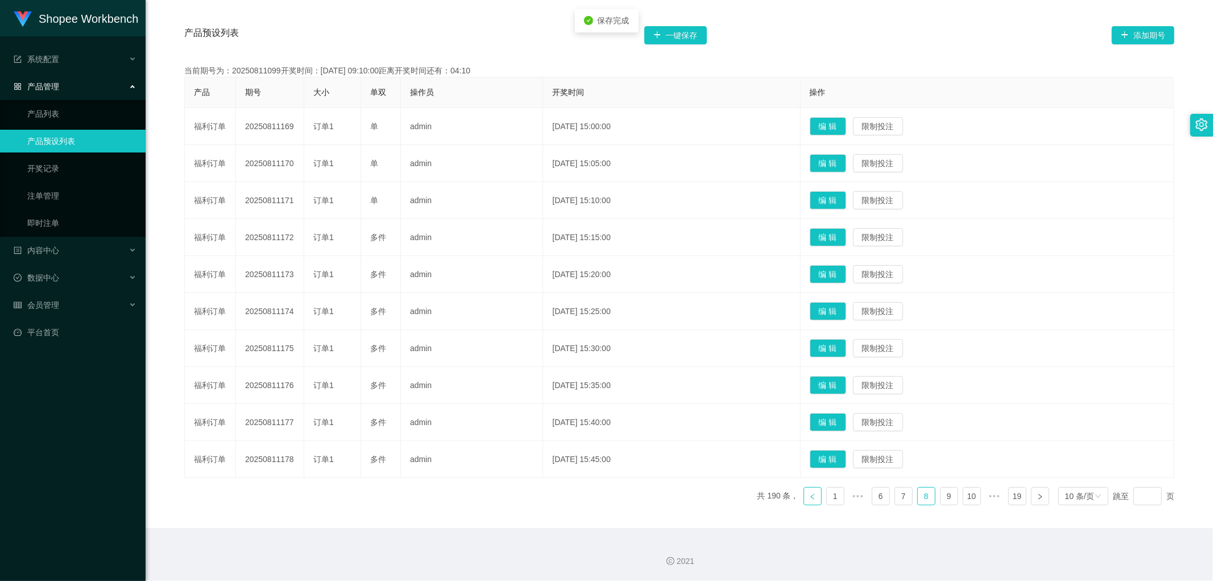
click at [811, 498] on icon "图标: left" at bounding box center [812, 496] width 3 height 6
click at [846, 419] on button "编 辑" at bounding box center [828, 422] width 36 height 18
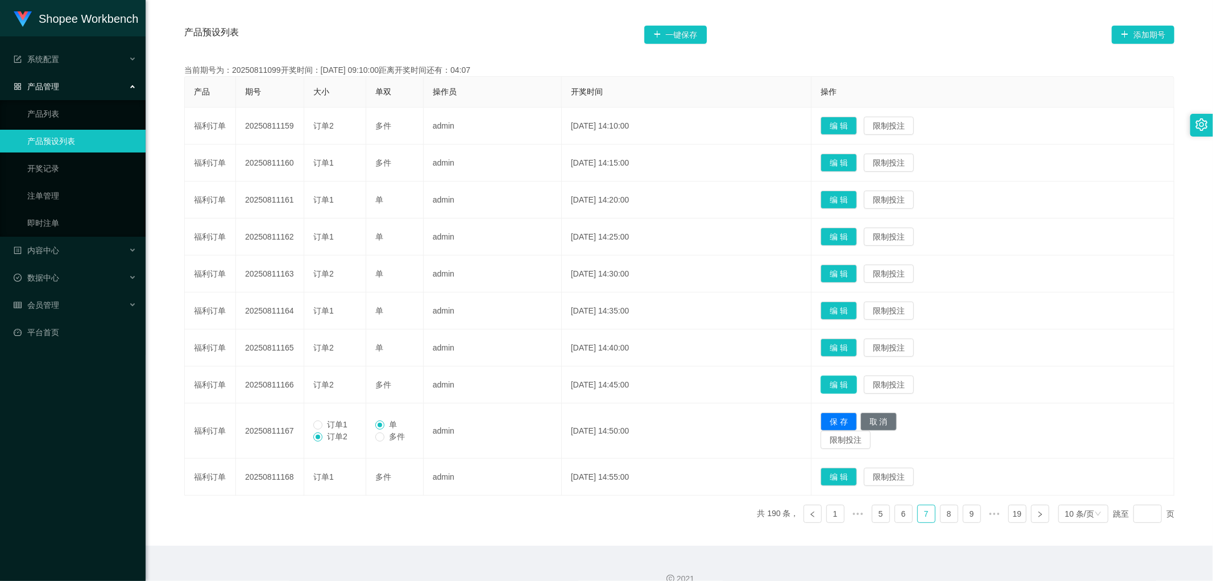
click at [857, 379] on button "编 辑" at bounding box center [839, 384] width 36 height 18
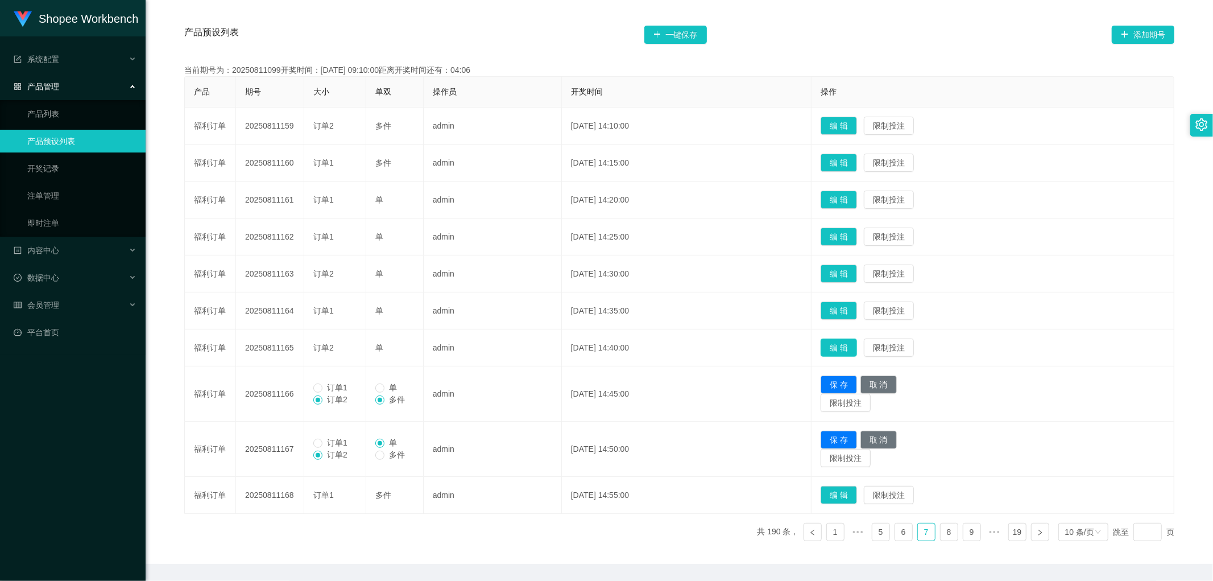
click at [857, 343] on button "编 辑" at bounding box center [839, 347] width 36 height 18
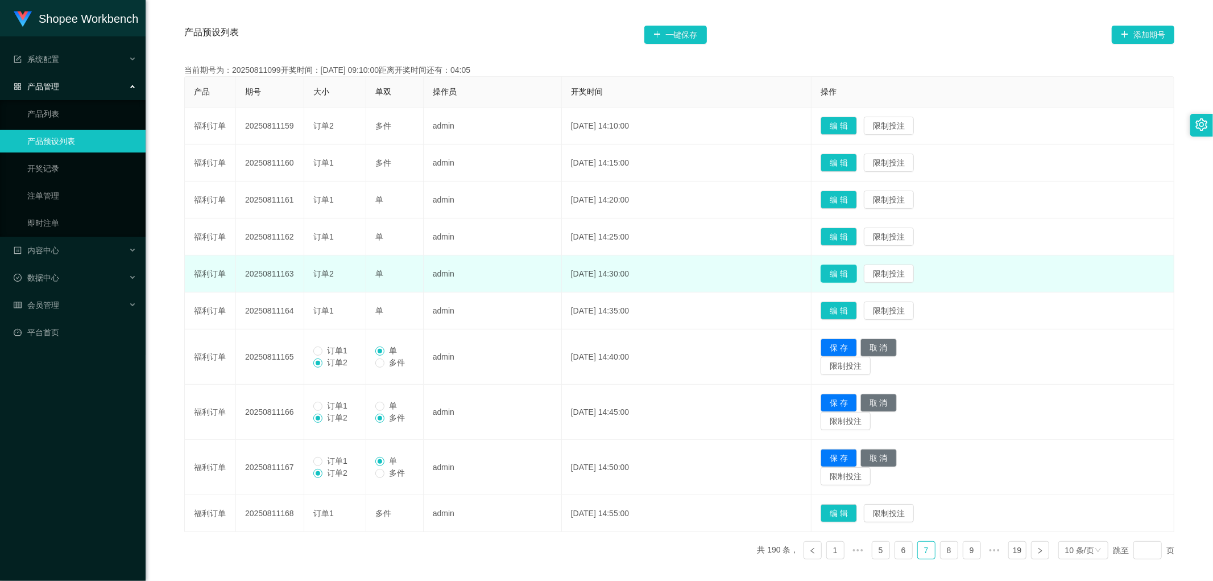
click at [852, 275] on button "编 辑" at bounding box center [839, 274] width 36 height 18
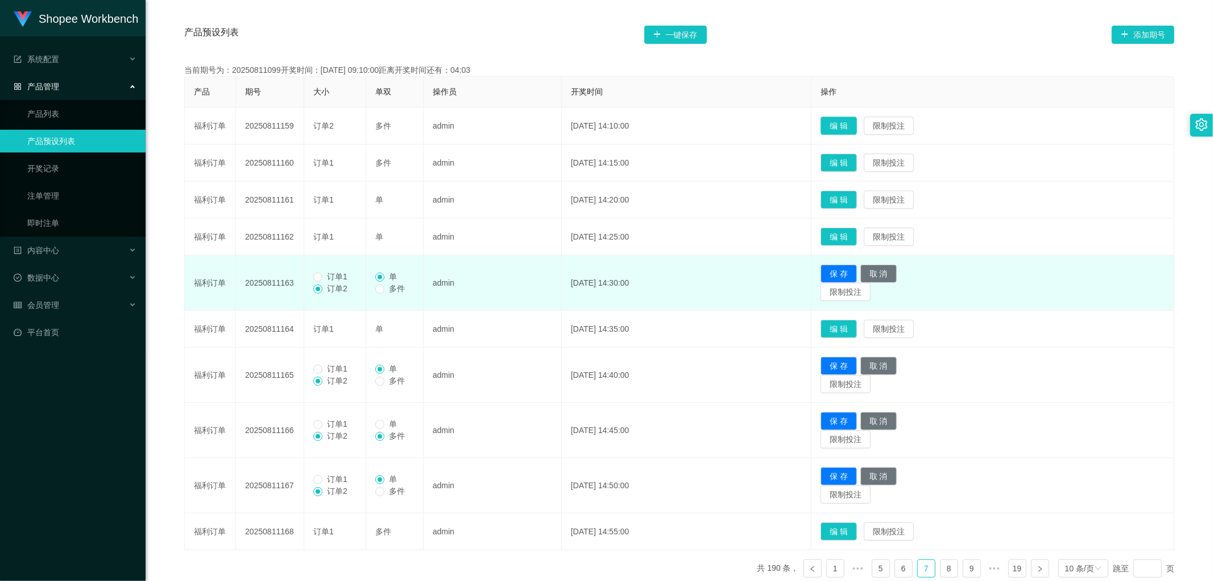
click at [857, 127] on button "编 辑" at bounding box center [839, 126] width 36 height 18
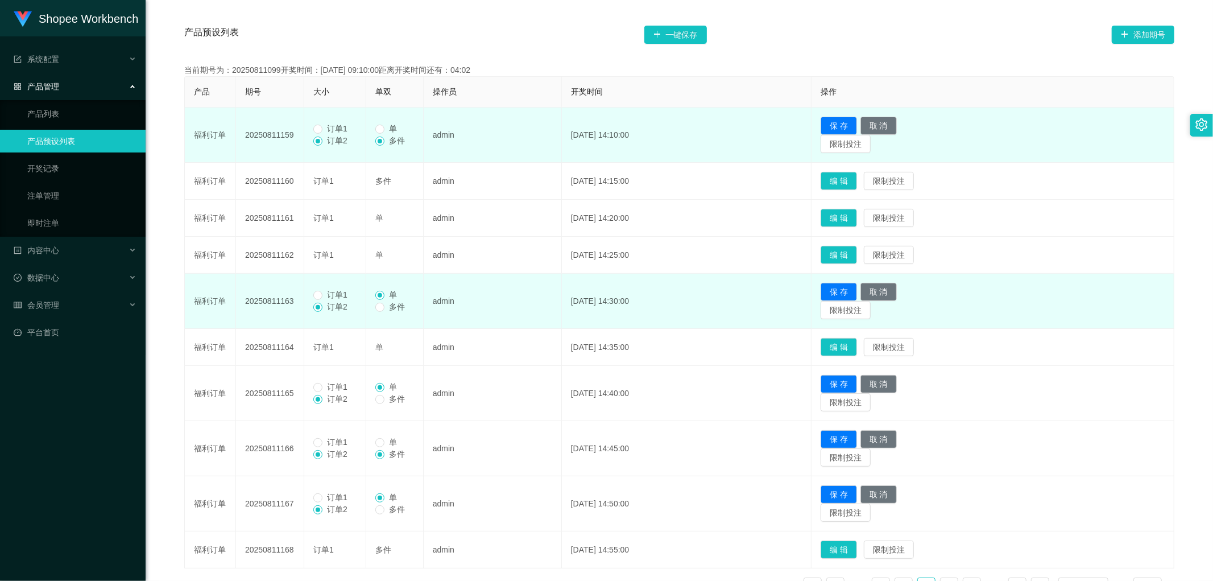
click at [327, 127] on span "订单1" at bounding box center [338, 128] width 30 height 9
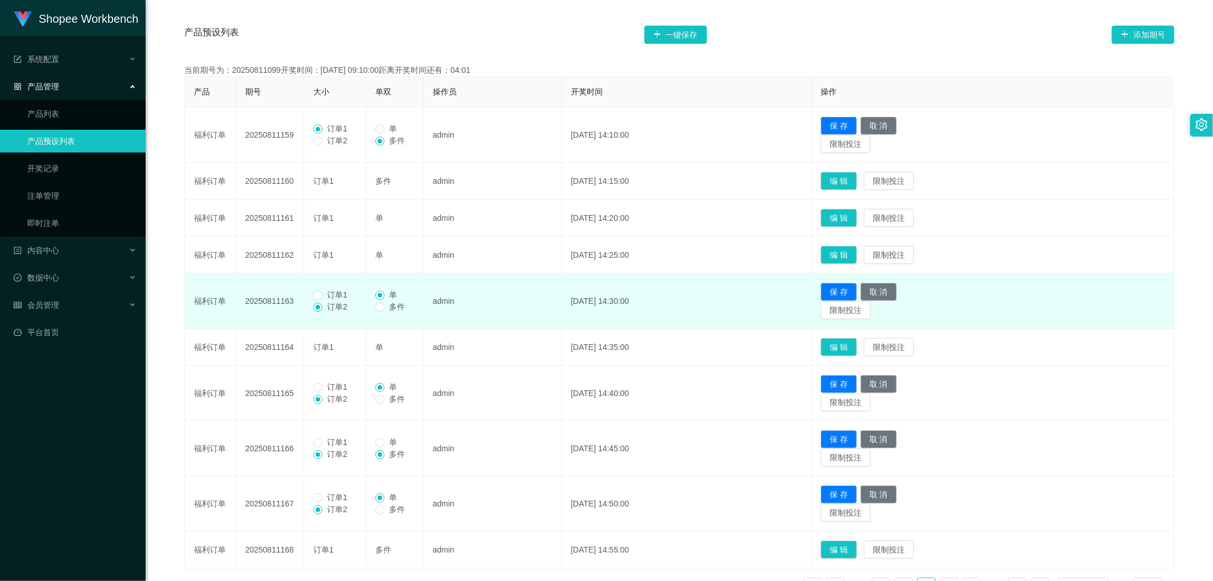
click at [320, 289] on label "订单1" at bounding box center [332, 295] width 39 height 12
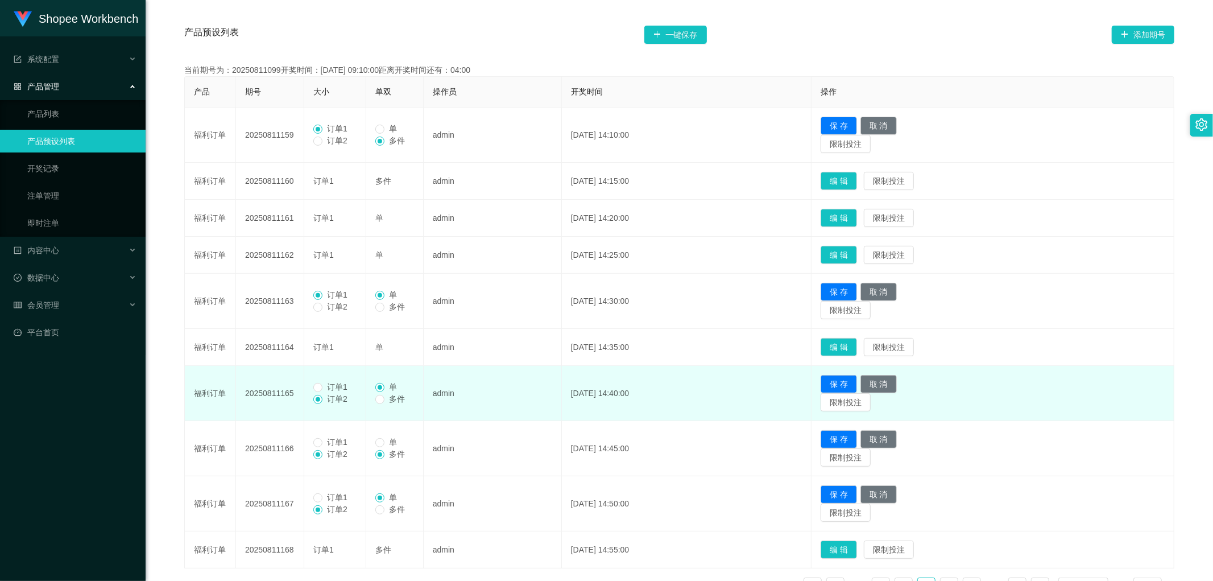
click at [327, 393] on label "订单2" at bounding box center [332, 399] width 39 height 12
click at [328, 387] on span "订单1" at bounding box center [338, 386] width 30 height 9
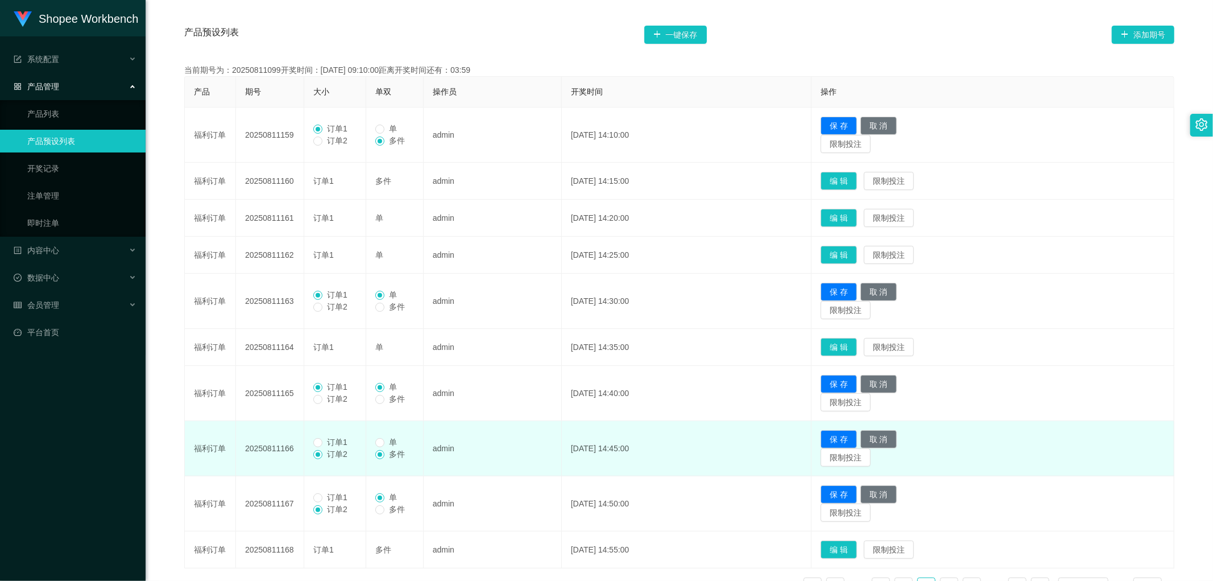
drag, startPoint x: 327, startPoint y: 439, endPoint x: 353, endPoint y: 470, distance: 40.8
click at [328, 440] on span "订单1" at bounding box center [338, 441] width 30 height 9
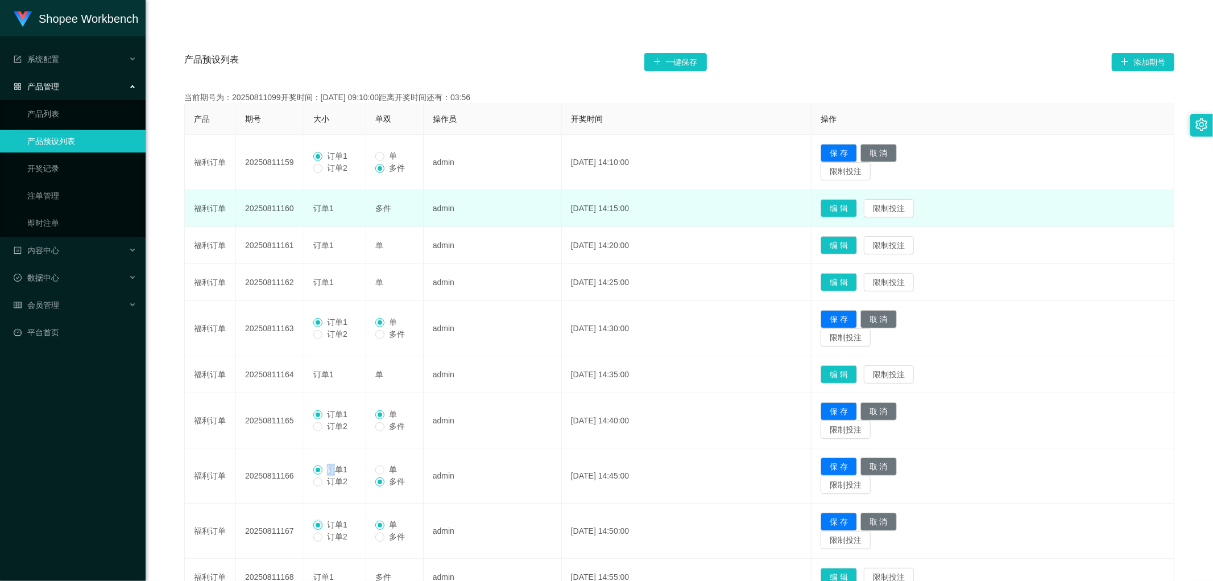
scroll to position [111, 0]
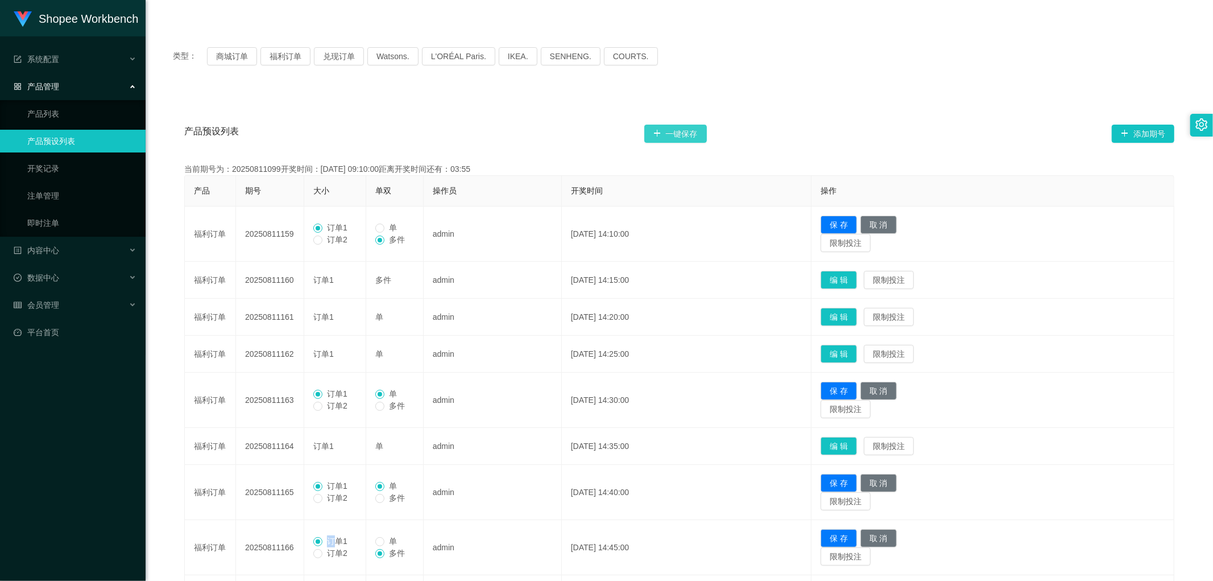
click at [683, 133] on button "一键保存" at bounding box center [675, 134] width 63 height 18
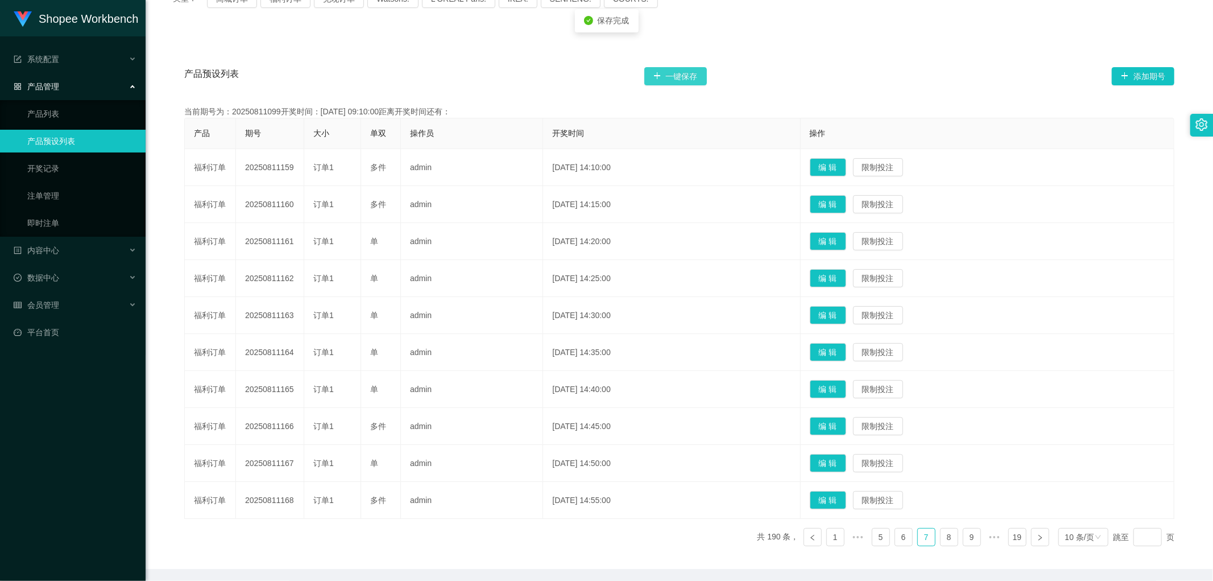
scroll to position [210, 0]
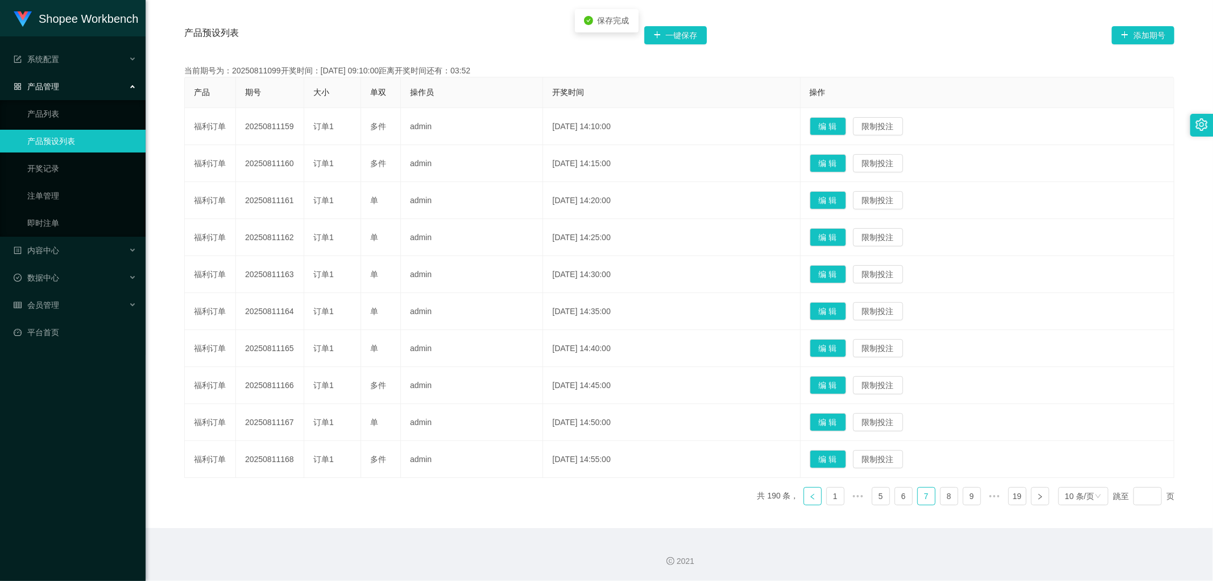
click at [809, 496] on icon "图标: left" at bounding box center [812, 496] width 7 height 7
click at [846, 383] on button "编 辑" at bounding box center [828, 385] width 36 height 18
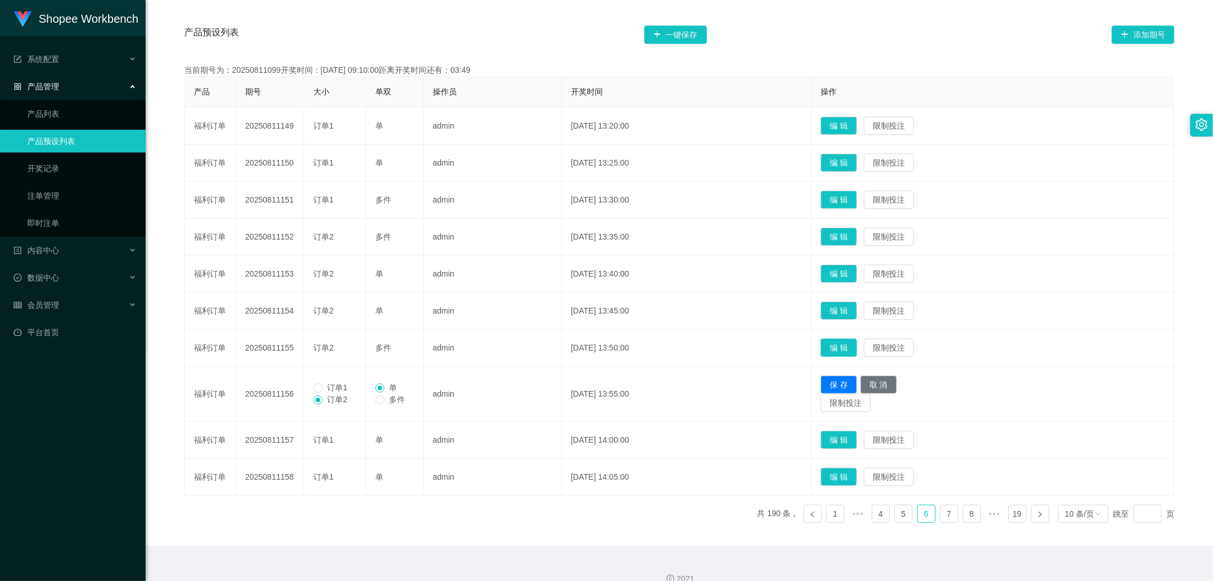
click at [854, 350] on button "编 辑" at bounding box center [839, 347] width 36 height 18
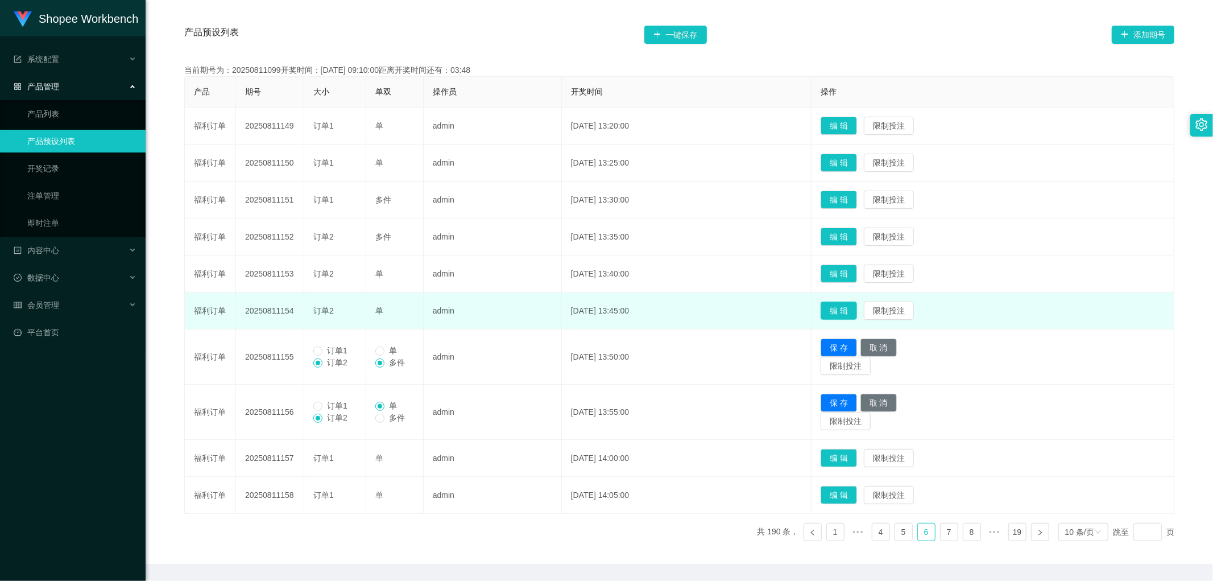
click at [857, 308] on button "编 辑" at bounding box center [839, 310] width 36 height 18
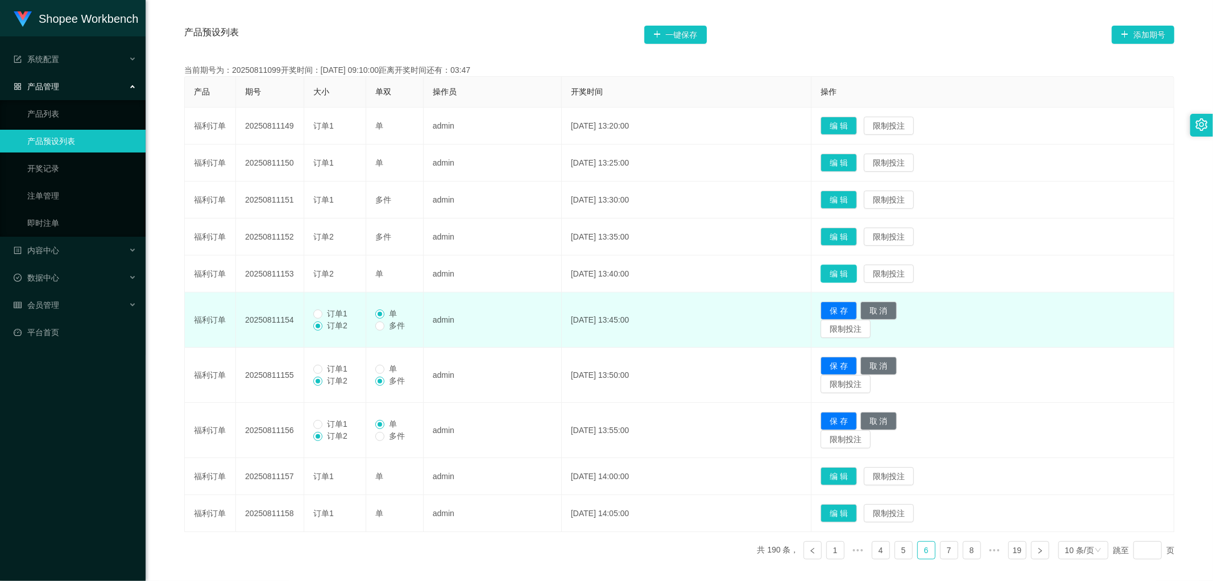
click at [857, 268] on button "编 辑" at bounding box center [839, 274] width 36 height 18
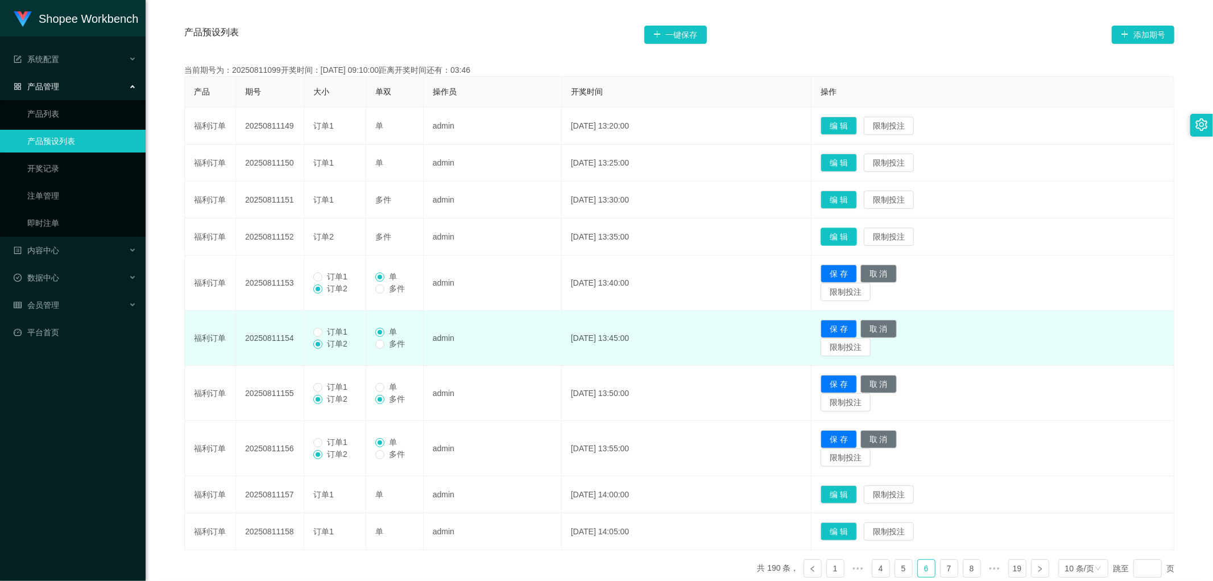
click at [857, 235] on button "编 辑" at bounding box center [839, 237] width 36 height 18
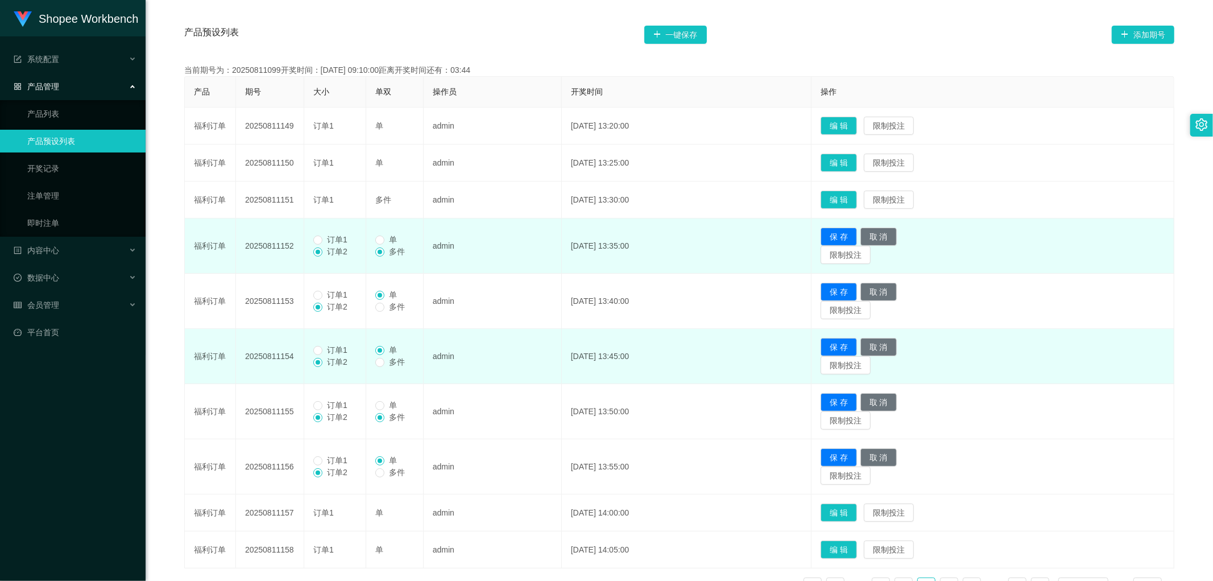
drag, startPoint x: 325, startPoint y: 239, endPoint x: 332, endPoint y: 272, distance: 33.1
click at [325, 240] on span "订单1" at bounding box center [338, 239] width 30 height 9
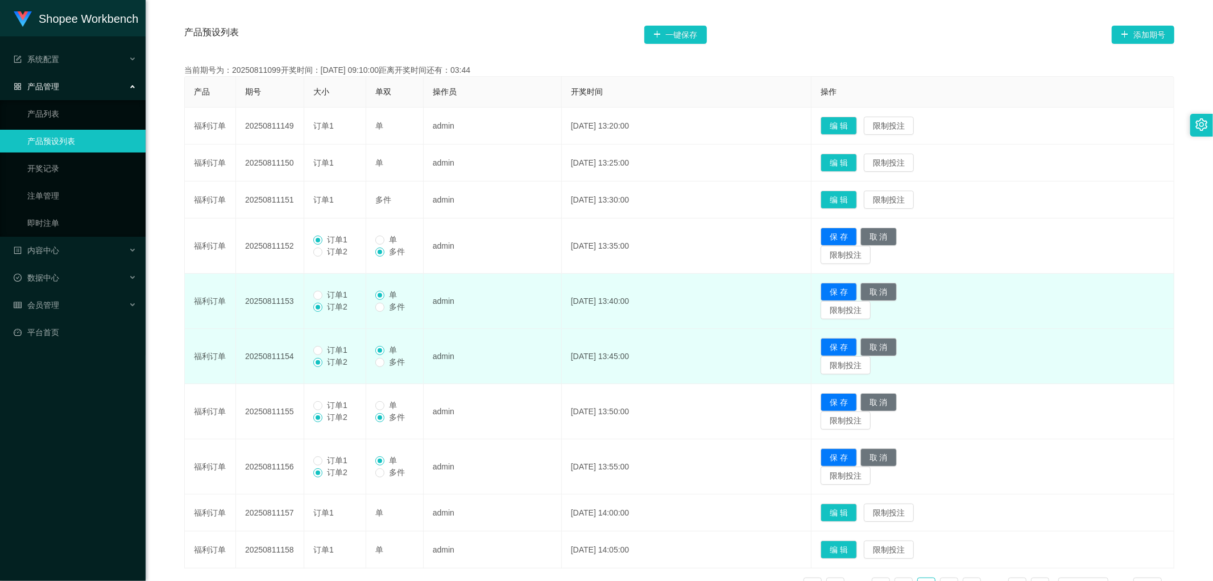
click at [328, 295] on span "订单1" at bounding box center [338, 294] width 30 height 9
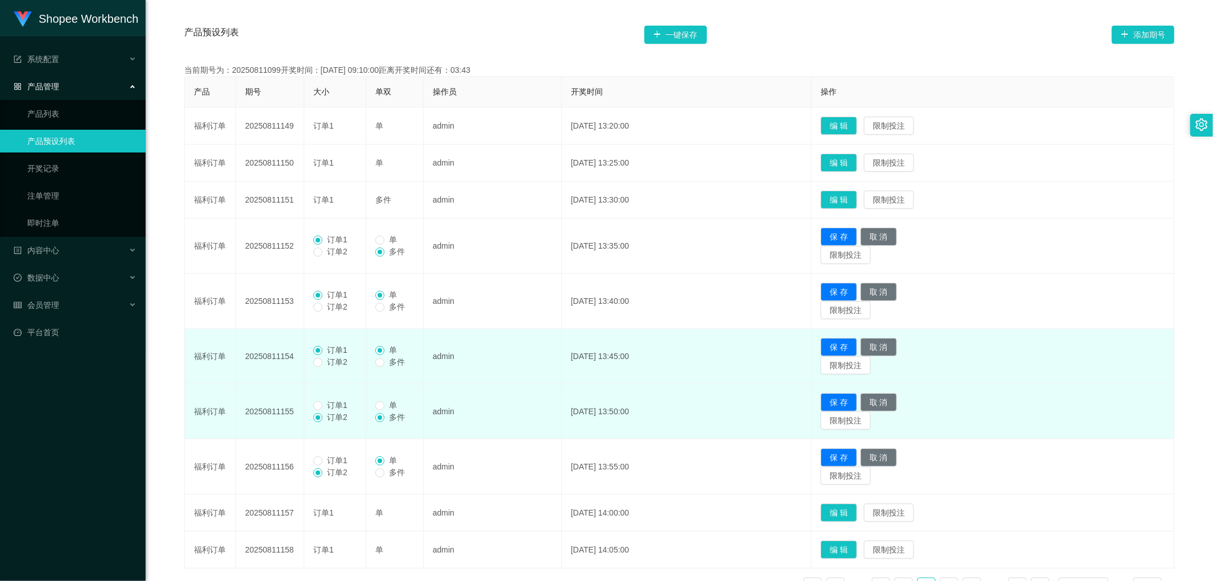
click at [327, 400] on span "订单1" at bounding box center [338, 404] width 30 height 9
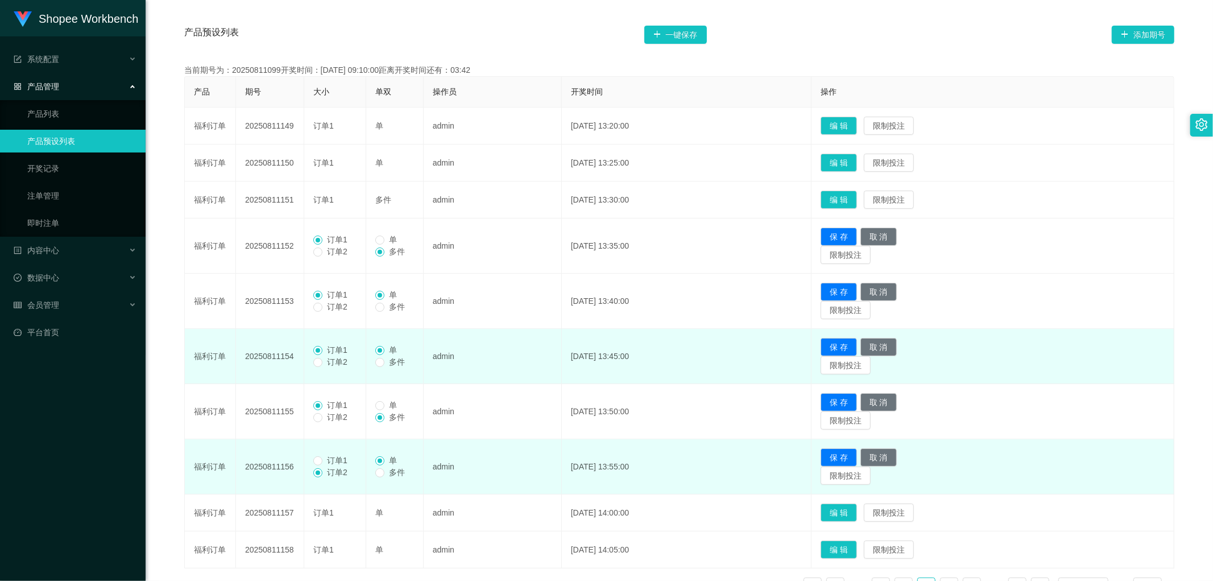
click at [329, 453] on td "订单1 订单2" at bounding box center [335, 466] width 62 height 55
drag, startPoint x: 330, startPoint y: 457, endPoint x: 338, endPoint y: 459, distance: 8.1
click at [331, 457] on span "订单1" at bounding box center [338, 460] width 30 height 9
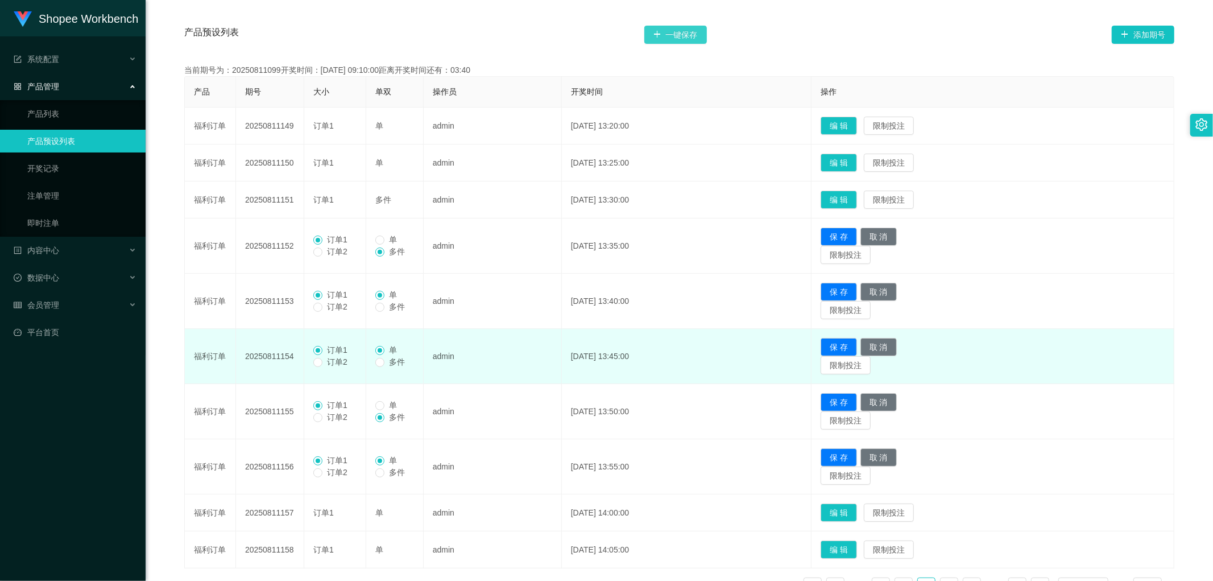
click at [680, 39] on button "一键保存" at bounding box center [675, 35] width 63 height 18
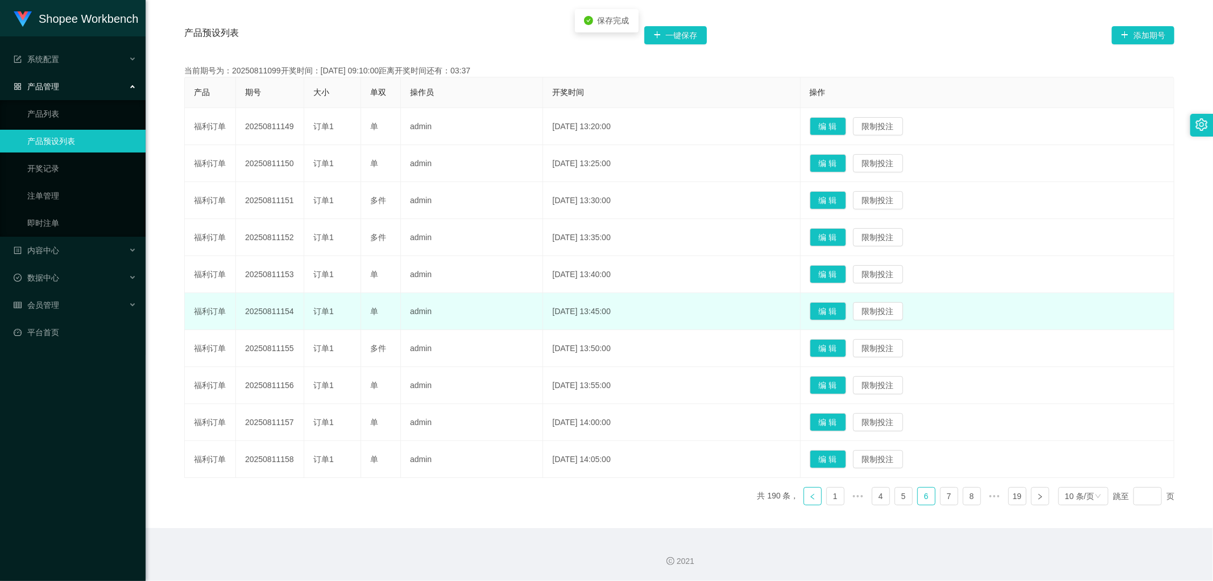
click at [809, 497] on icon "图标: left" at bounding box center [812, 496] width 7 height 7
click at [844, 421] on button "编 辑" at bounding box center [828, 422] width 36 height 18
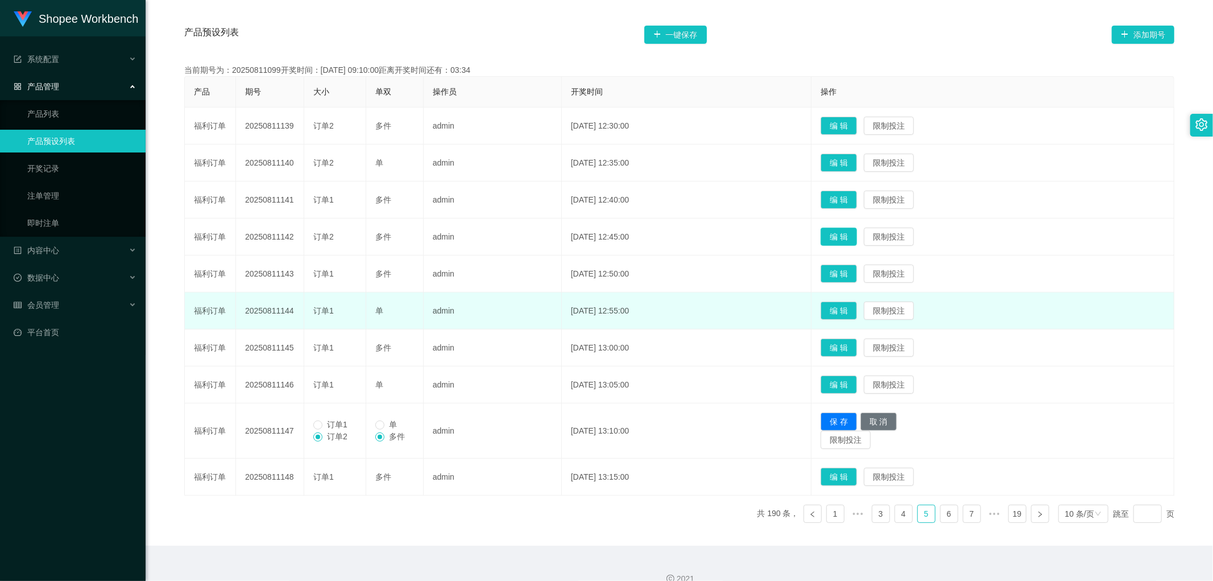
click at [857, 234] on button "编 辑" at bounding box center [839, 237] width 36 height 18
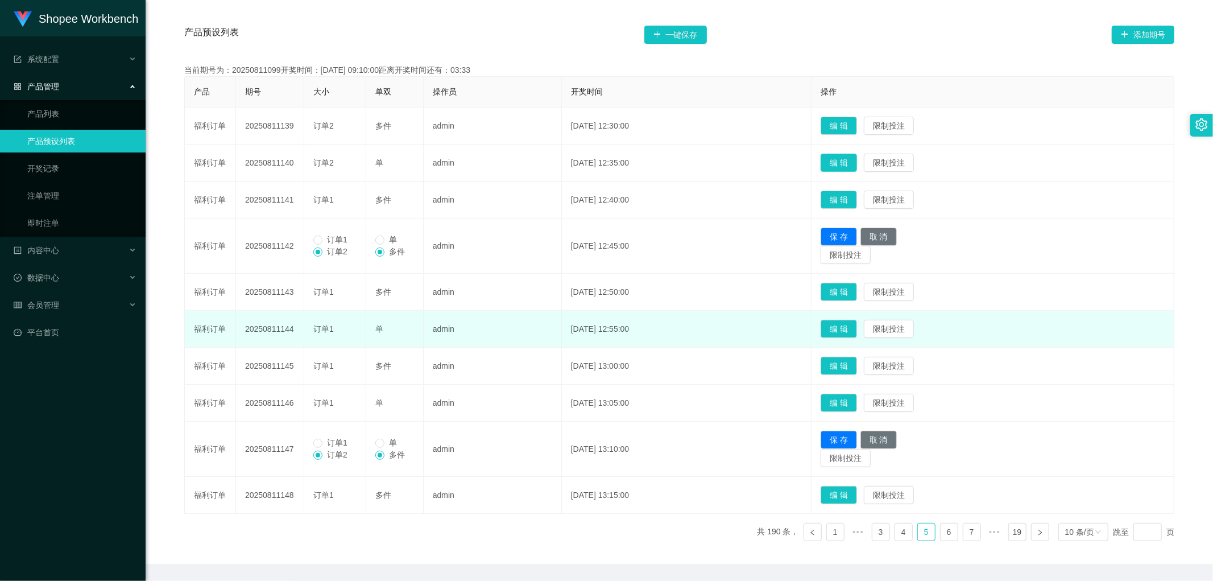
click at [857, 160] on button "编 辑" at bounding box center [839, 163] width 36 height 18
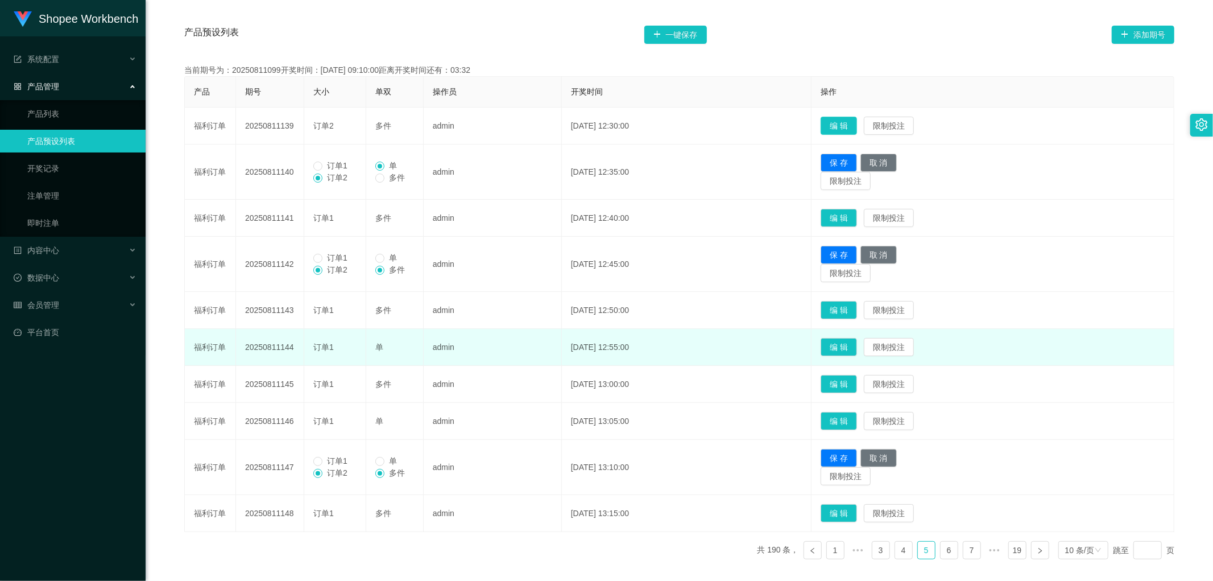
click at [857, 122] on button "编 辑" at bounding box center [839, 126] width 36 height 18
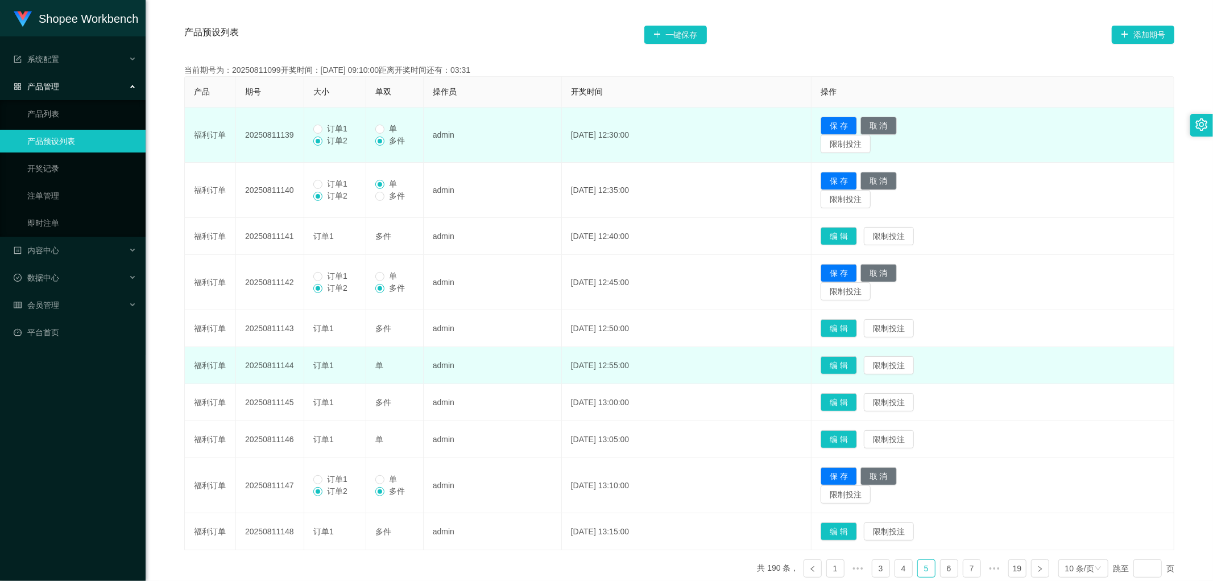
click at [324, 129] on span "订单1" at bounding box center [338, 128] width 30 height 9
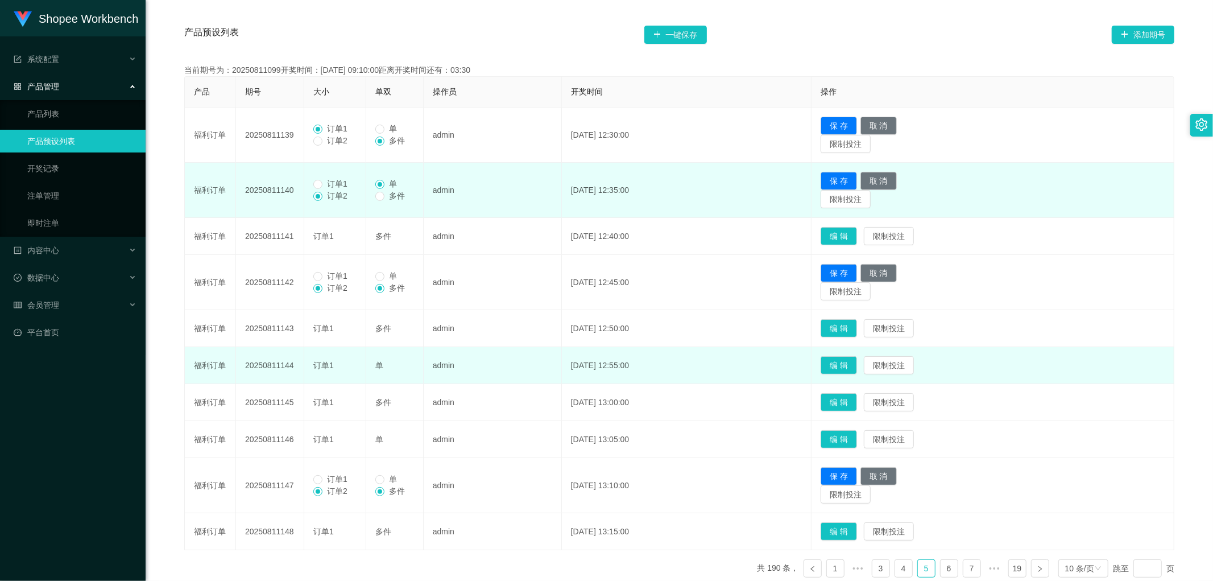
click at [325, 185] on span "订单1" at bounding box center [338, 183] width 30 height 9
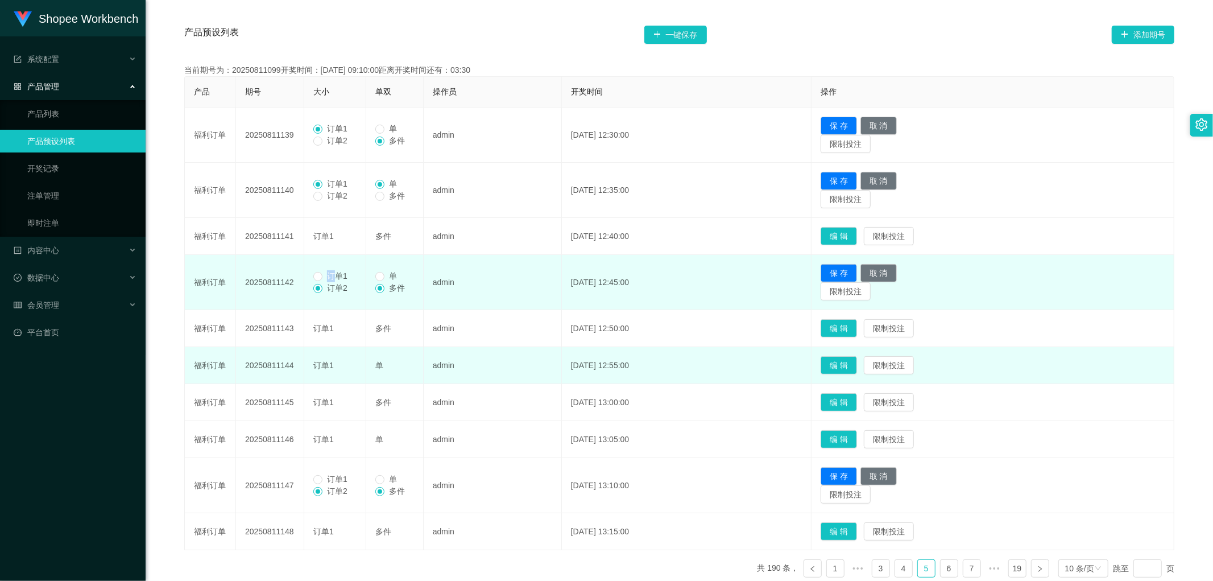
click at [328, 275] on span "订单1" at bounding box center [338, 275] width 30 height 9
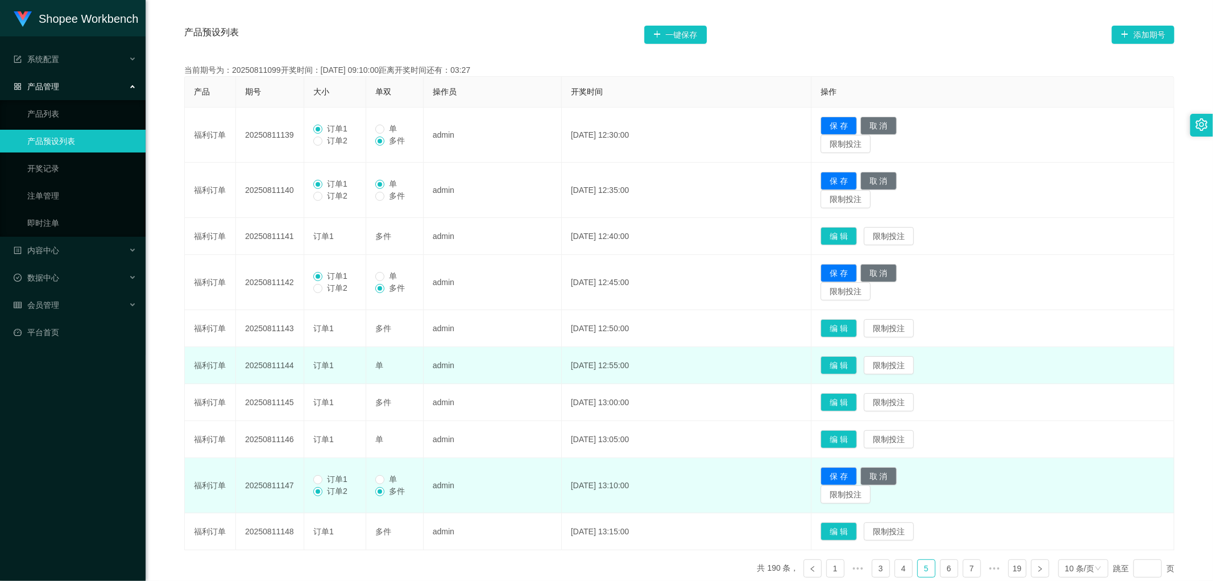
click at [325, 480] on span "订单1" at bounding box center [338, 478] width 30 height 9
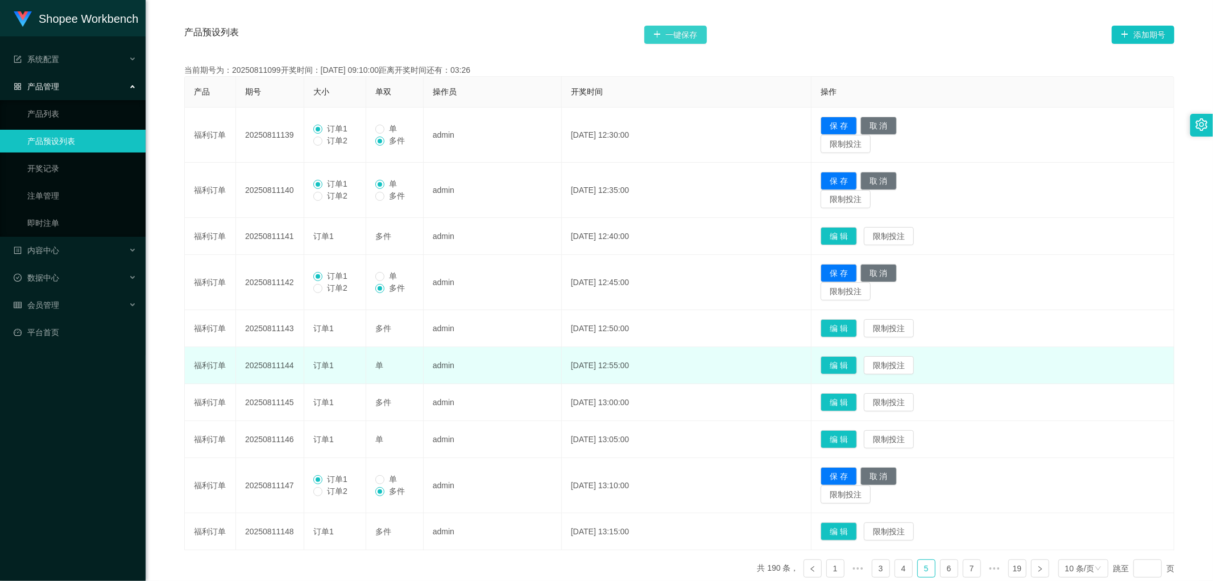
click at [684, 35] on button "一键保存" at bounding box center [675, 35] width 63 height 18
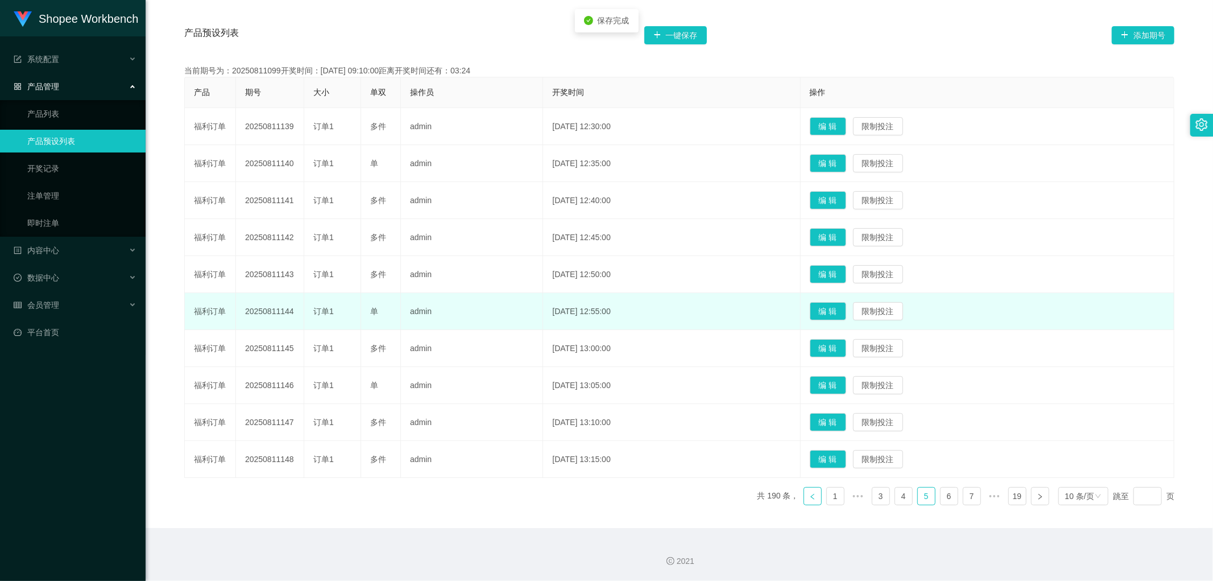
drag, startPoint x: 805, startPoint y: 498, endPoint x: 818, endPoint y: 513, distance: 19.4
click at [809, 498] on icon "图标: left" at bounding box center [812, 496] width 7 height 7
click at [846, 344] on button "编 辑" at bounding box center [828, 348] width 36 height 18
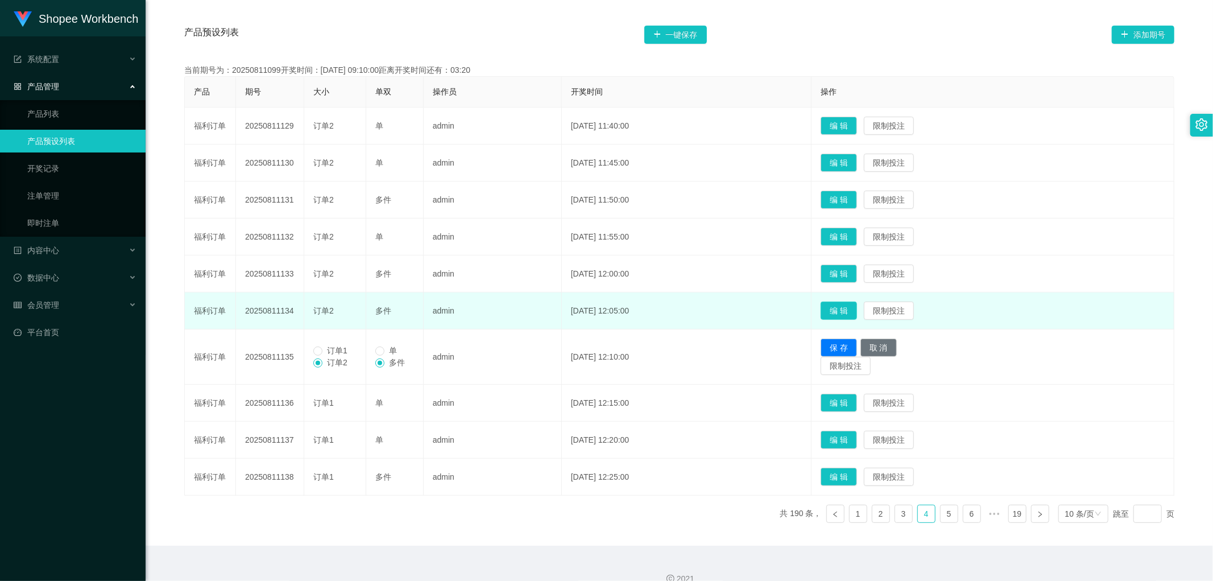
click at [853, 304] on button "编 辑" at bounding box center [839, 310] width 36 height 18
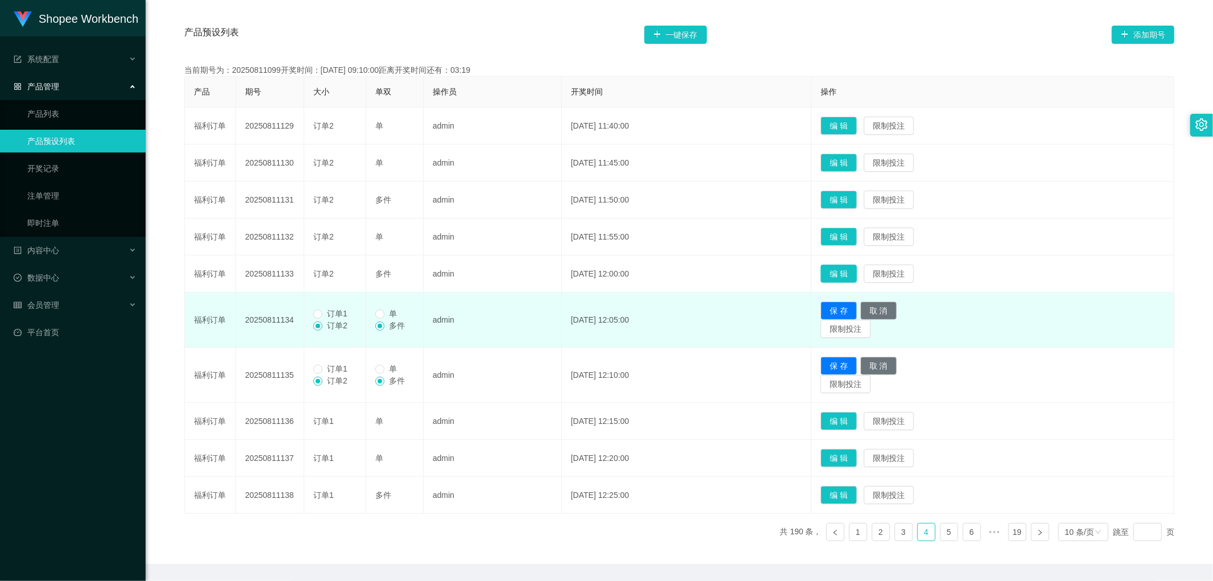
click at [857, 269] on button "编 辑" at bounding box center [839, 274] width 36 height 18
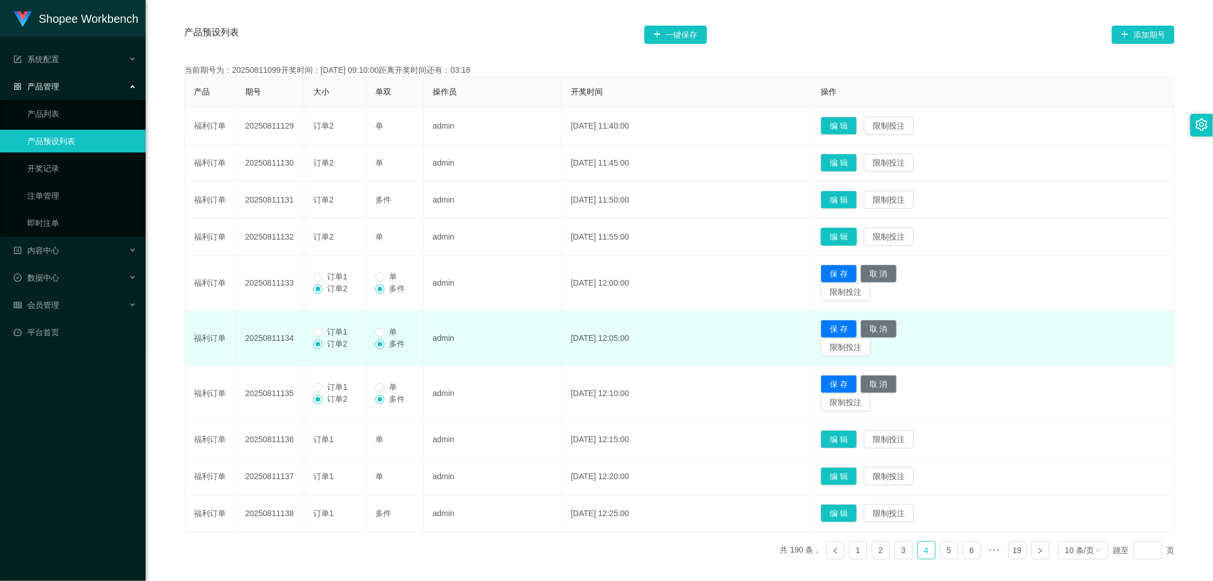
click at [857, 232] on button "编 辑" at bounding box center [839, 237] width 36 height 18
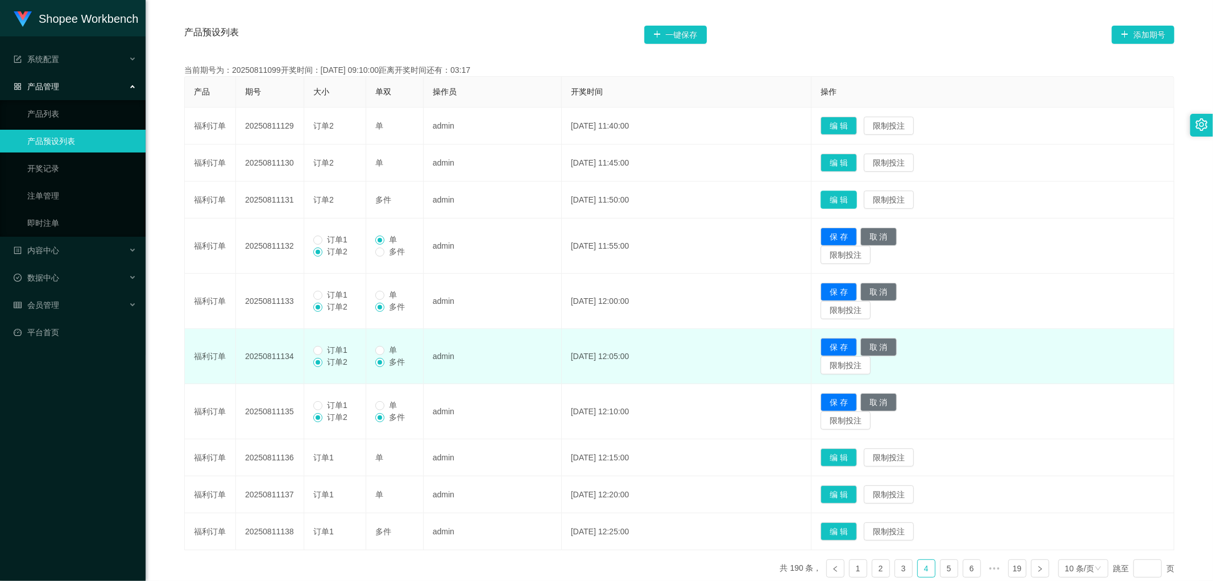
click at [857, 196] on button "编 辑" at bounding box center [839, 200] width 36 height 18
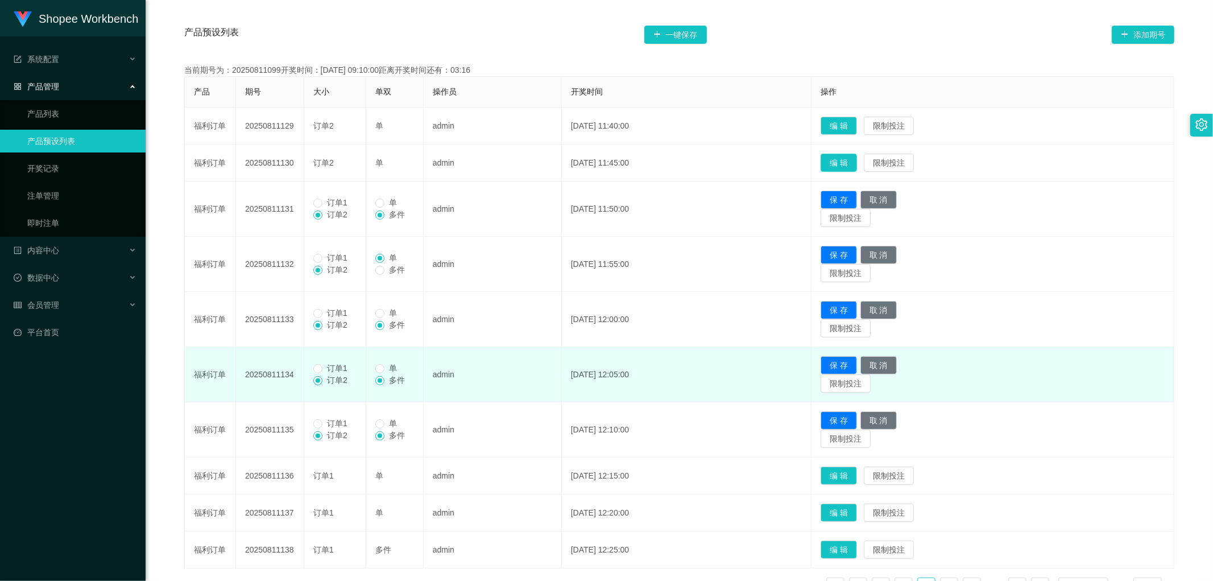
click at [856, 163] on button "编 辑" at bounding box center [839, 163] width 36 height 18
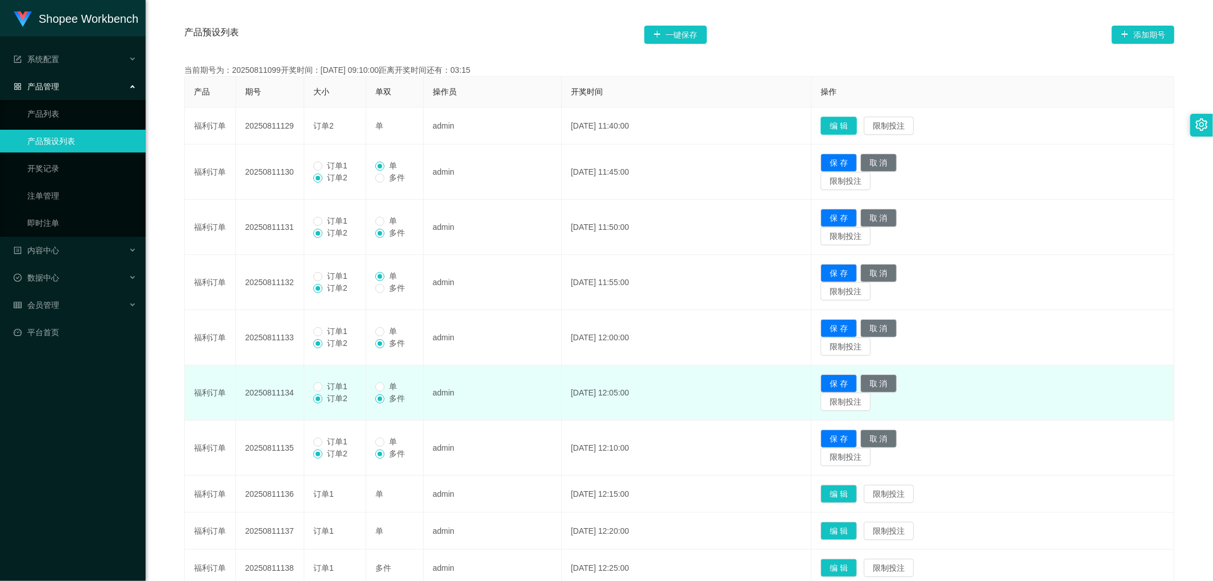
click at [857, 131] on button "编 辑" at bounding box center [839, 126] width 36 height 18
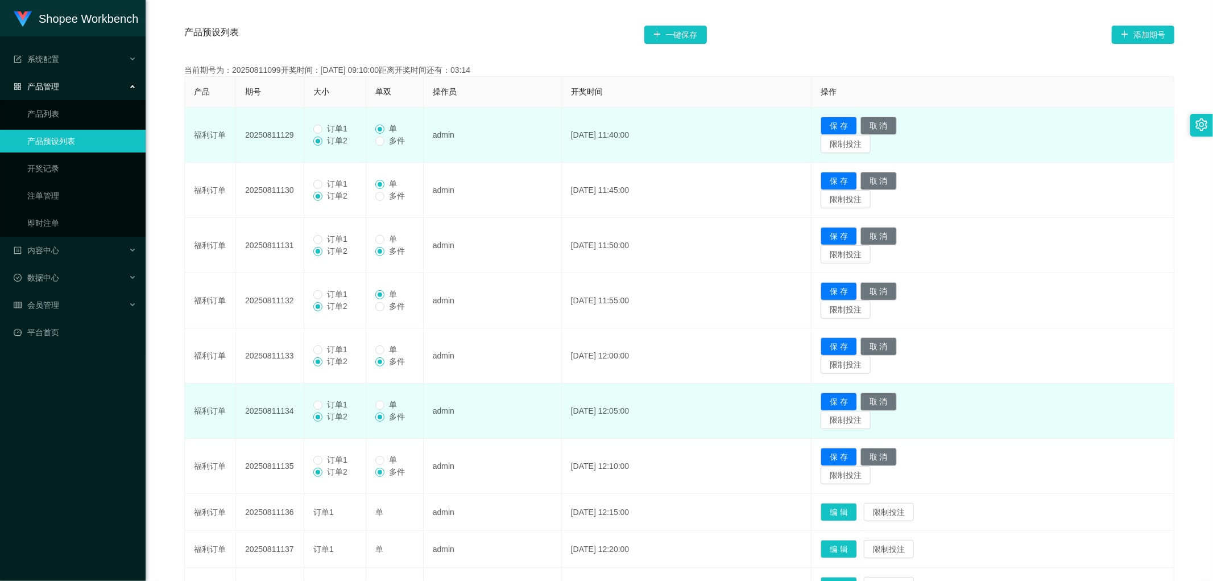
click at [328, 131] on span "订单1" at bounding box center [338, 128] width 30 height 9
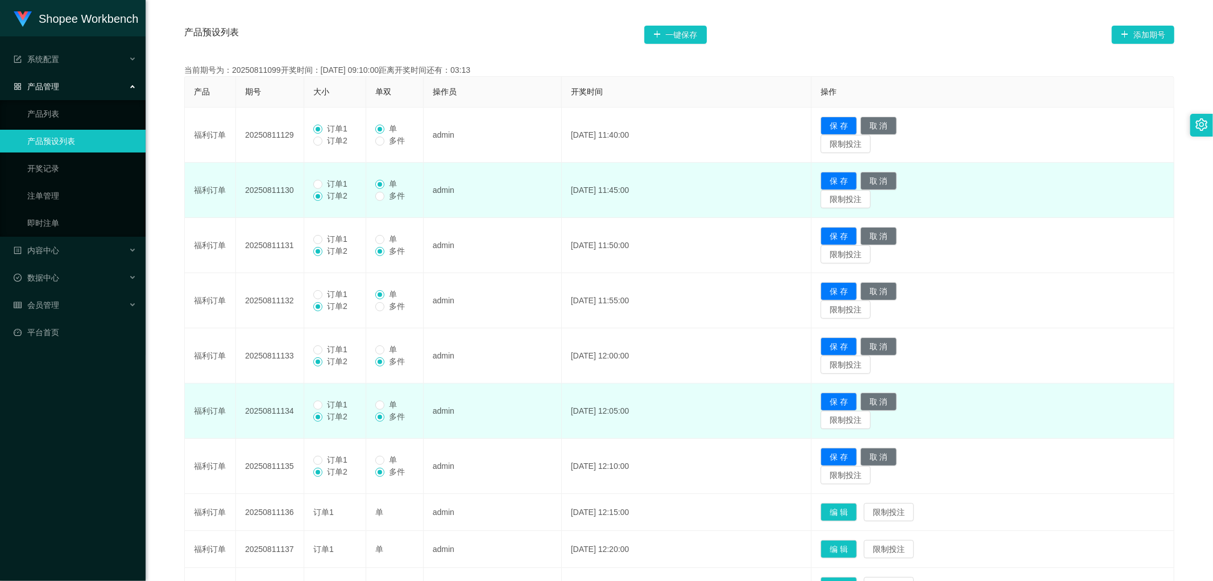
click at [329, 183] on span "订单1" at bounding box center [338, 183] width 30 height 9
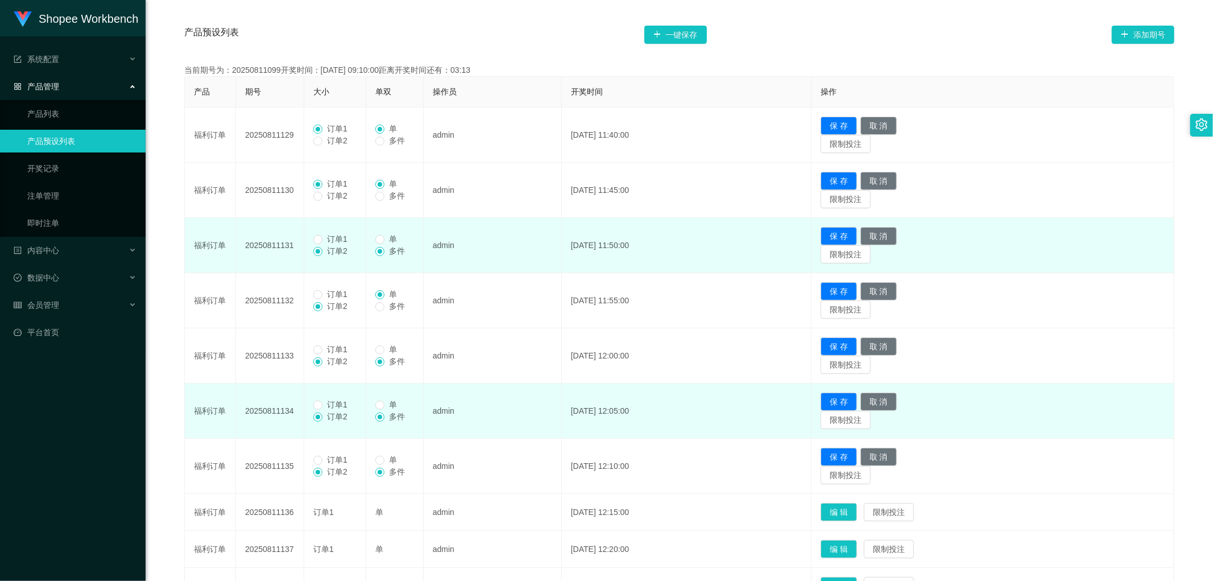
click at [330, 232] on td "订单1 订单2" at bounding box center [335, 245] width 62 height 55
click at [330, 239] on span "订单1" at bounding box center [338, 238] width 30 height 9
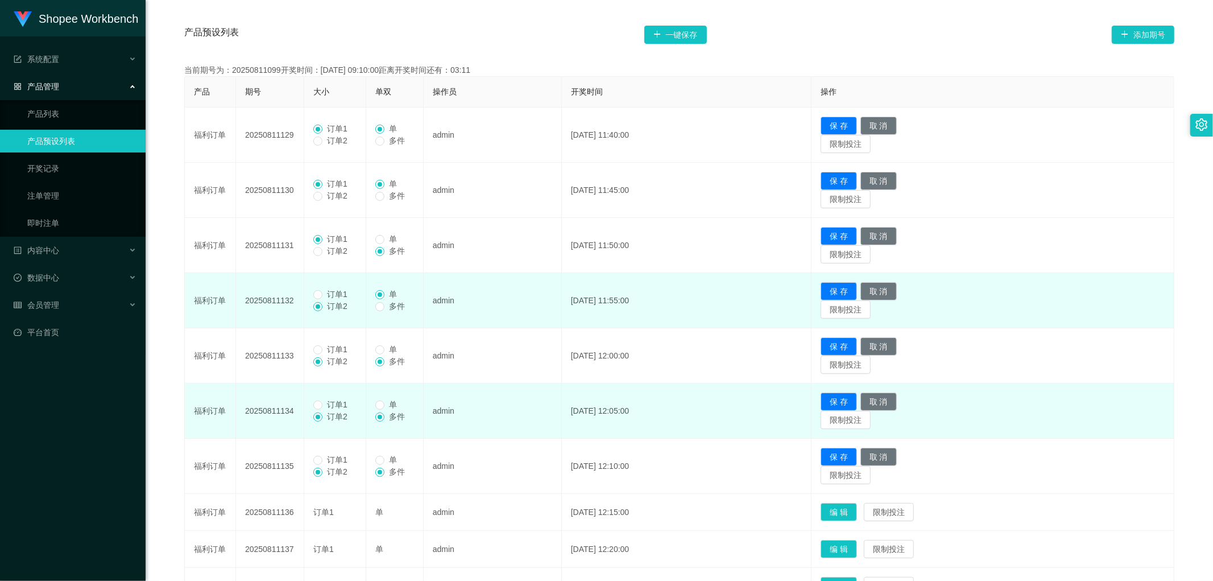
drag, startPoint x: 328, startPoint y: 291, endPoint x: 350, endPoint y: 313, distance: 31.4
click at [328, 292] on span "订单1" at bounding box center [338, 294] width 30 height 9
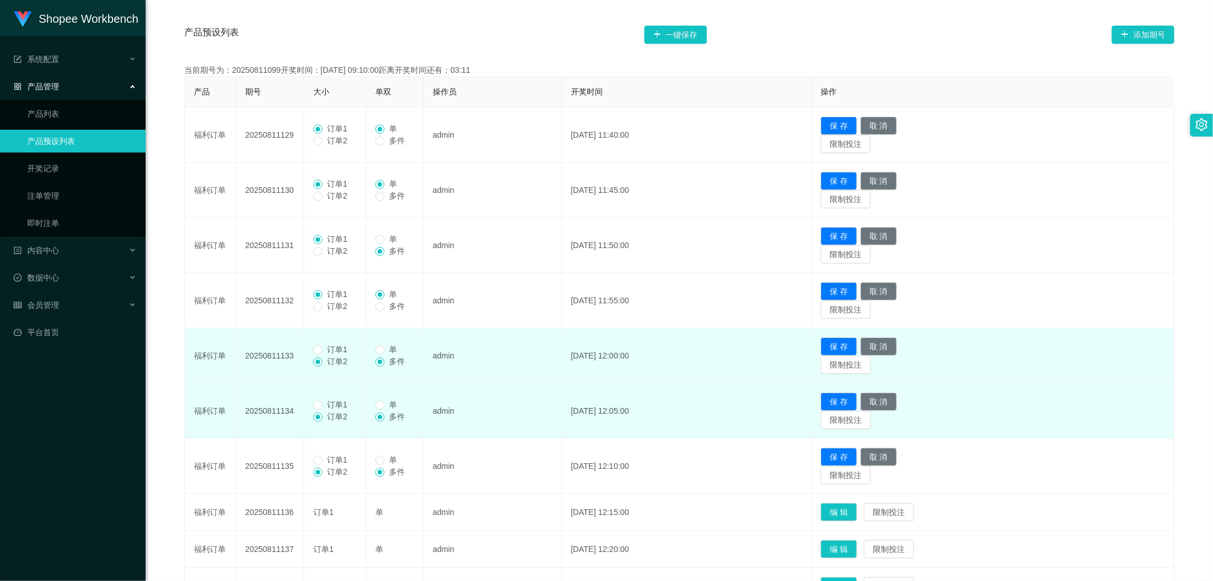
drag, startPoint x: 323, startPoint y: 350, endPoint x: 337, endPoint y: 378, distance: 30.8
click at [323, 352] on span "订单1" at bounding box center [338, 349] width 30 height 9
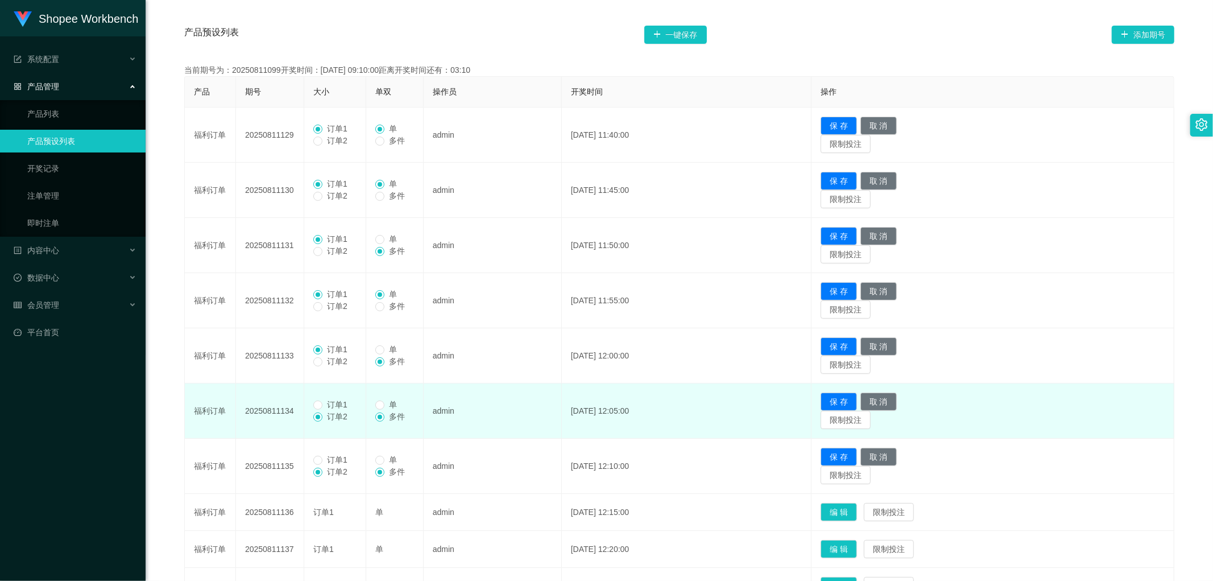
click at [328, 407] on span "订单1" at bounding box center [338, 404] width 30 height 9
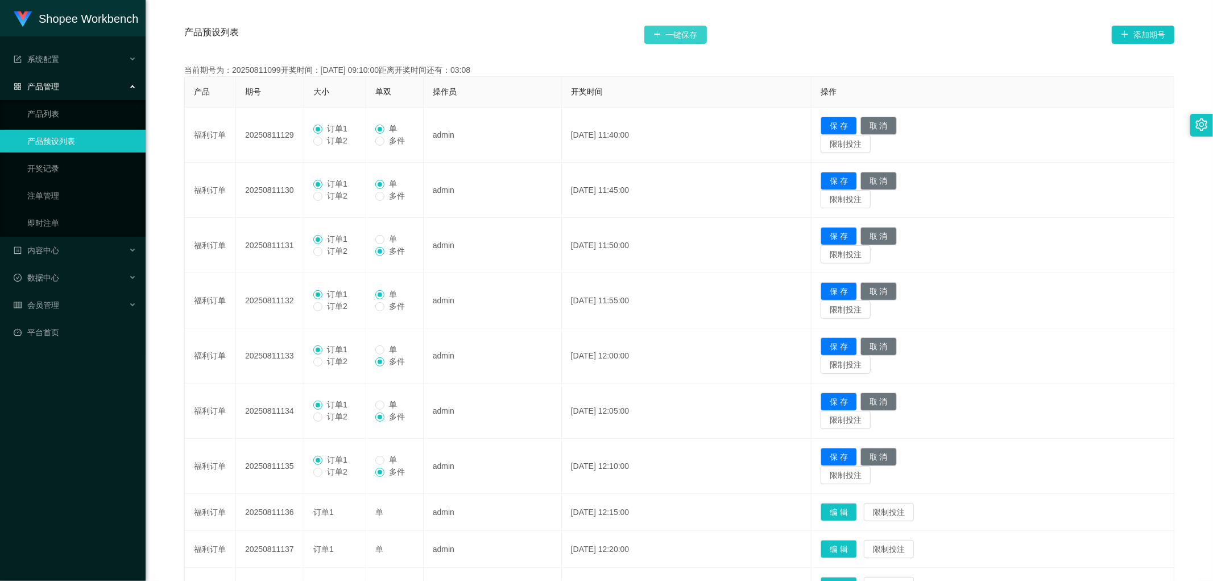
click at [679, 38] on button "一键保存" at bounding box center [675, 35] width 63 height 18
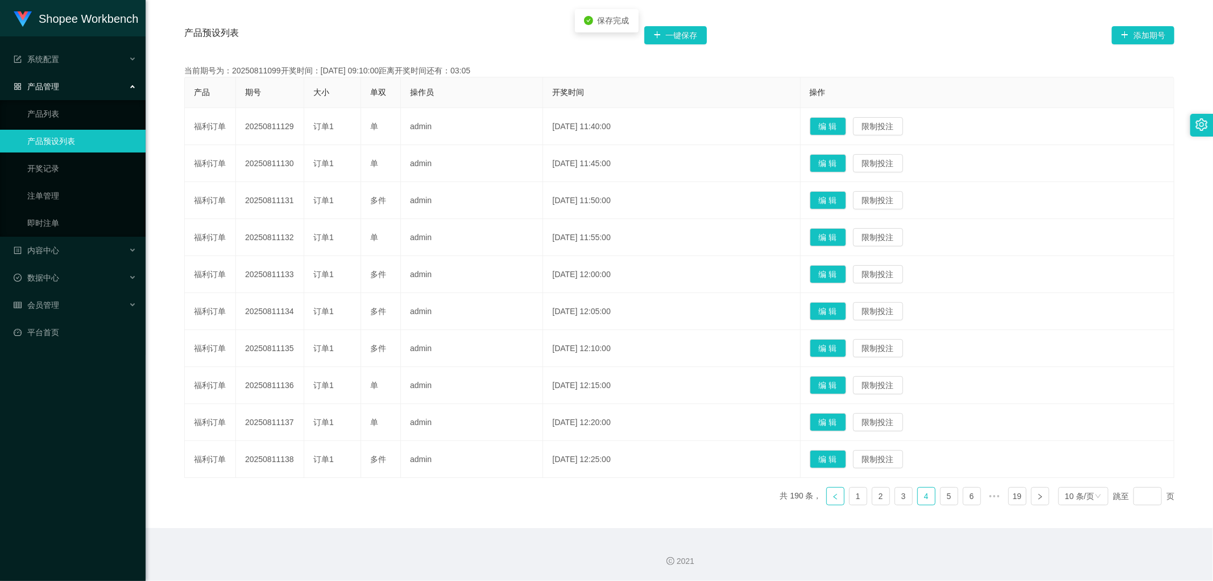
click at [827, 502] on link at bounding box center [835, 496] width 18 height 18
click at [846, 349] on button "编 辑" at bounding box center [828, 348] width 36 height 18
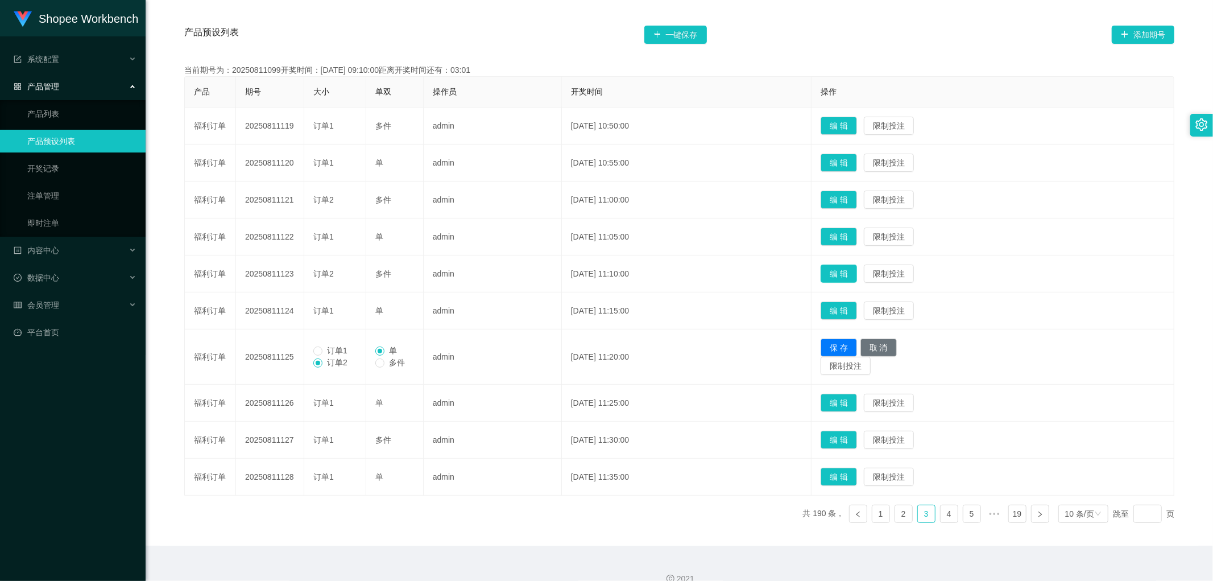
click at [855, 266] on button "编 辑" at bounding box center [839, 274] width 36 height 18
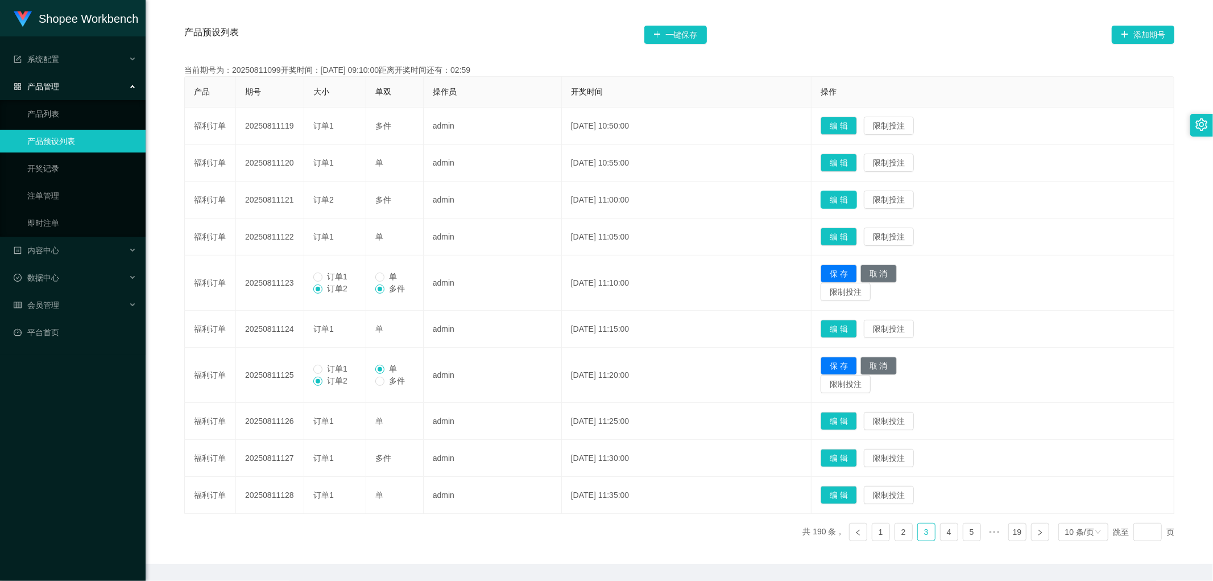
click at [857, 192] on button "编 辑" at bounding box center [839, 200] width 36 height 18
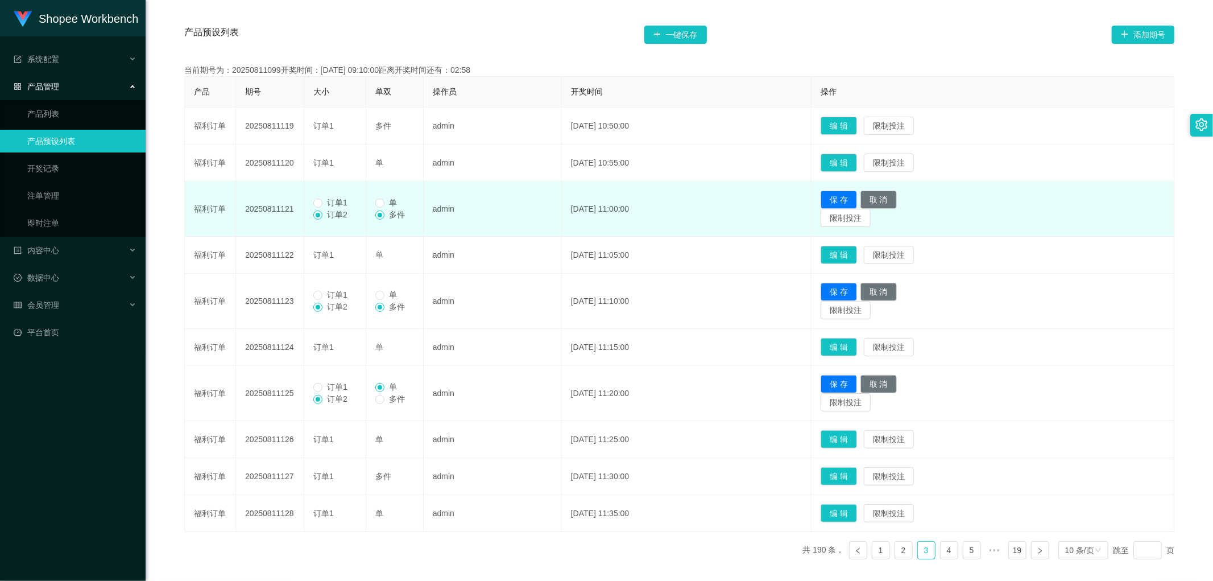
click at [323, 199] on span "订单1" at bounding box center [338, 202] width 30 height 9
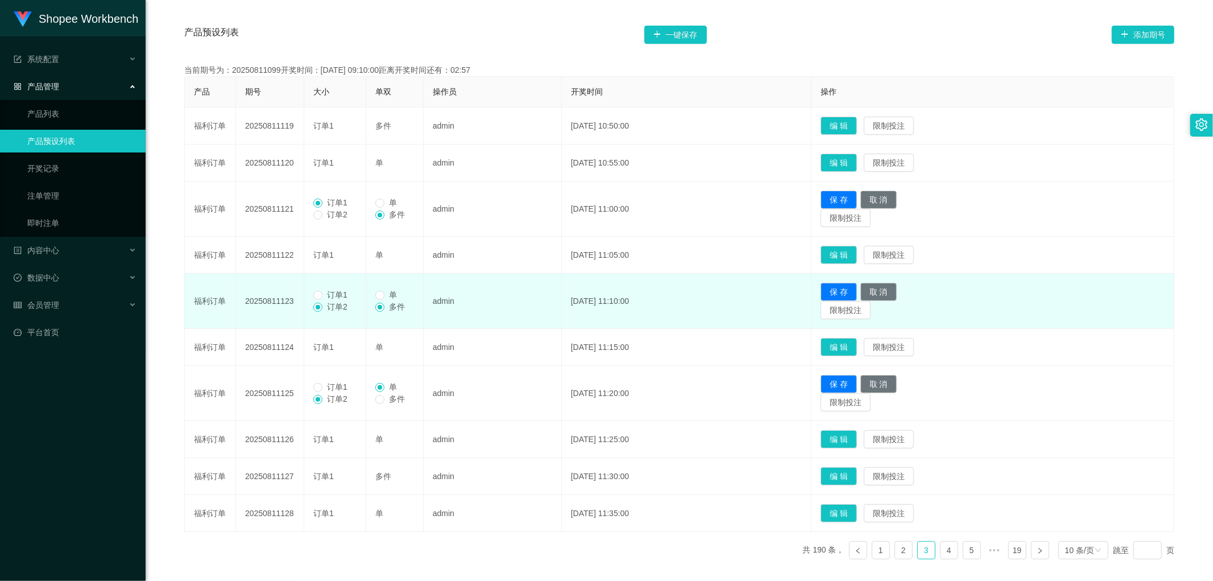
click at [327, 292] on span "订单1" at bounding box center [338, 294] width 30 height 9
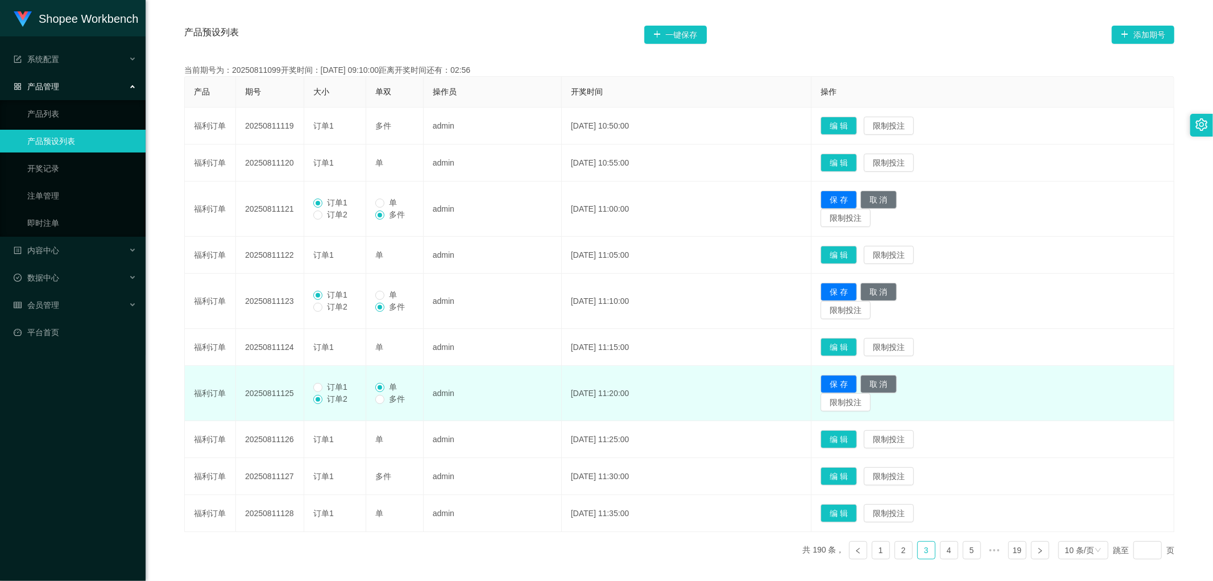
click at [332, 385] on span "订单1" at bounding box center [338, 386] width 30 height 9
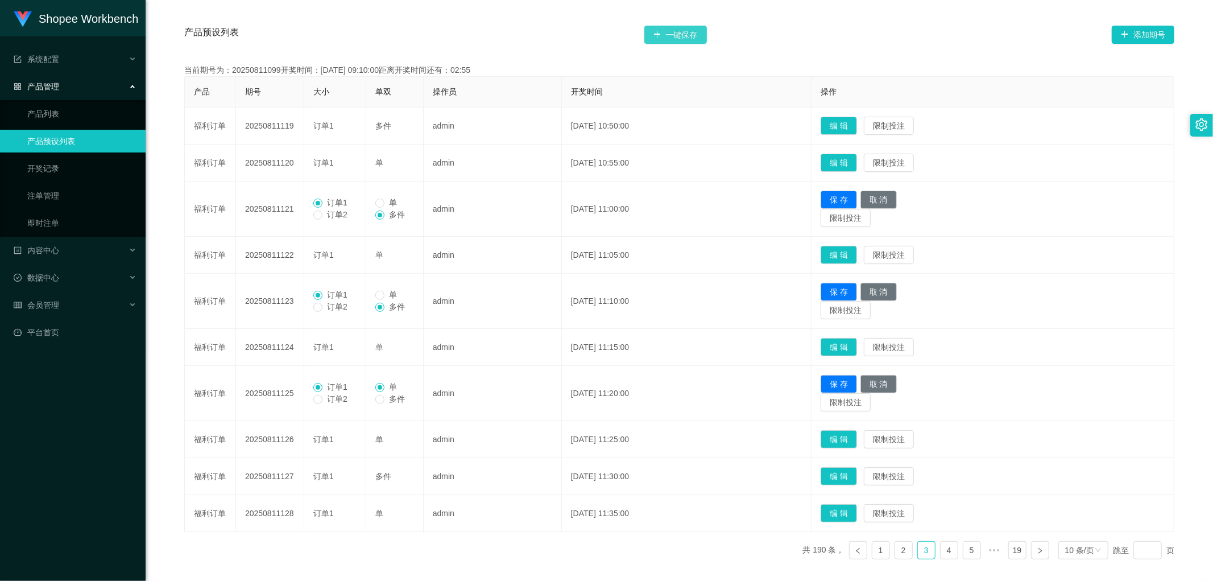
click at [669, 35] on button "一键保存" at bounding box center [675, 35] width 63 height 18
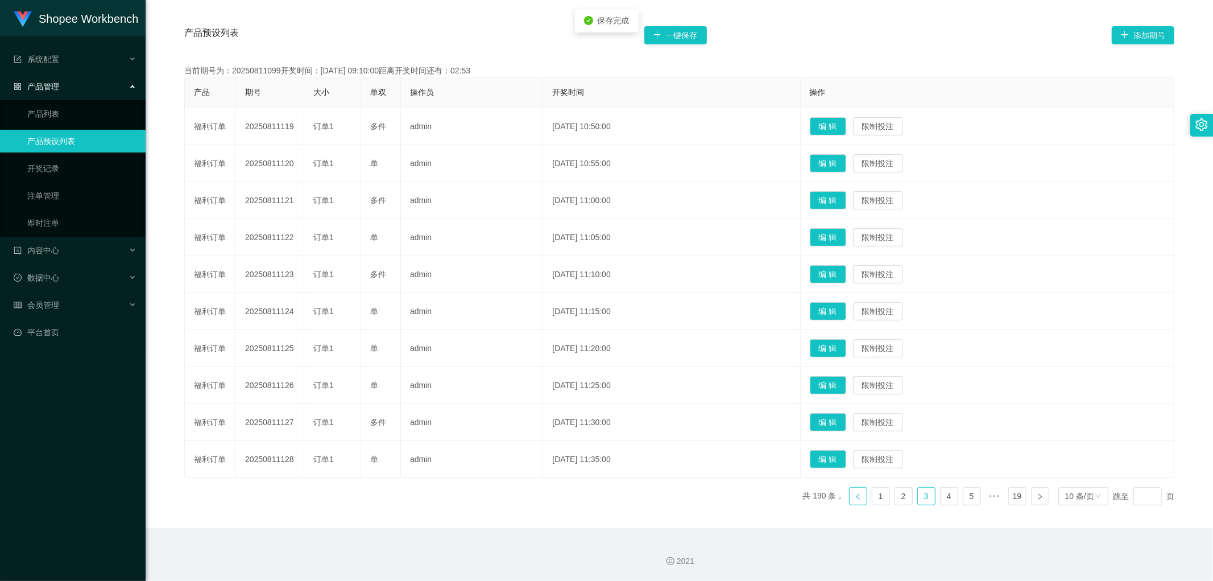
click at [856, 498] on icon "图标: left" at bounding box center [857, 496] width 3 height 6
click at [846, 458] on button "编 辑" at bounding box center [828, 459] width 36 height 18
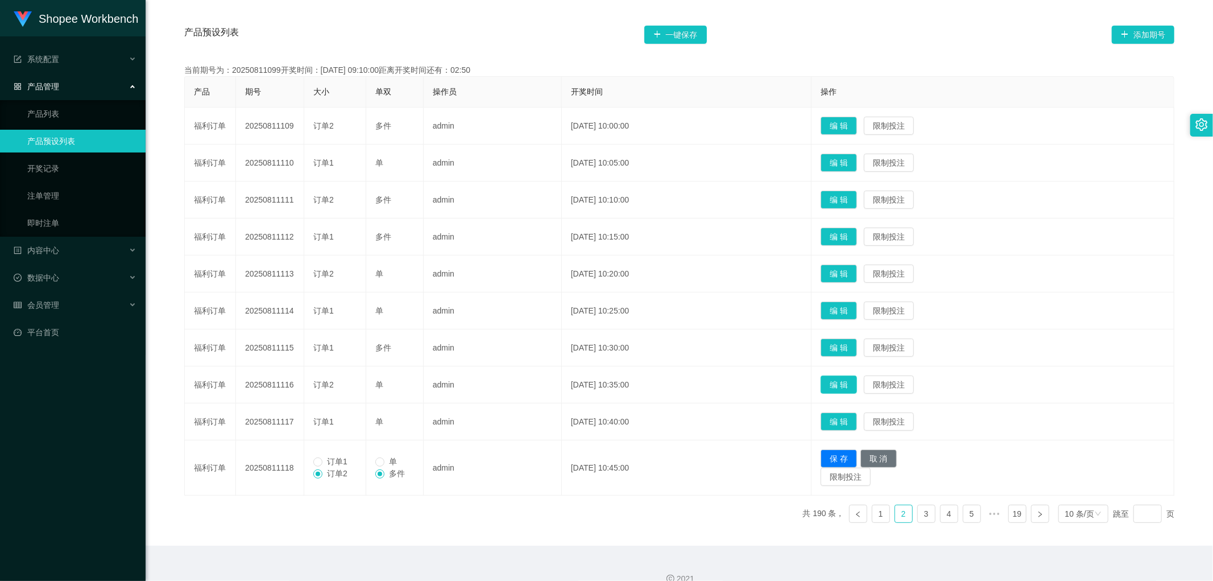
click at [857, 389] on button "编 辑" at bounding box center [839, 384] width 36 height 18
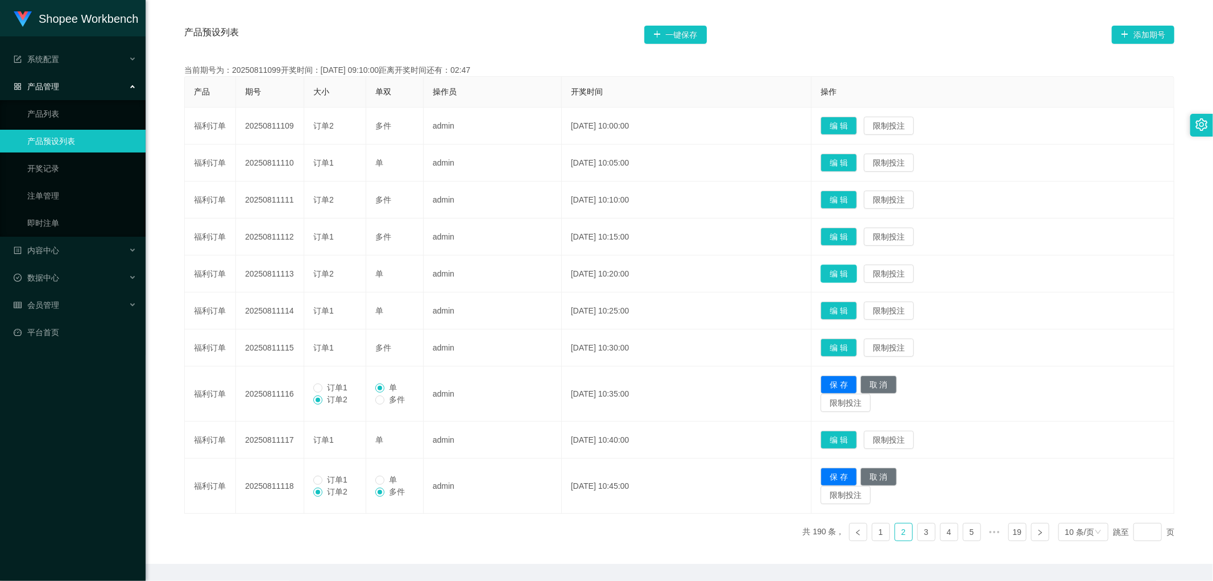
click at [854, 275] on button "编 辑" at bounding box center [839, 274] width 36 height 18
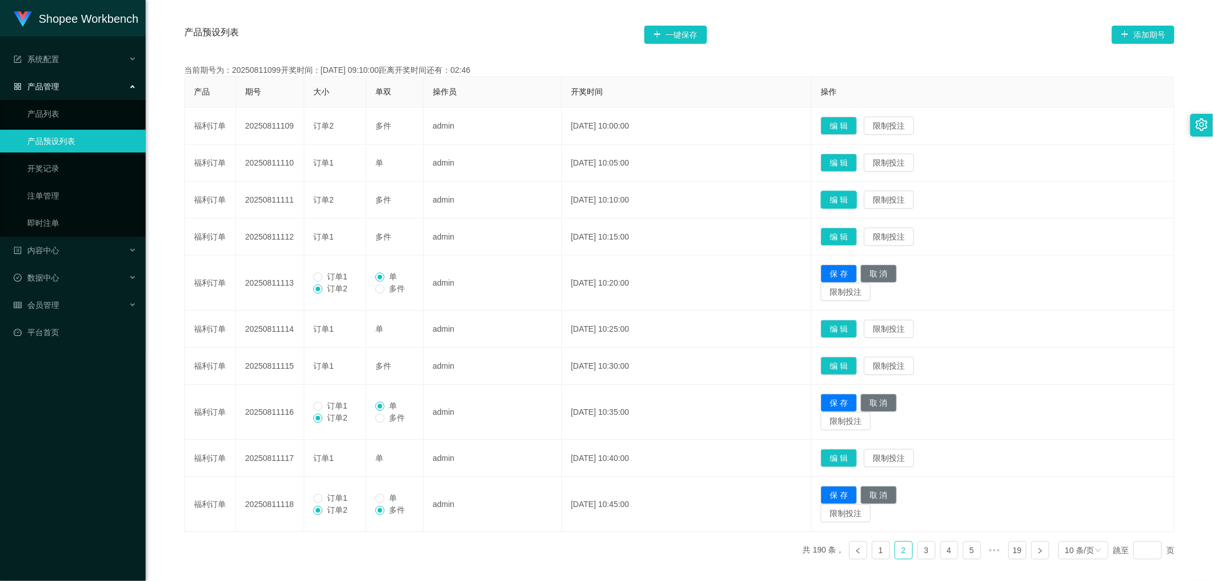
click at [857, 200] on button "编 辑" at bounding box center [839, 200] width 36 height 18
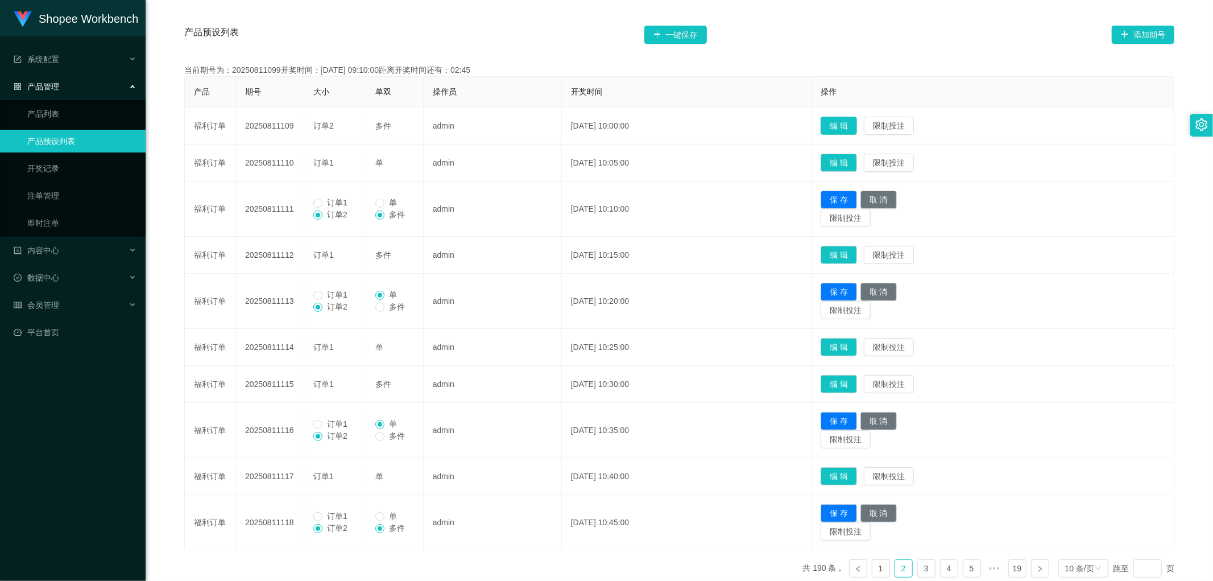
click at [857, 118] on button "编 辑" at bounding box center [839, 126] width 36 height 18
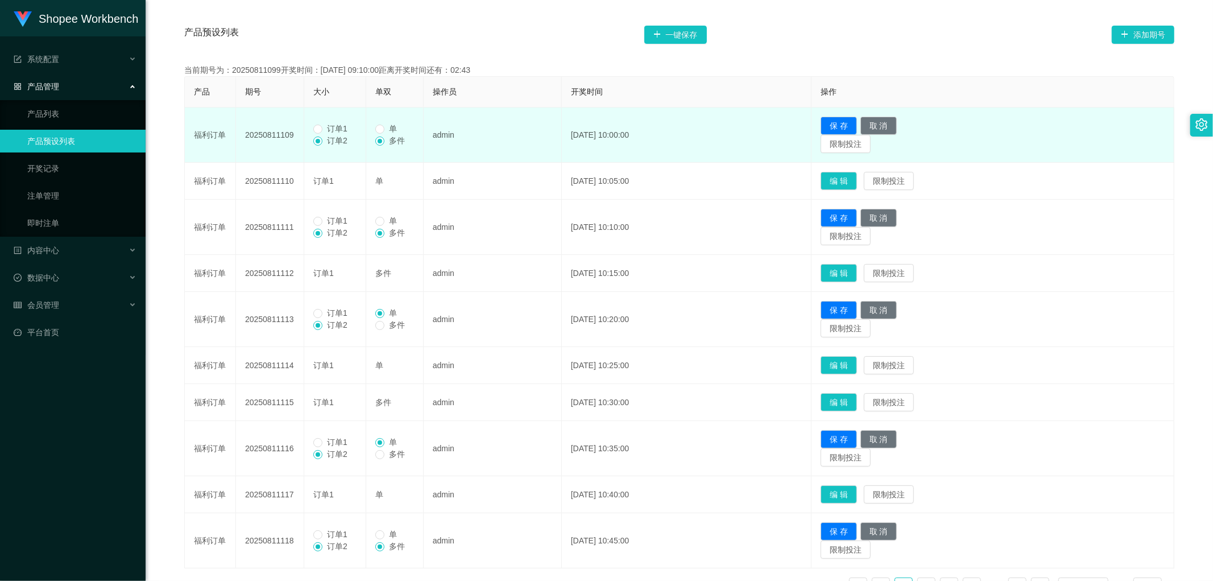
click at [325, 129] on span "订单1" at bounding box center [338, 128] width 30 height 9
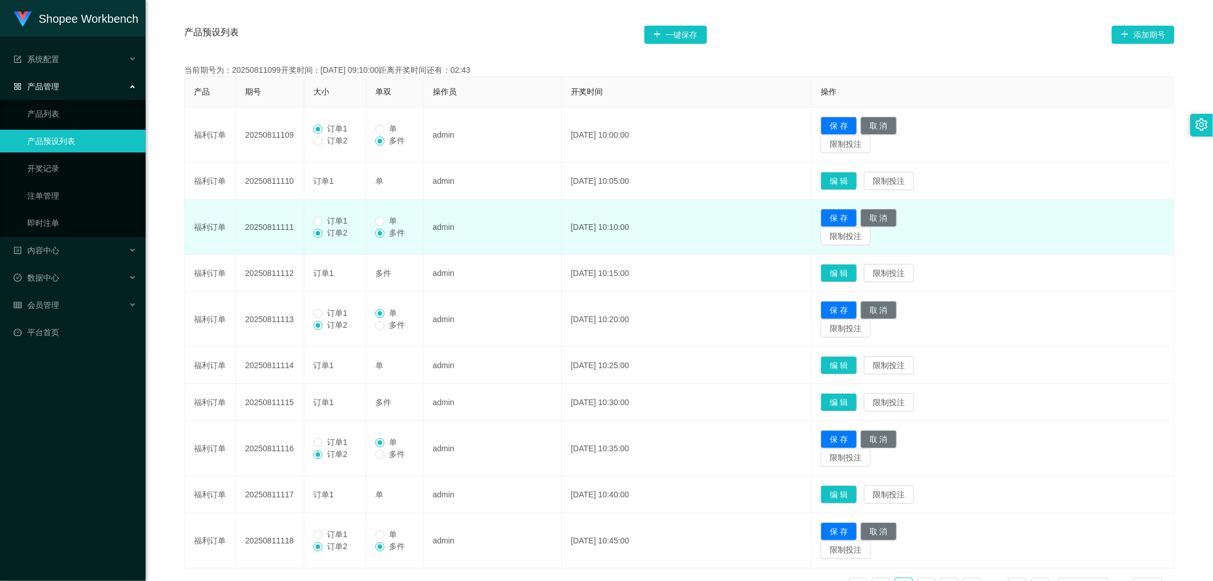
click at [332, 221] on span "订单1" at bounding box center [338, 220] width 30 height 9
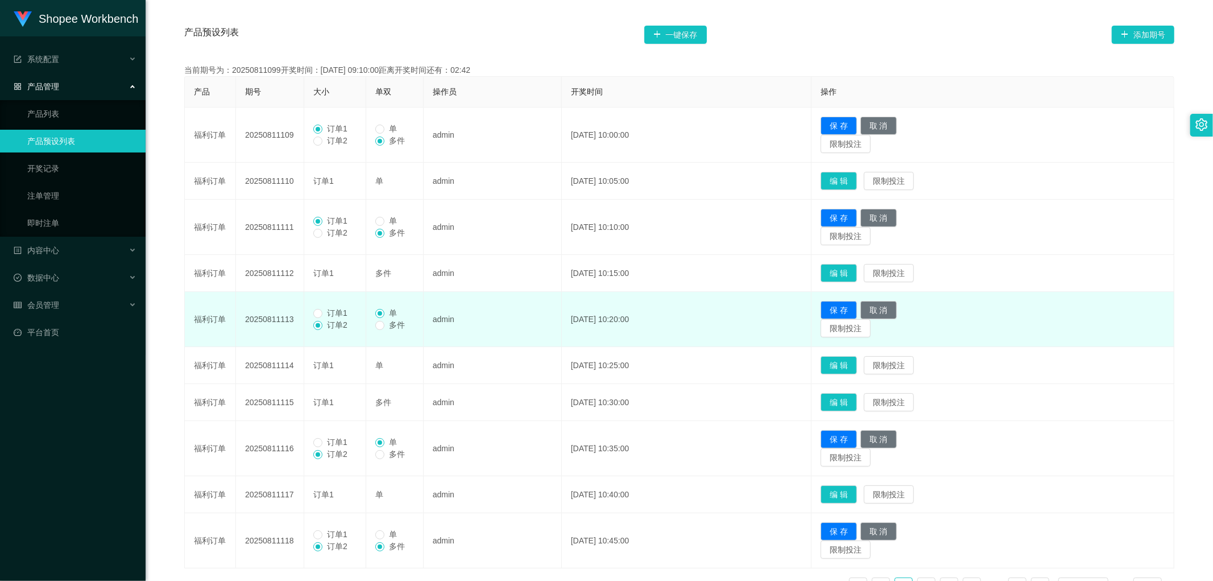
click at [327, 316] on span "订单1" at bounding box center [338, 312] width 30 height 9
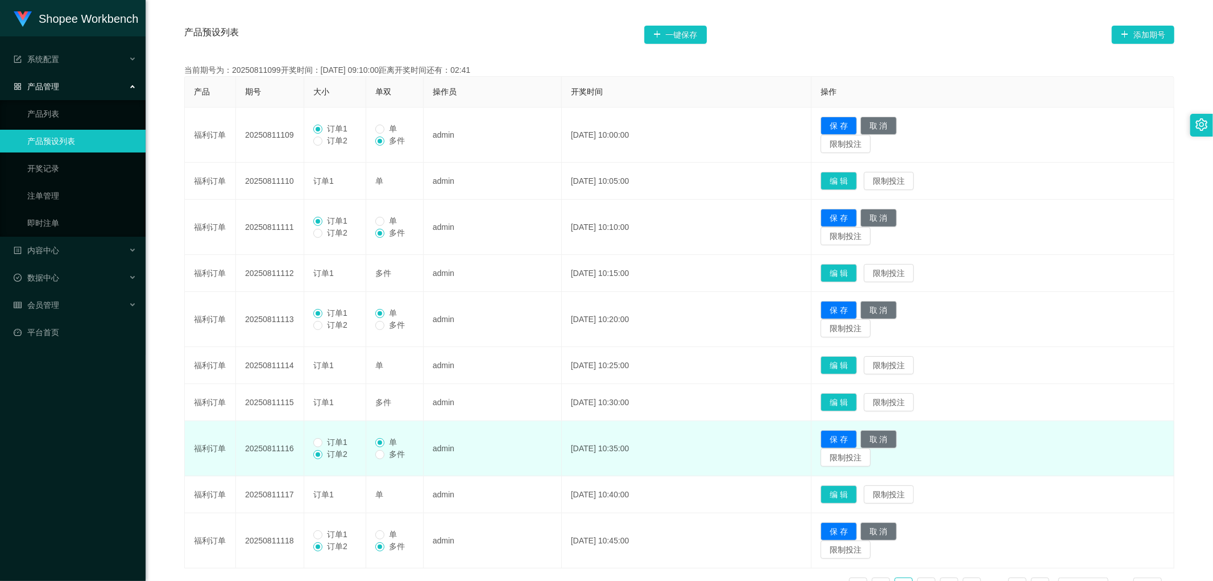
drag, startPoint x: 329, startPoint y: 443, endPoint x: 336, endPoint y: 448, distance: 8.5
click at [330, 445] on span "订单1" at bounding box center [338, 441] width 30 height 9
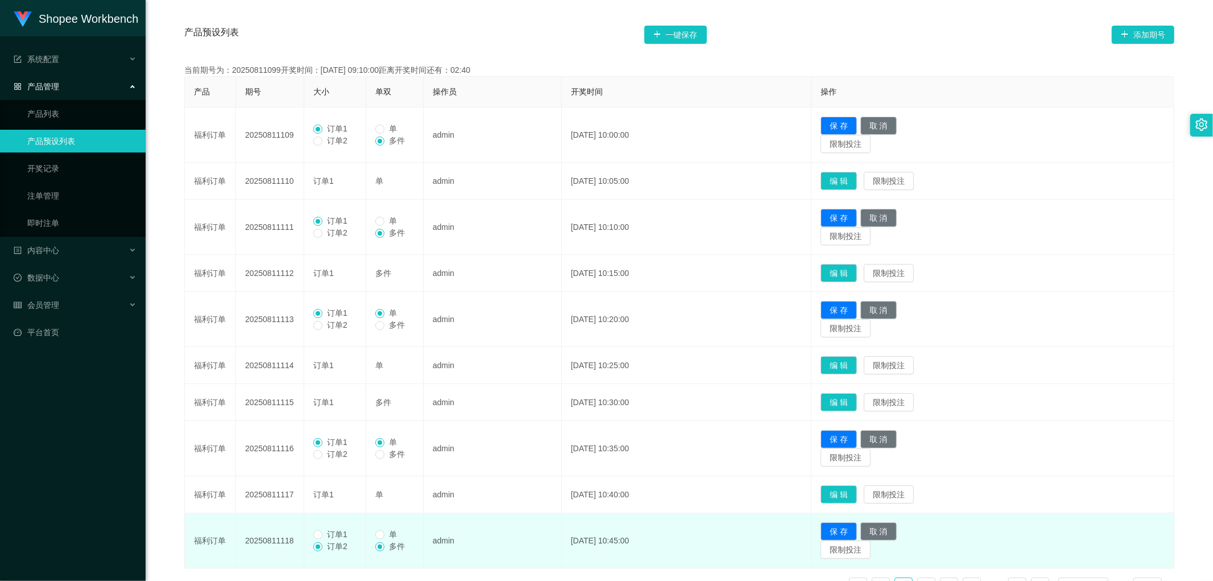
click at [325, 538] on span "订单1" at bounding box center [338, 534] width 30 height 9
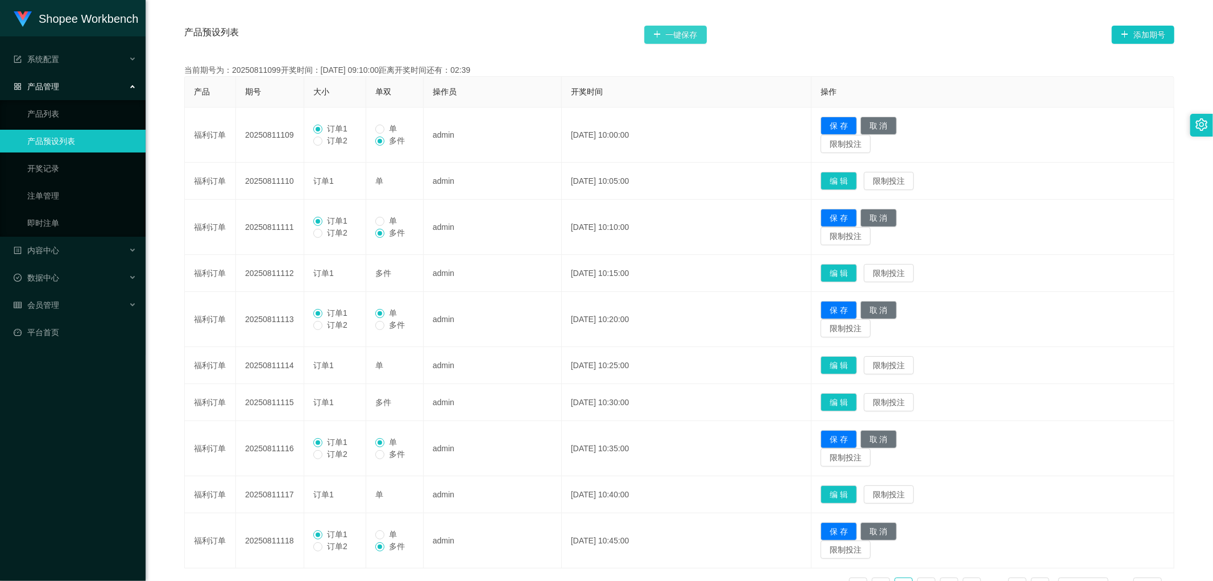
click at [677, 34] on button "一键保存" at bounding box center [675, 35] width 63 height 18
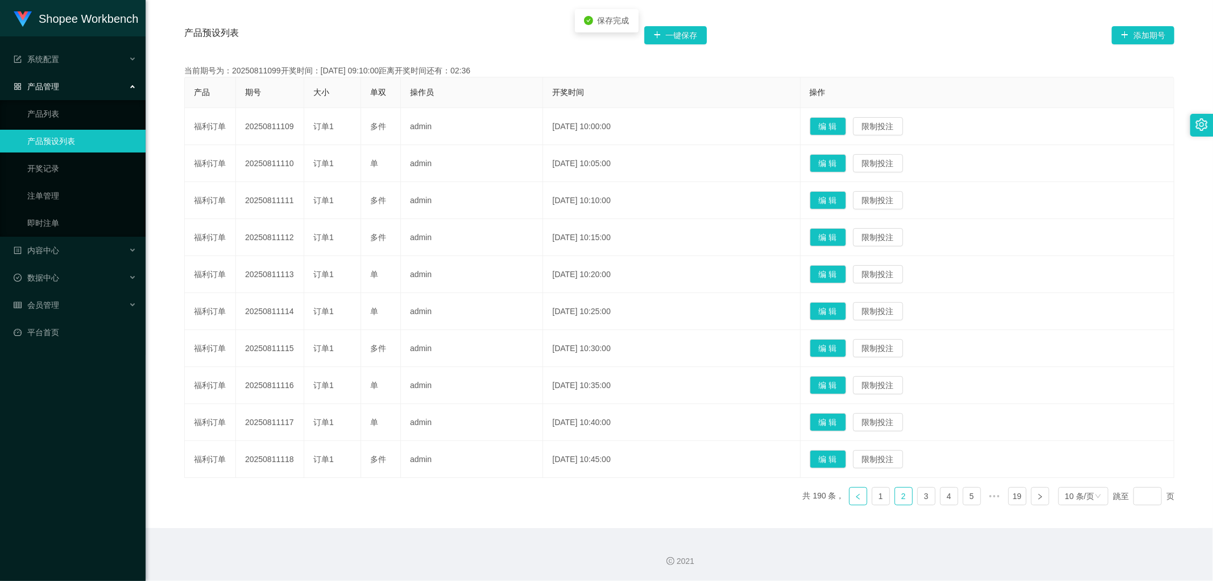
click at [849, 499] on link at bounding box center [858, 496] width 18 height 18
click at [846, 421] on button "编 辑" at bounding box center [828, 422] width 36 height 18
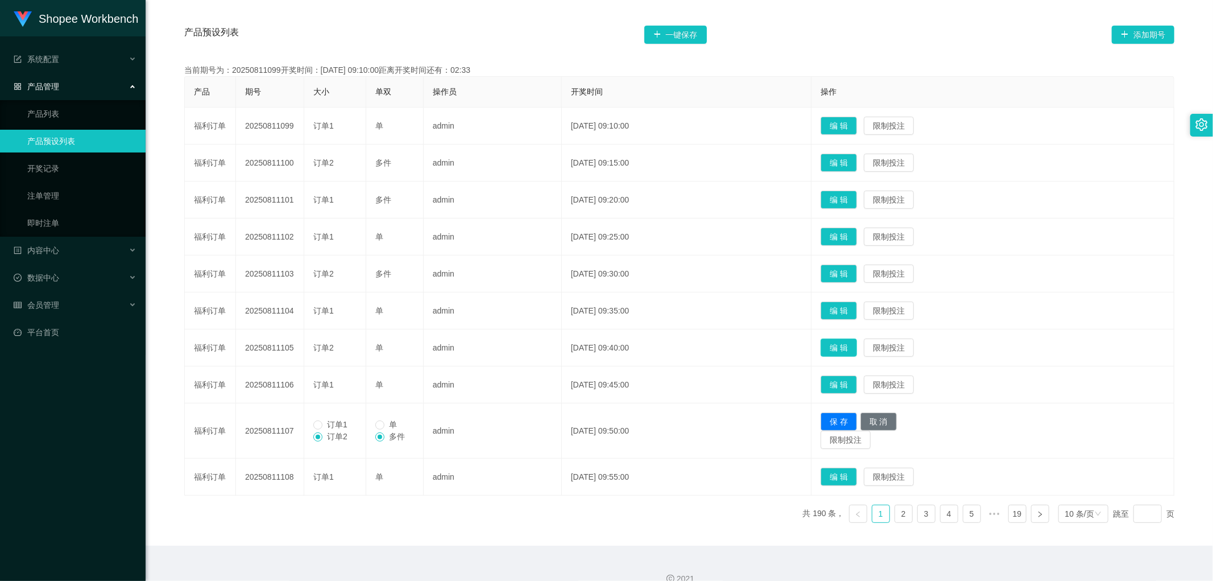
click at [857, 342] on button "编 辑" at bounding box center [839, 347] width 36 height 18
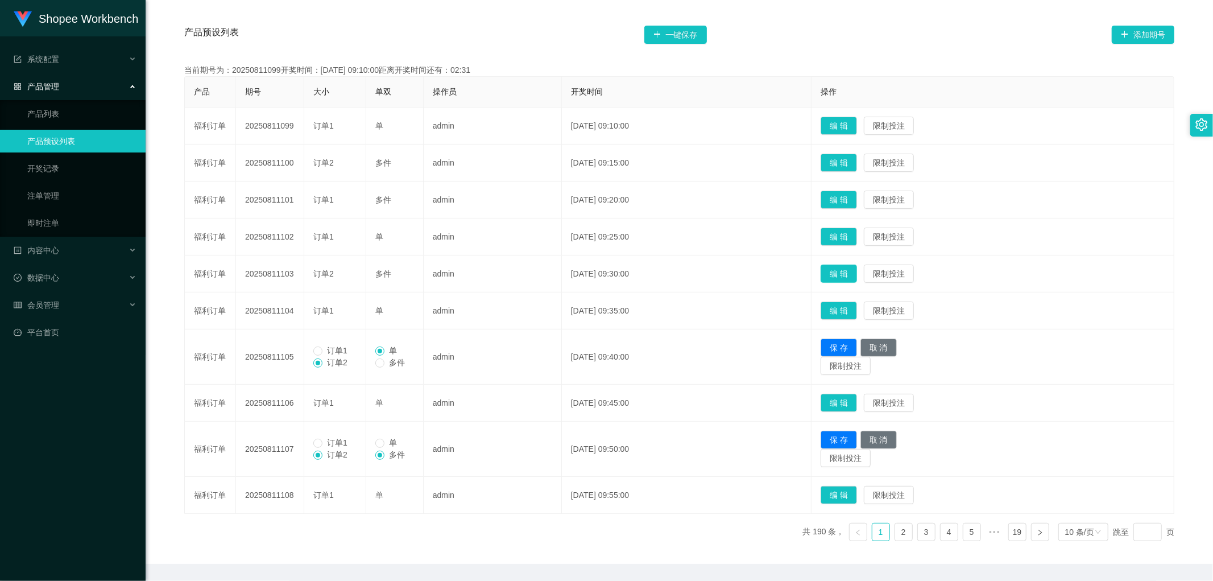
click at [857, 272] on button "编 辑" at bounding box center [839, 274] width 36 height 18
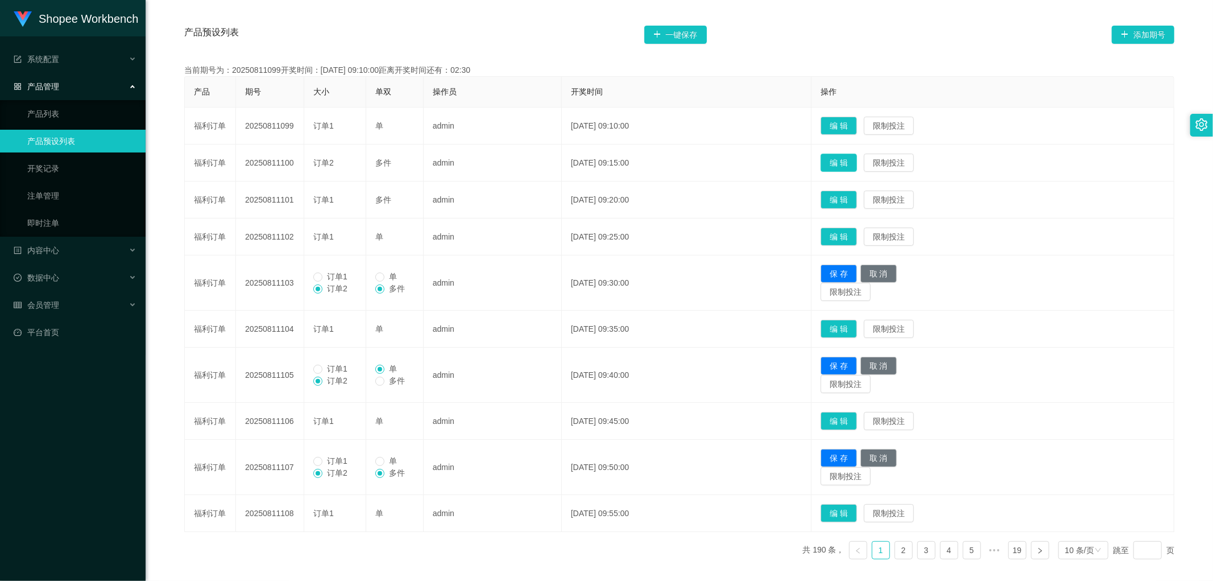
click at [857, 166] on button "编 辑" at bounding box center [839, 163] width 36 height 18
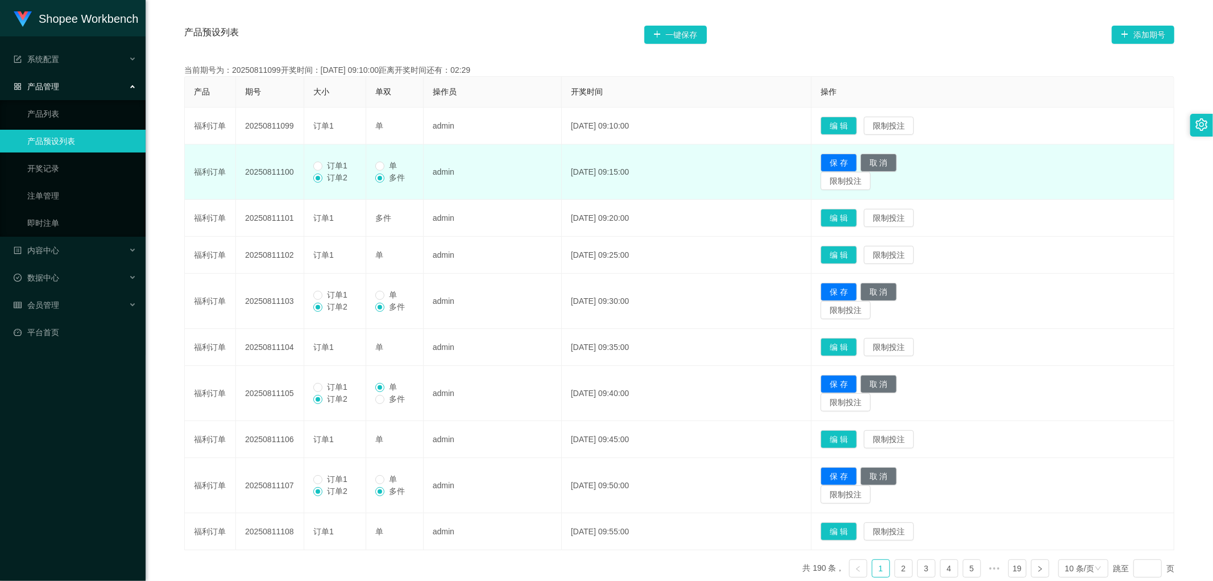
click at [332, 166] on span "订单1" at bounding box center [338, 165] width 30 height 9
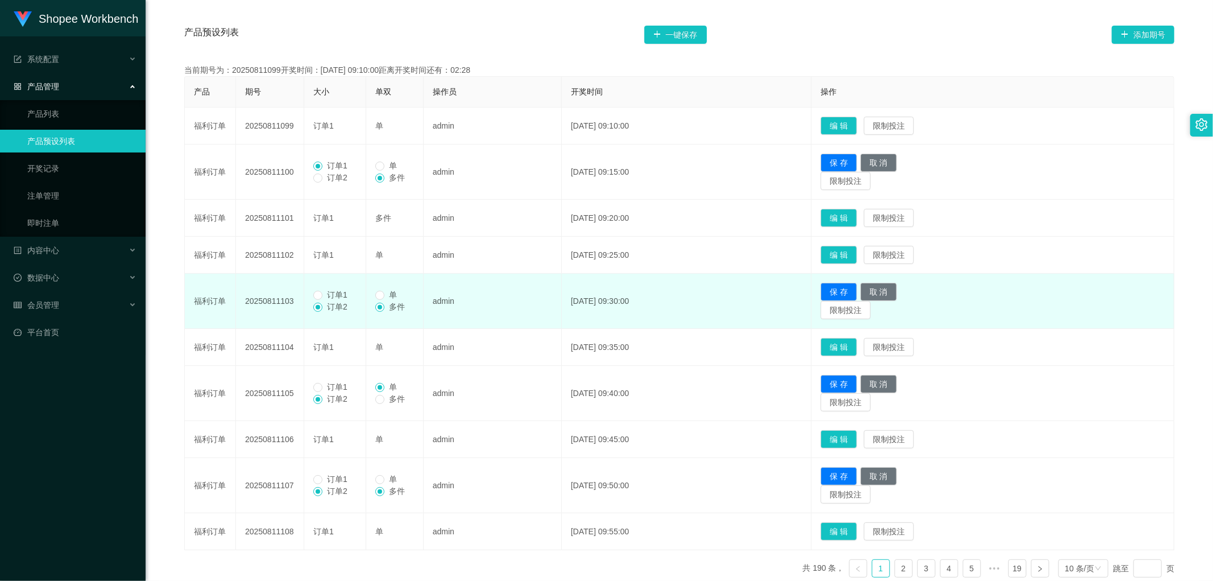
click at [327, 293] on span "订单1" at bounding box center [338, 294] width 30 height 9
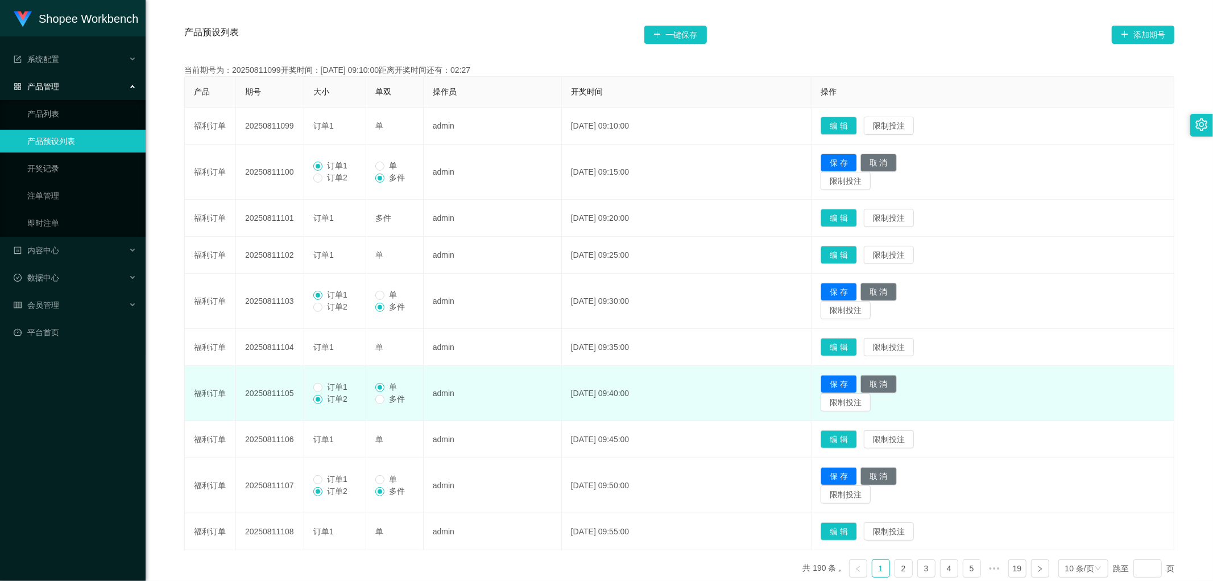
drag, startPoint x: 324, startPoint y: 387, endPoint x: 325, endPoint y: 416, distance: 29.0
click at [324, 388] on span "订单1" at bounding box center [338, 386] width 30 height 9
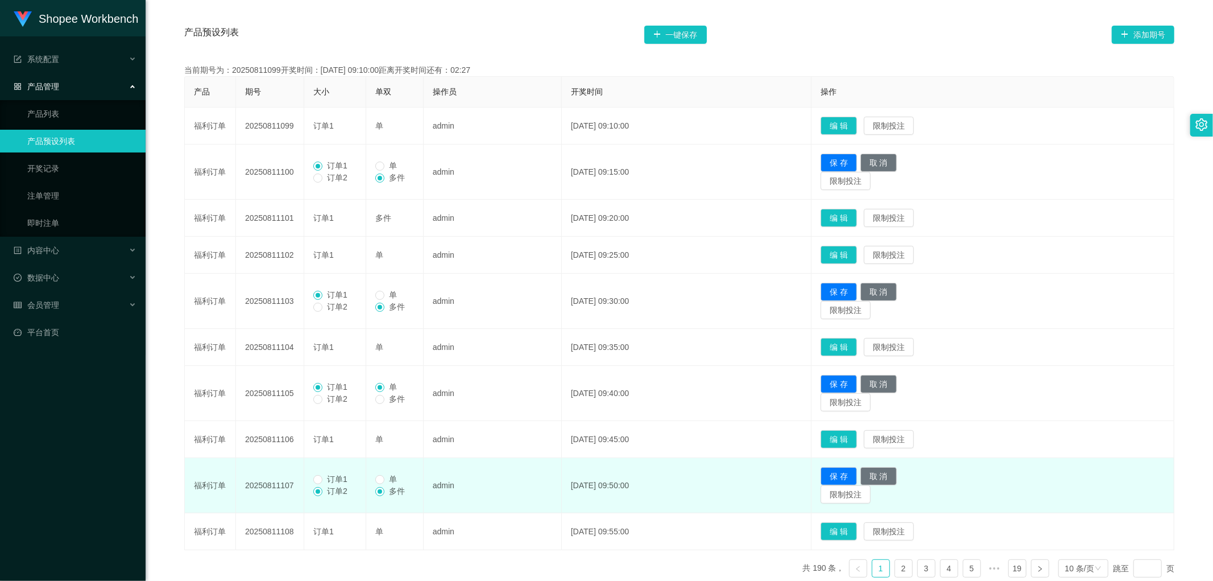
click at [327, 482] on span "订单1" at bounding box center [338, 478] width 30 height 9
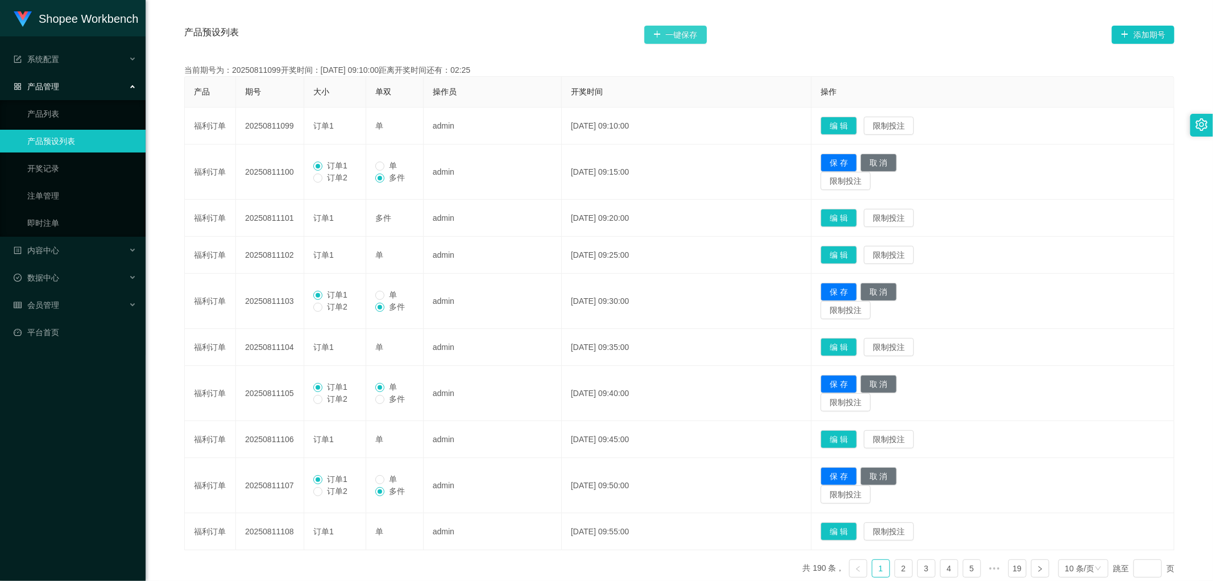
click at [686, 32] on button "一键保存" at bounding box center [675, 35] width 63 height 18
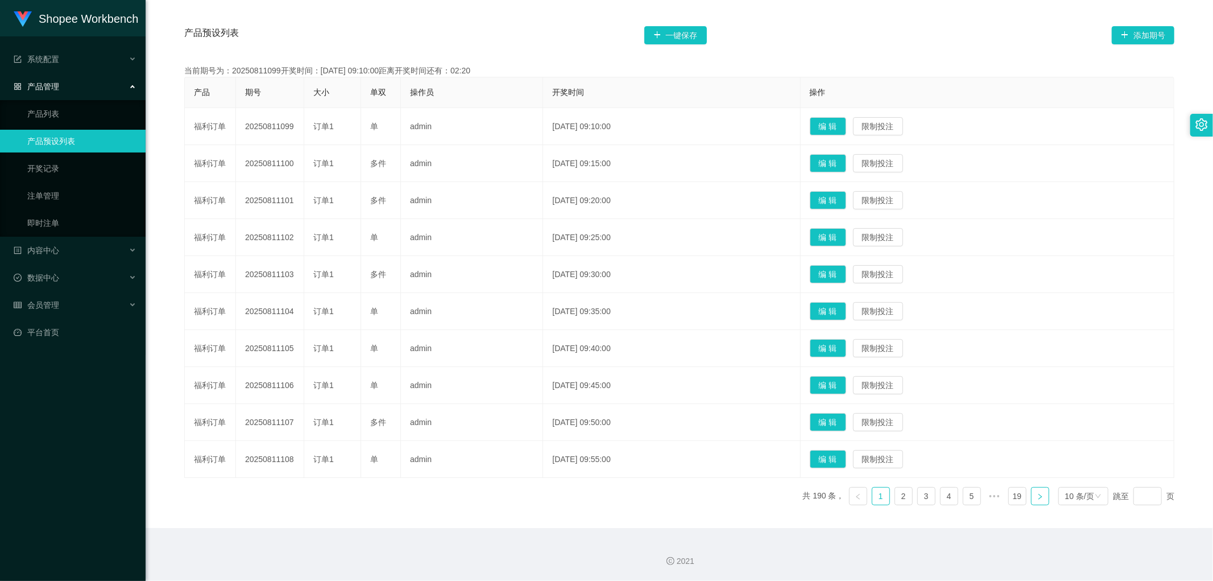
click at [1037, 497] on icon "图标: right" at bounding box center [1040, 496] width 7 height 7
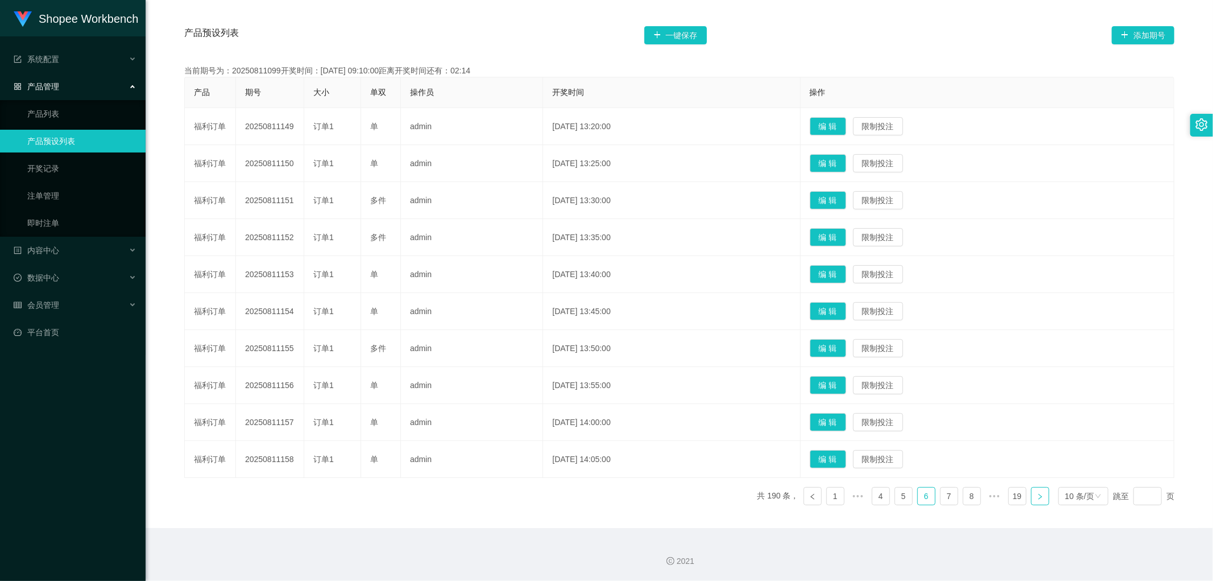
click at [1037, 497] on icon "图标: right" at bounding box center [1040, 496] width 7 height 7
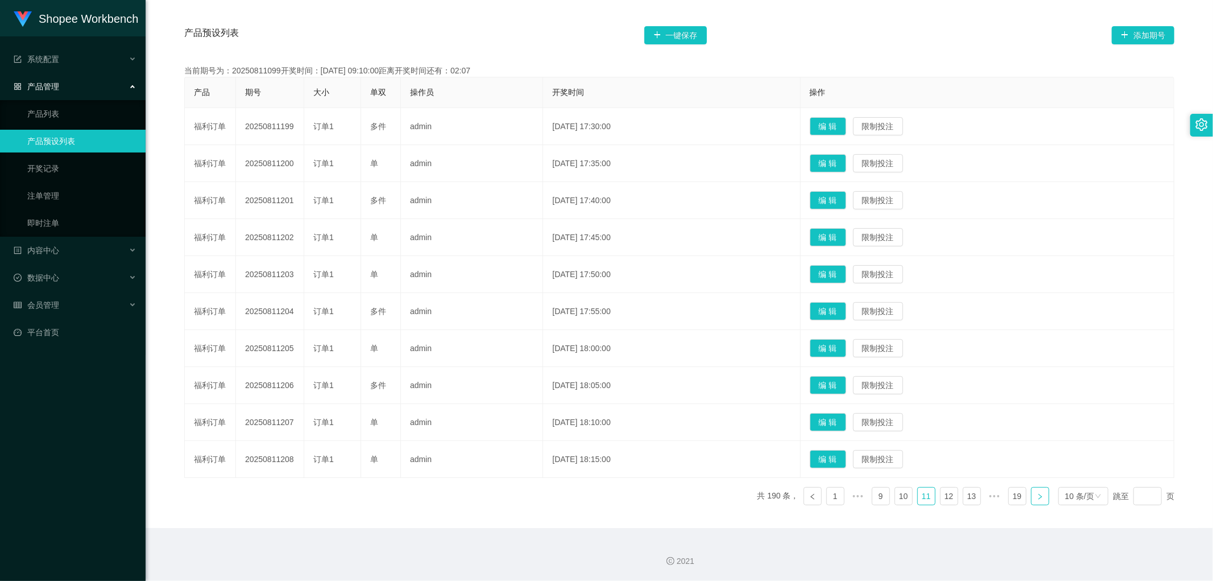
click at [1037, 497] on icon "图标: right" at bounding box center [1040, 496] width 7 height 7
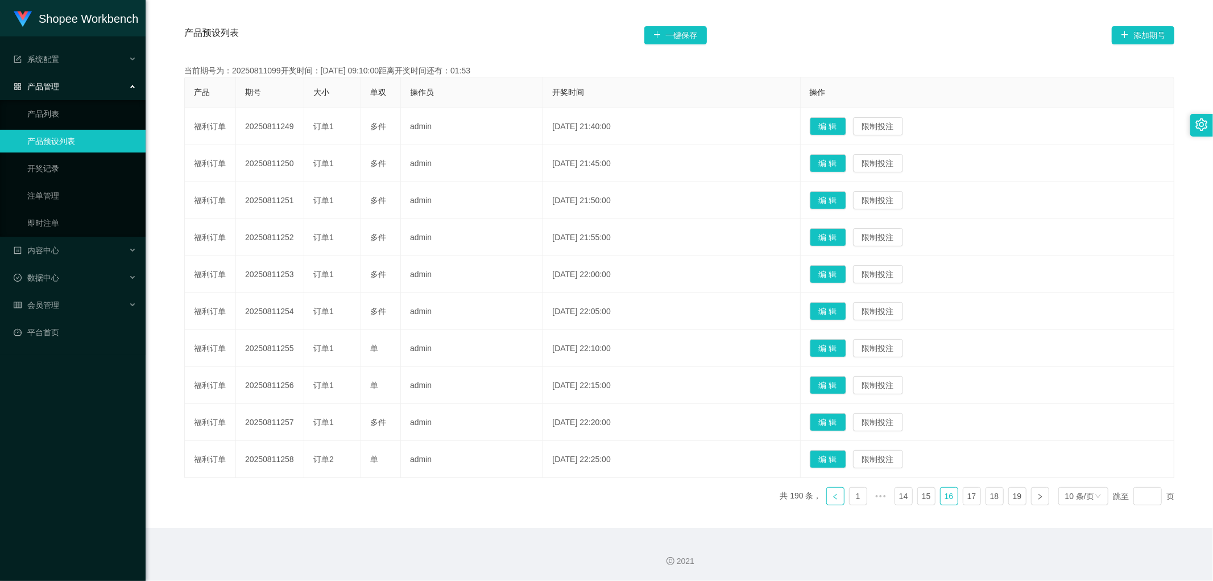
click at [832, 497] on icon "图标: left" at bounding box center [835, 496] width 7 height 7
click at [835, 496] on link "1" at bounding box center [835, 495] width 17 height 17
